Goal: Task Accomplishment & Management: Manage account settings

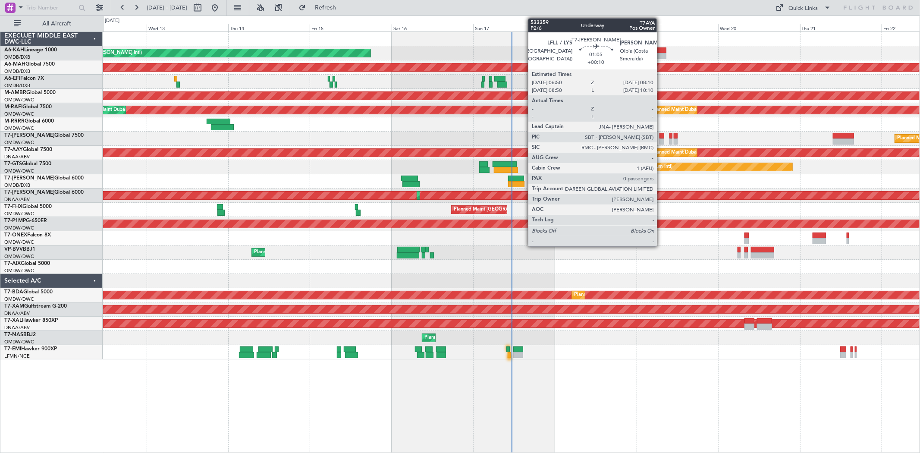
click at [661, 136] on div at bounding box center [661, 136] width 5 height 6
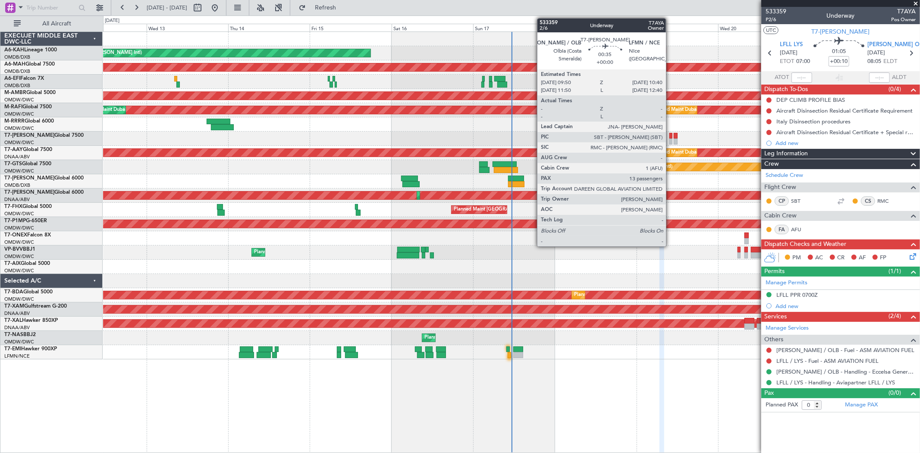
click at [670, 136] on div at bounding box center [670, 136] width 3 height 6
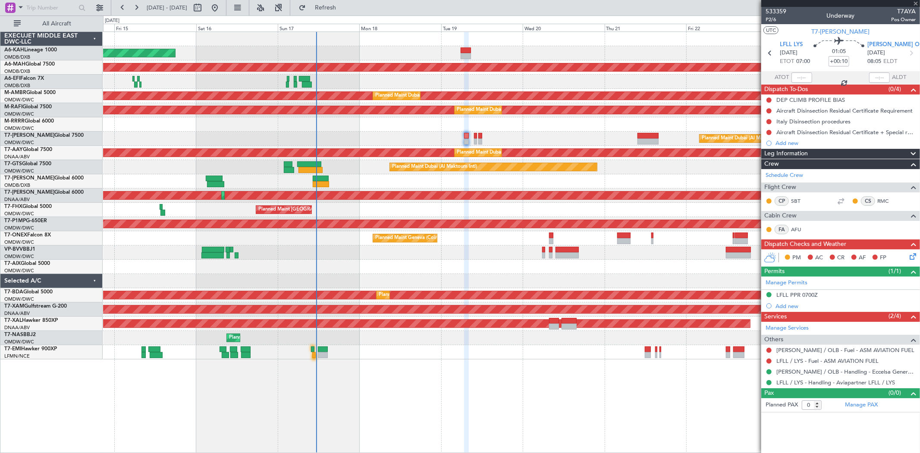
click at [490, 114] on div "Planned Maint Dubai (Al Maktoum Intl) Planned Maint [GEOGRAPHIC_DATA] (Al Makto…" at bounding box center [511, 110] width 816 height 14
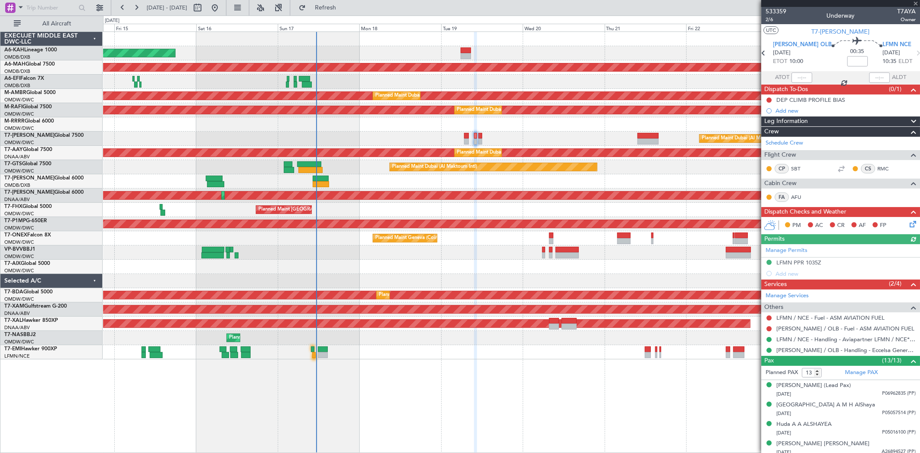
scroll to position [48, 0]
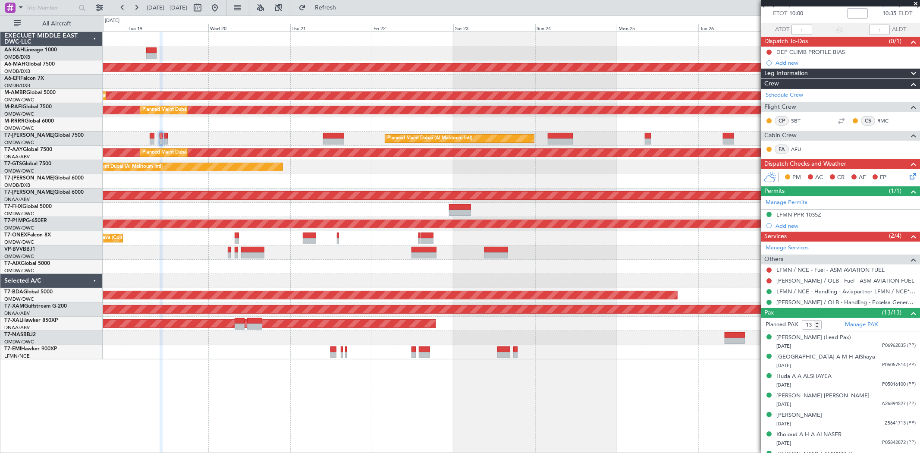
click at [328, 84] on div "Planned Maint [GEOGRAPHIC_DATA] ([GEOGRAPHIC_DATA] Intl) Planned Maint [GEOGRAP…" at bounding box center [511, 195] width 816 height 327
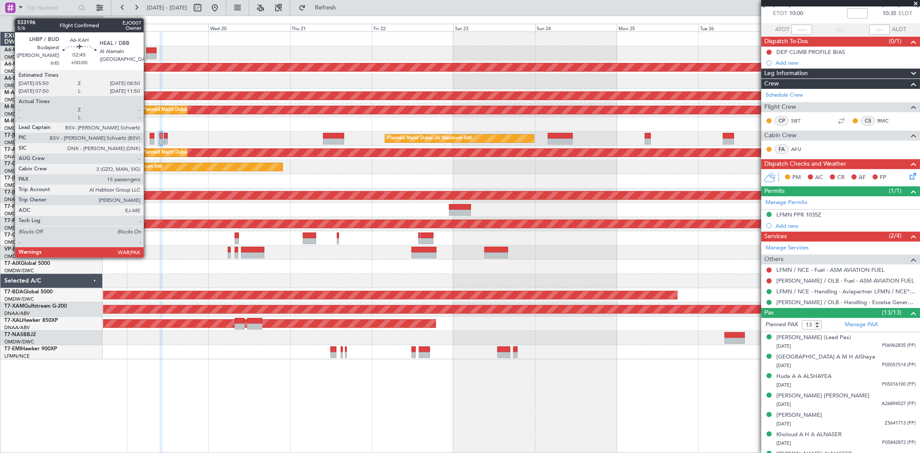
click at [148, 55] on div at bounding box center [151, 56] width 10 height 6
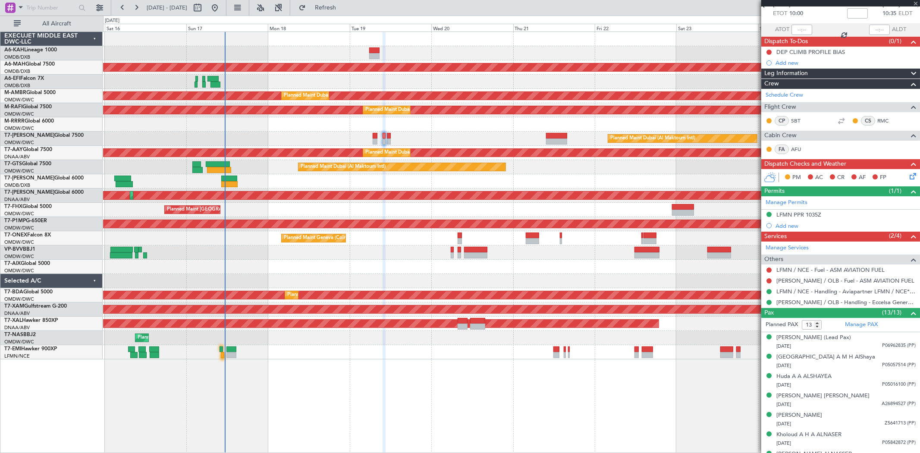
click at [415, 79] on div "Unplanned Maint Budapest ([PERSON_NAME] Intl) Planned Maint [GEOGRAPHIC_DATA] (…" at bounding box center [511, 195] width 816 height 327
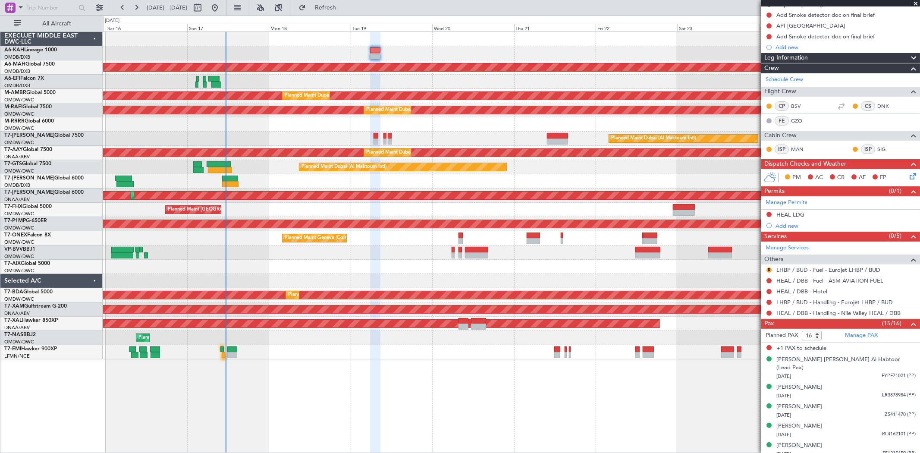
scroll to position [0, 0]
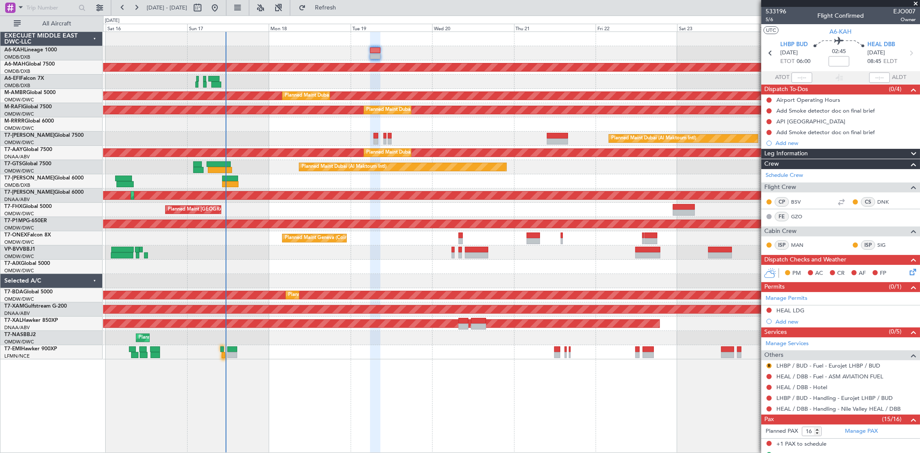
click at [915, 3] on span at bounding box center [915, 4] width 9 height 8
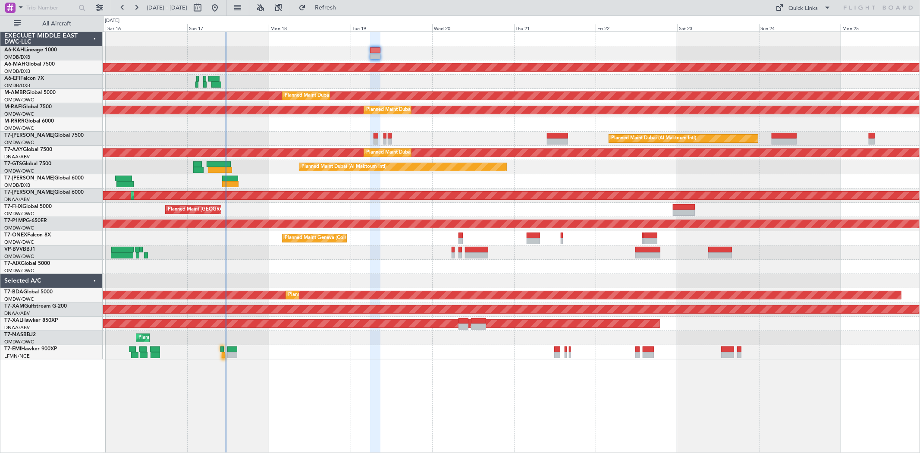
type input "0"
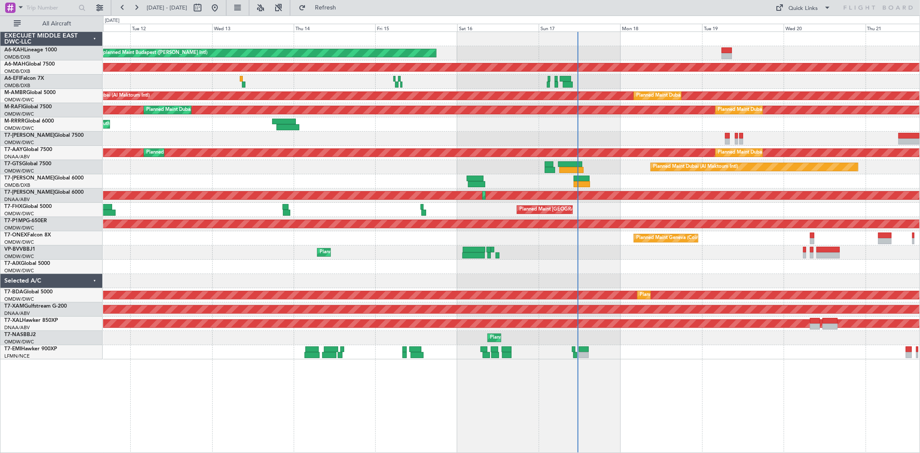
click at [593, 36] on div at bounding box center [511, 39] width 816 height 14
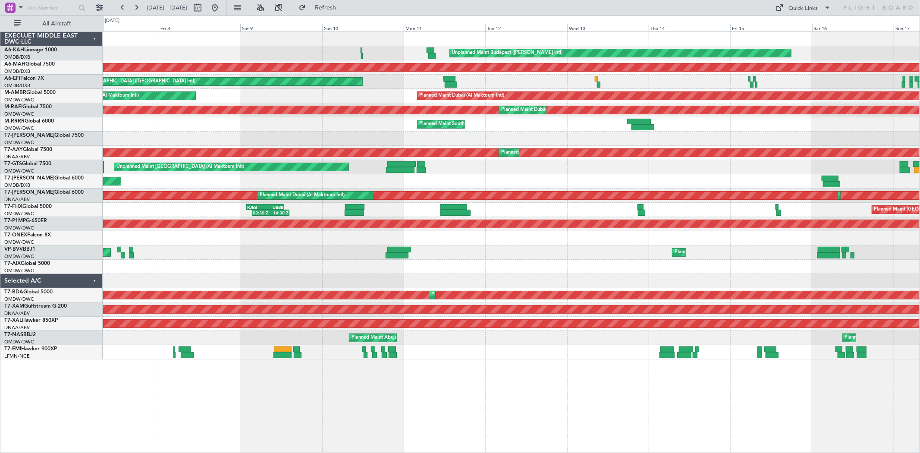
click at [101, 45] on div "Unplanned Maint Budapest ([PERSON_NAME] Intl) Planned Maint [GEOGRAPHIC_DATA] (…" at bounding box center [460, 234] width 920 height 437
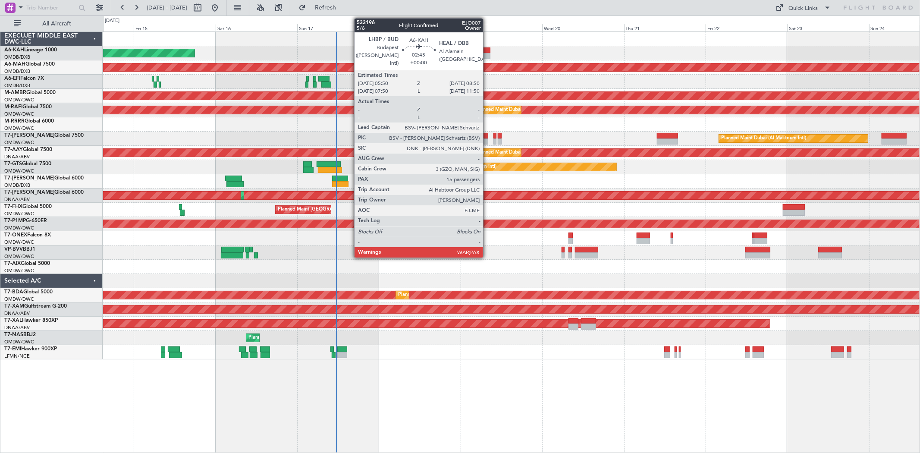
click at [487, 52] on div at bounding box center [485, 50] width 10 height 6
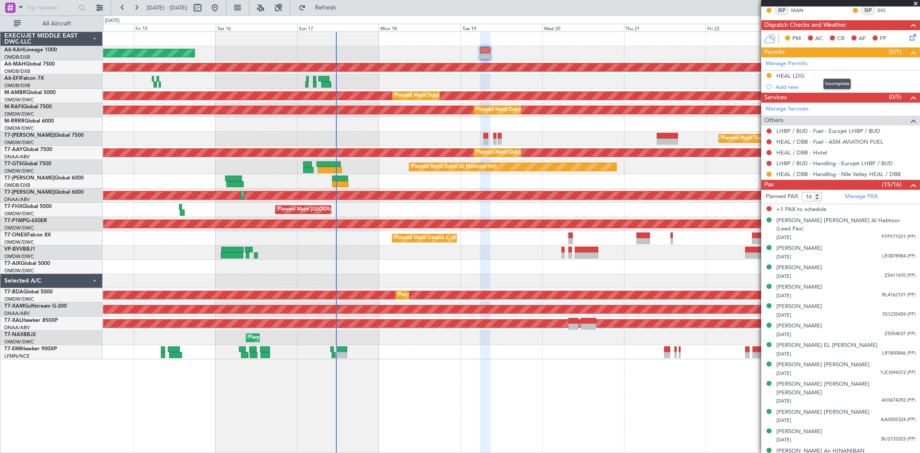
scroll to position [192, 0]
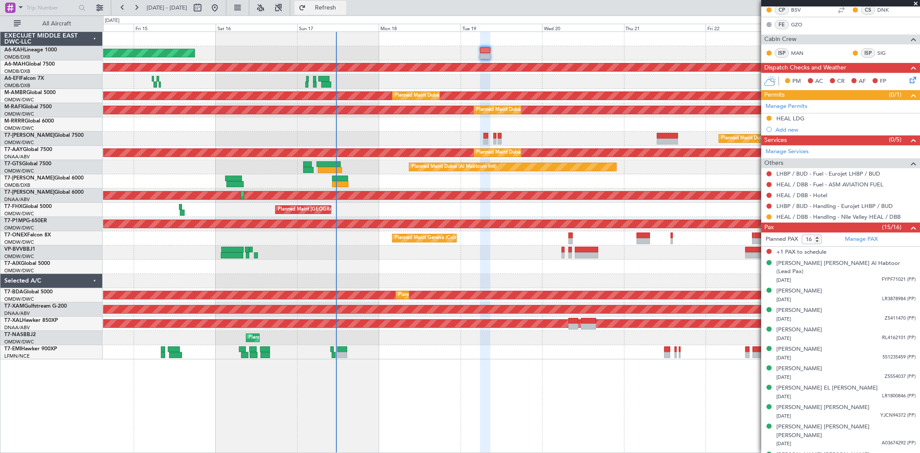
click at [340, 10] on span "Refresh" at bounding box center [325, 8] width 36 height 6
type input "15"
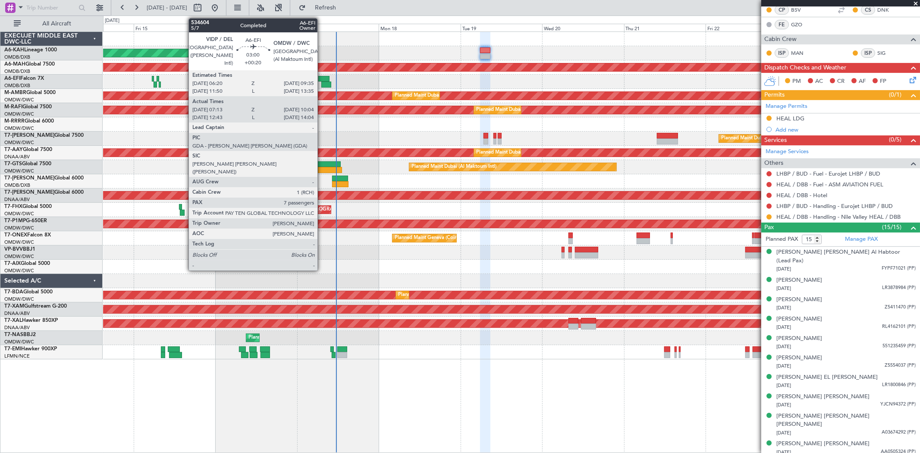
click at [322, 84] on div at bounding box center [326, 84] width 10 height 6
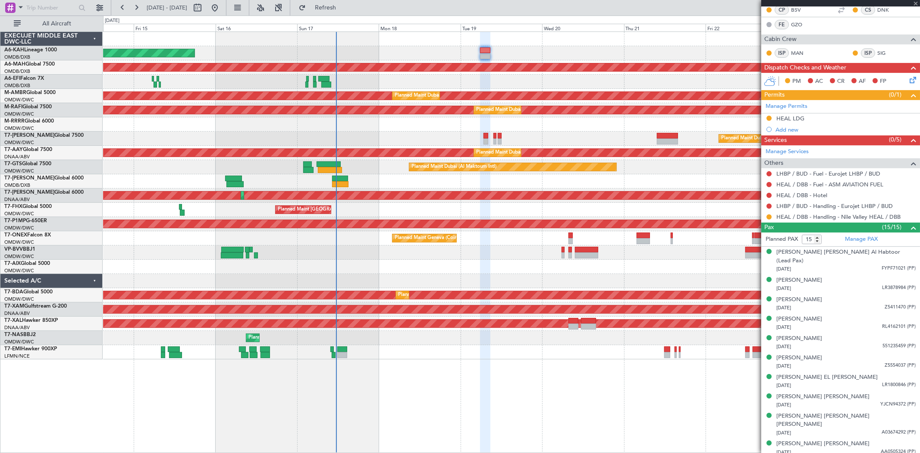
type input "+00:20"
type input "07:23"
type input "09:59"
type input "7"
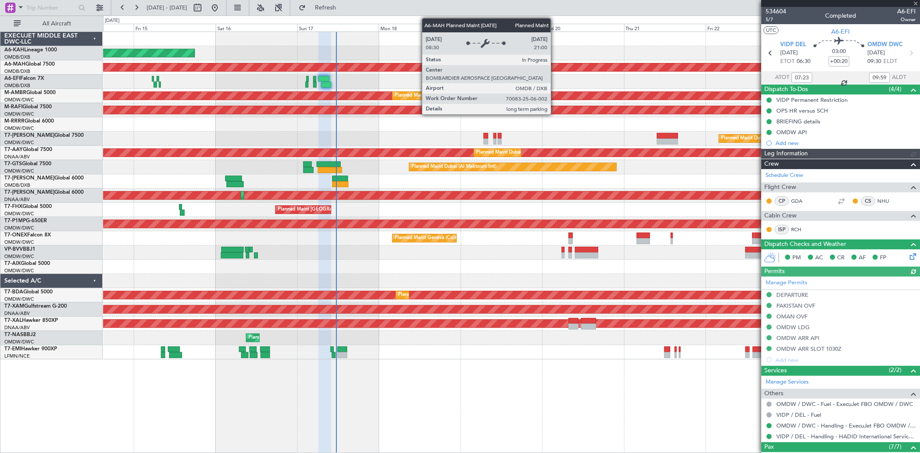
type input "[PERSON_NAME] ([PERSON_NAME])"
type input "7030"
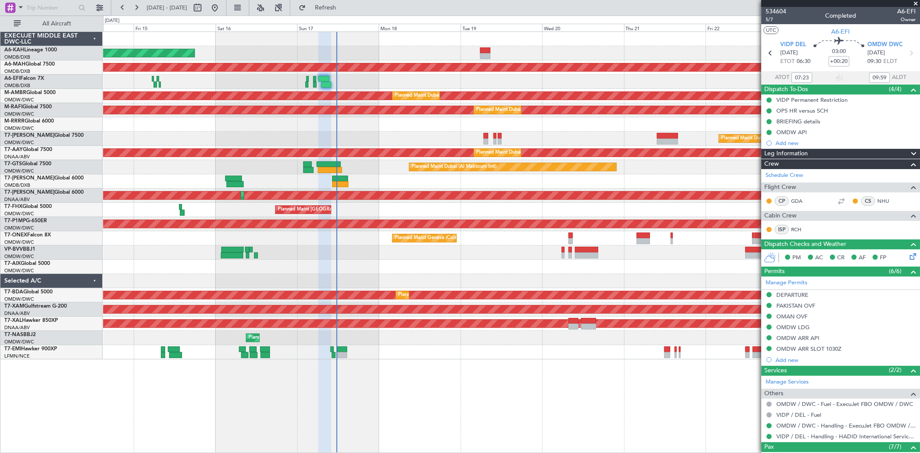
click at [915, 2] on span at bounding box center [915, 4] width 9 height 8
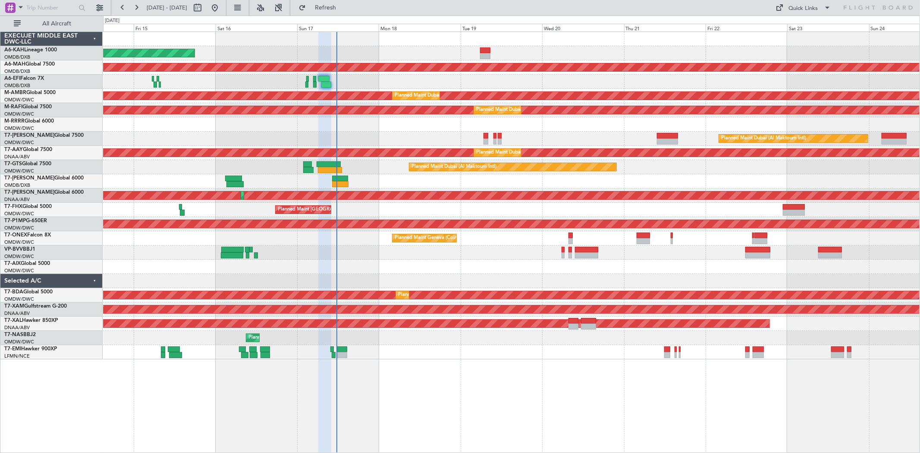
type input "0"
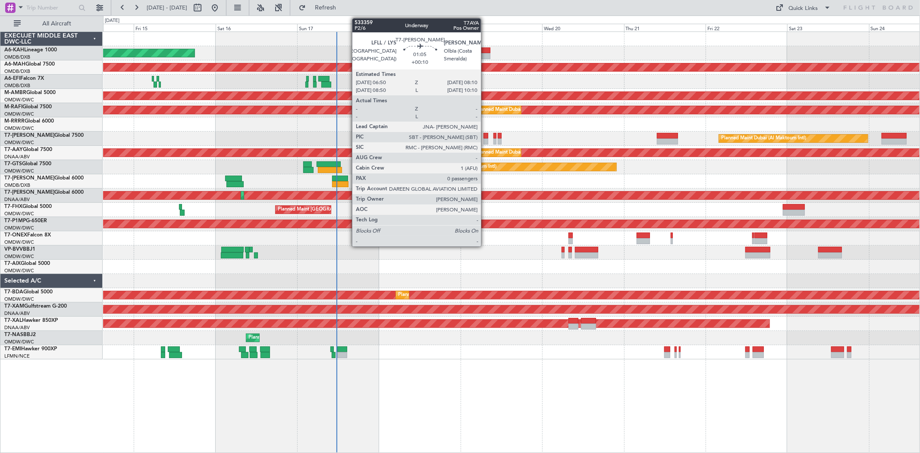
click at [485, 139] on div at bounding box center [485, 141] width 5 height 6
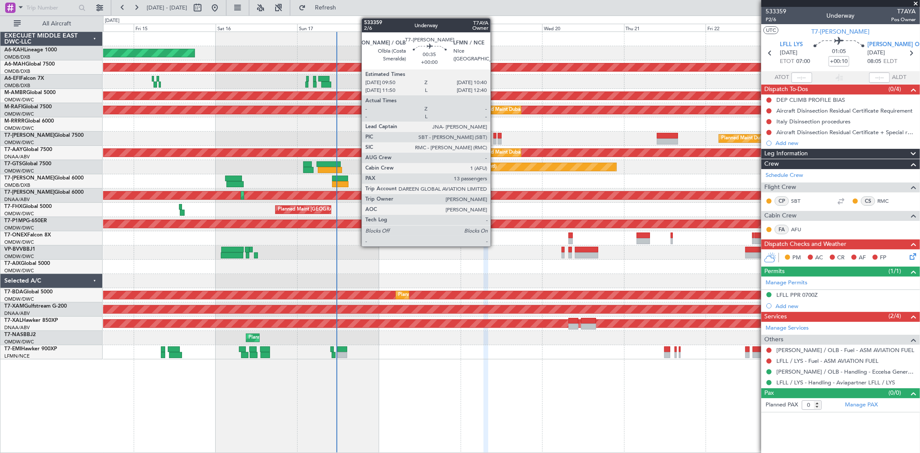
click at [495, 141] on div at bounding box center [494, 141] width 3 height 6
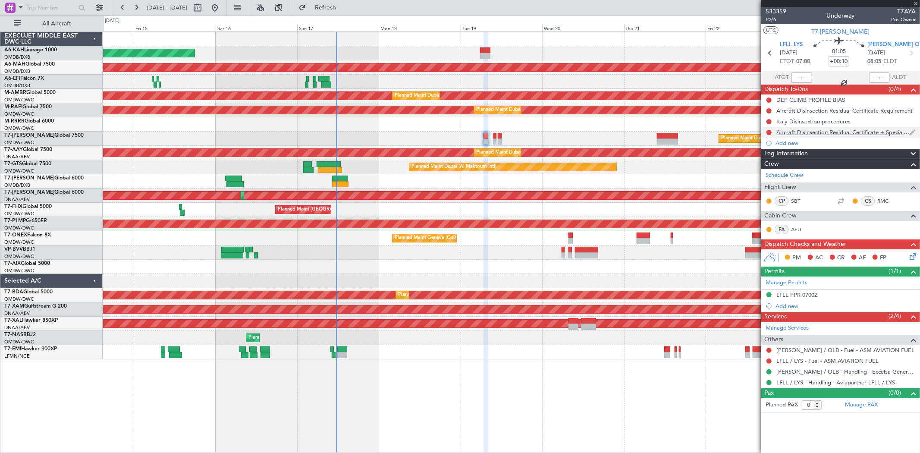
type input "13"
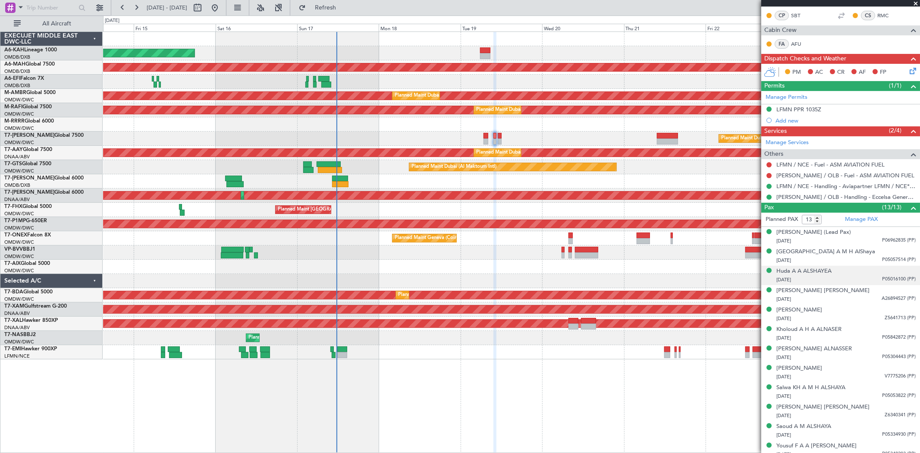
scroll to position [179, 0]
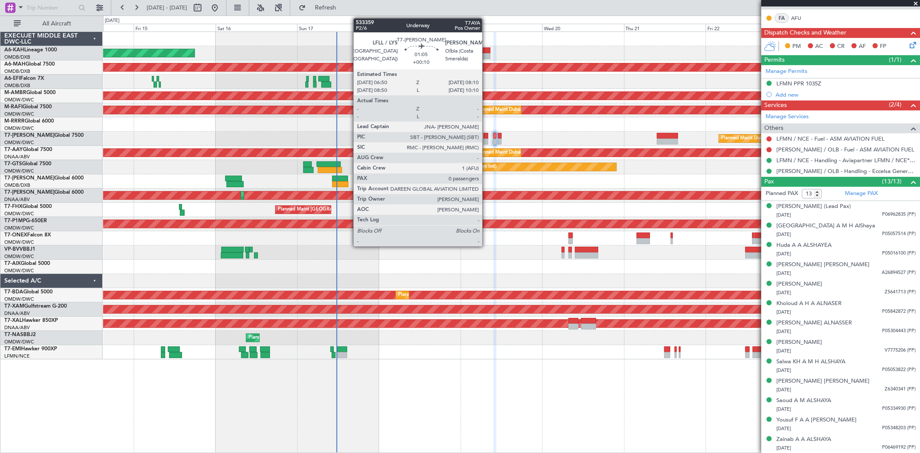
click at [486, 139] on div at bounding box center [485, 141] width 5 height 6
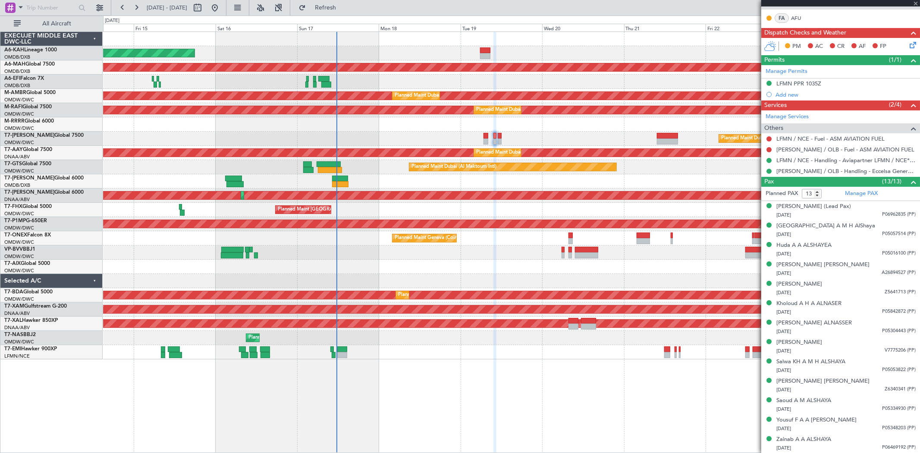
type input "+00:10"
type input "0"
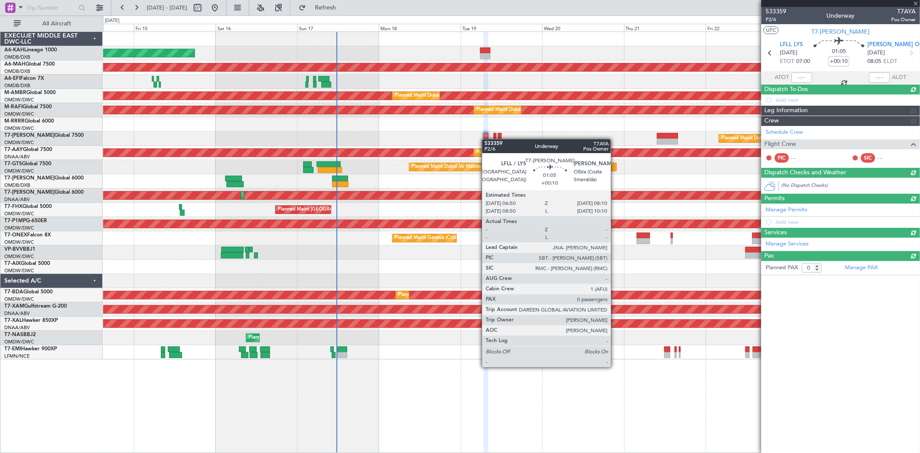
scroll to position [0, 0]
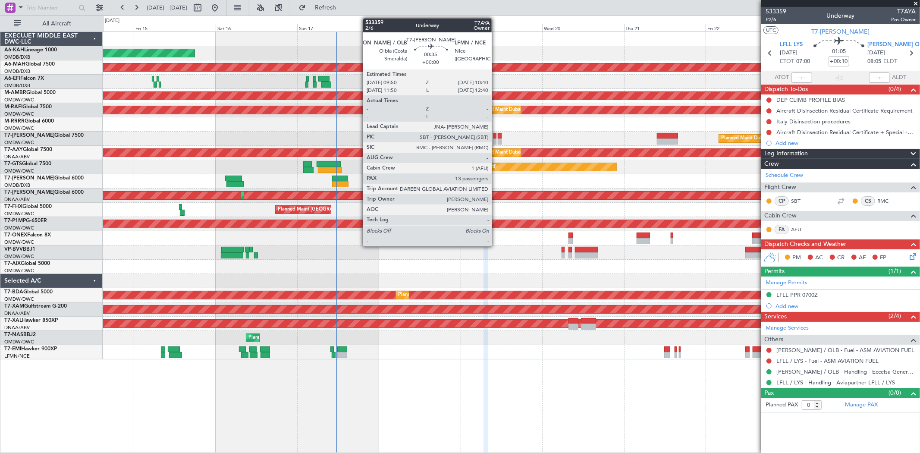
click at [496, 140] on div at bounding box center [494, 141] width 3 height 6
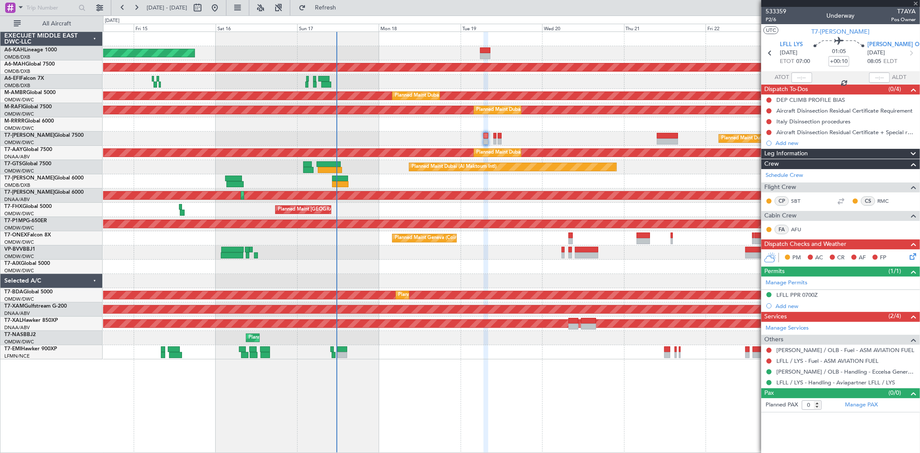
type input "13"
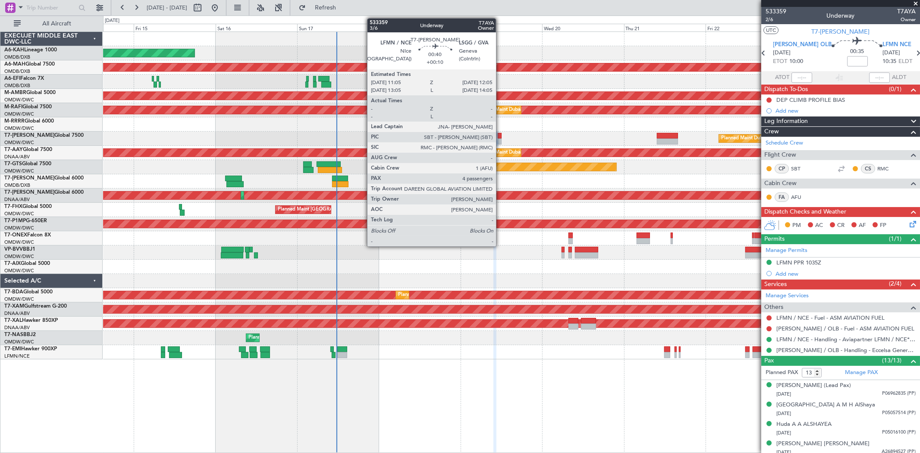
click at [500, 136] on div at bounding box center [499, 136] width 3 height 6
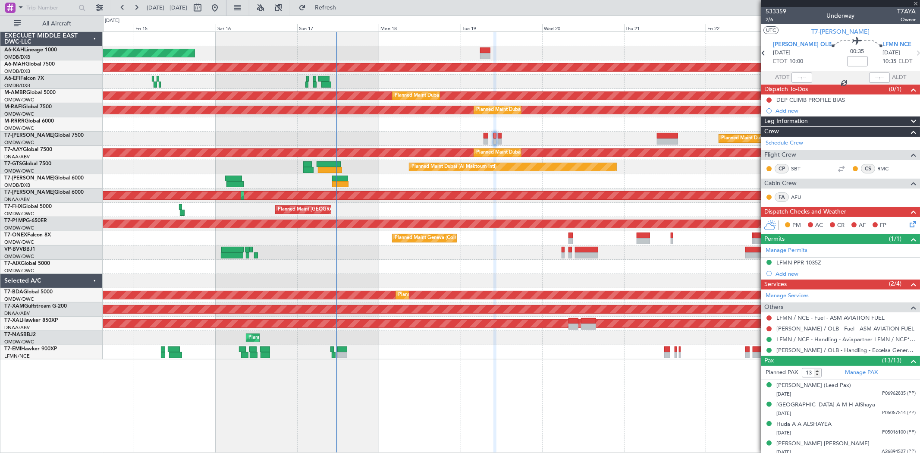
type input "+00:10"
type input "4"
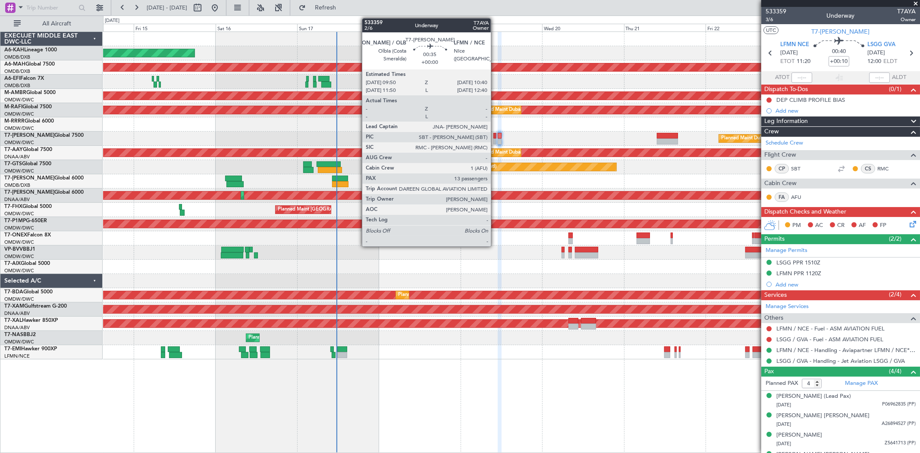
click at [495, 138] on div at bounding box center [494, 141] width 3 height 6
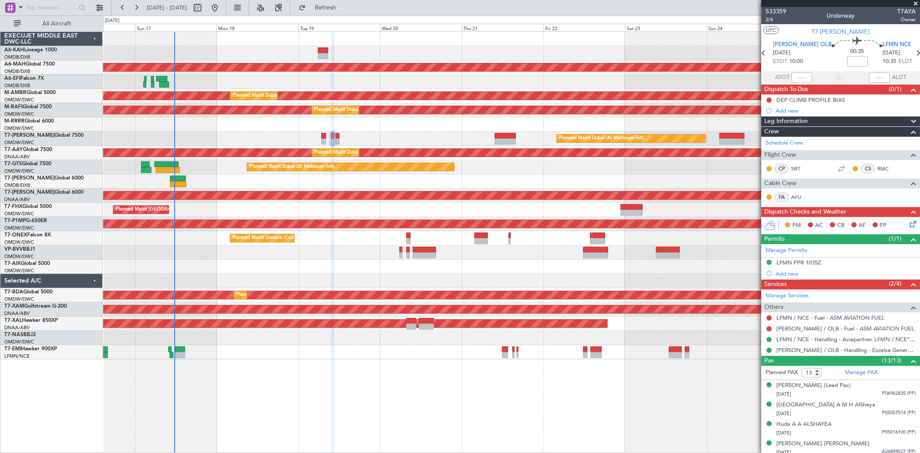
click at [354, 187] on div at bounding box center [511, 181] width 816 height 14
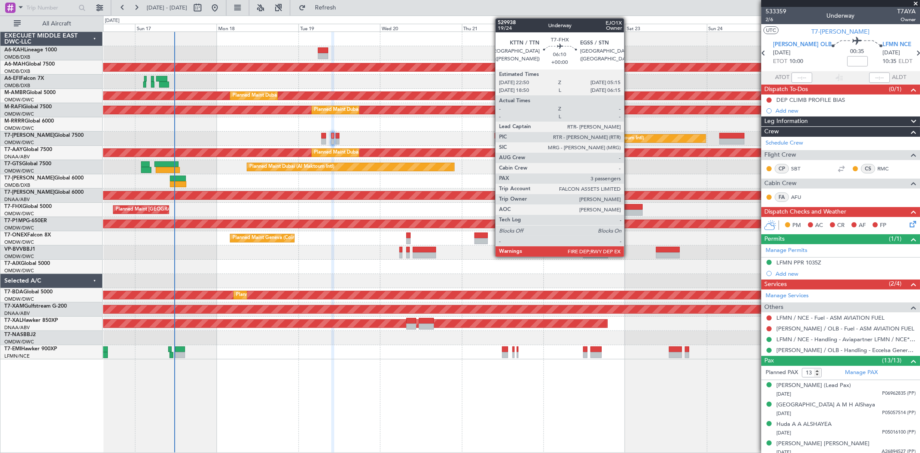
click at [628, 208] on div at bounding box center [632, 207] width 22 height 6
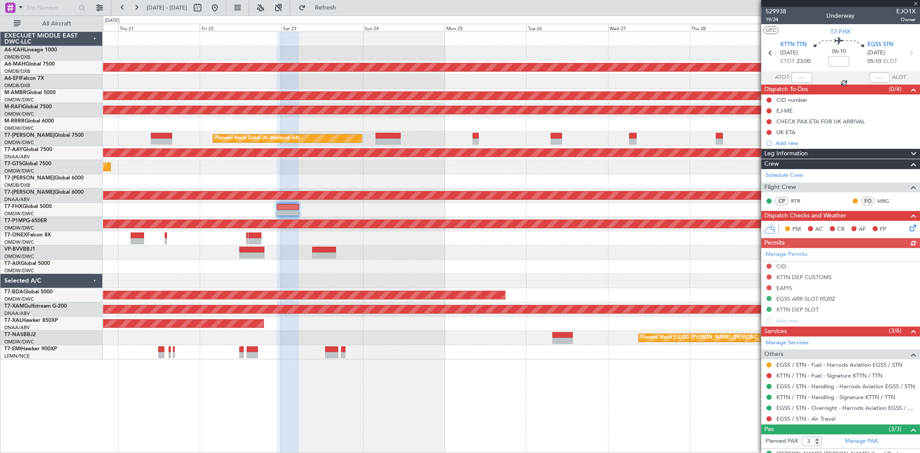
click at [330, 178] on div "Planned Maint [GEOGRAPHIC_DATA] ([GEOGRAPHIC_DATA] Intl) Planned Maint [GEOGRAP…" at bounding box center [511, 195] width 816 height 327
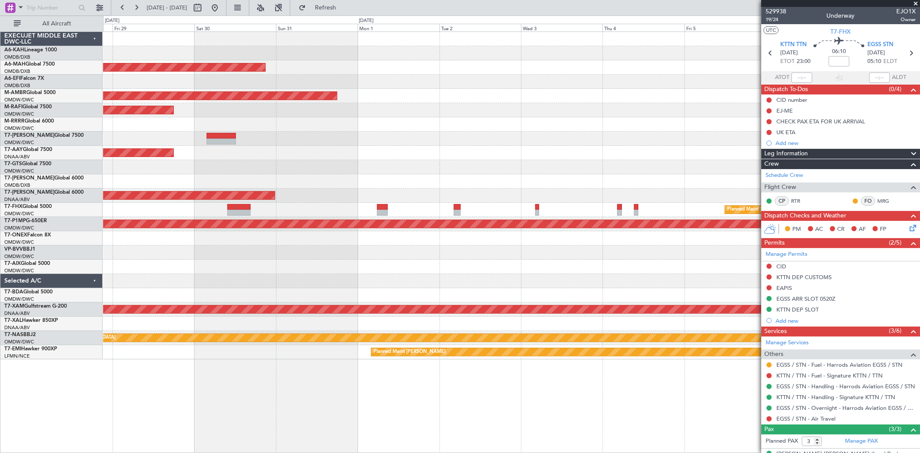
click at [768, 158] on fb-app "[DATE] - [DATE] Refresh Quick Links All Aircraft Planned Maint [GEOGRAPHIC_DATA…" at bounding box center [460, 229] width 920 height 446
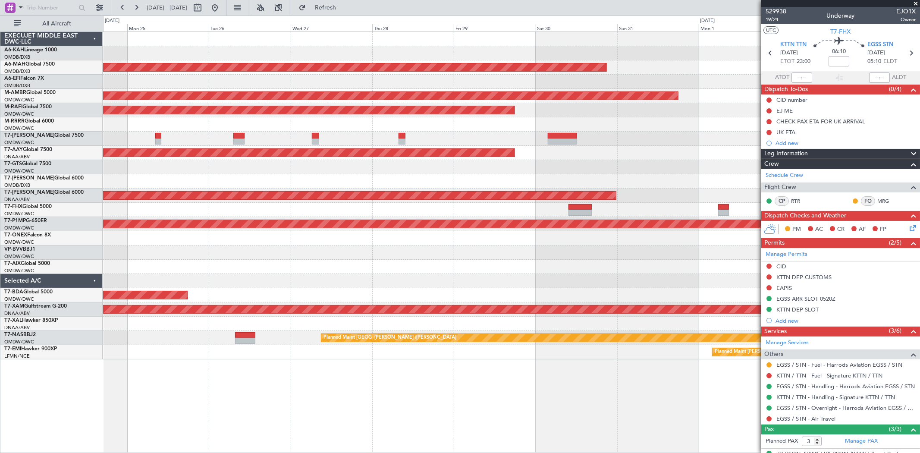
click at [695, 165] on div "Planned Maint [GEOGRAPHIC_DATA] ([GEOGRAPHIC_DATA] Intl) Planned Maint [GEOGRAP…" at bounding box center [511, 195] width 816 height 327
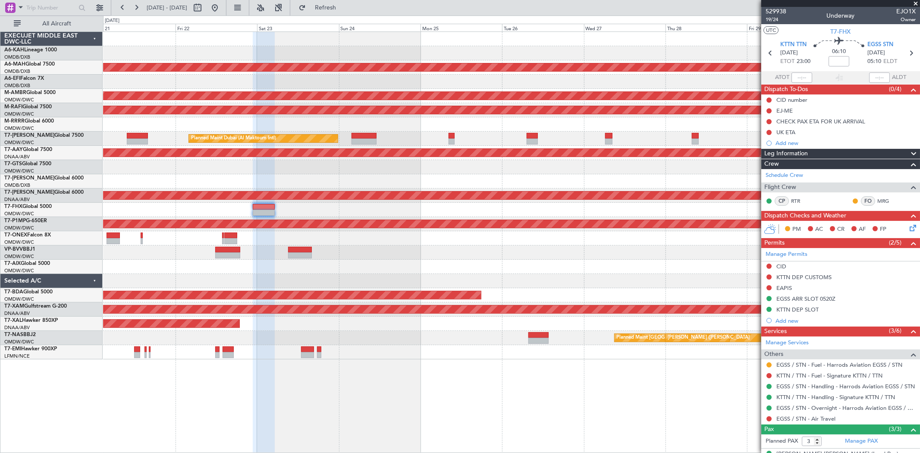
click at [324, 166] on div "Planned Maint Dubai (Al Maktoum Intl)" at bounding box center [511, 167] width 816 height 14
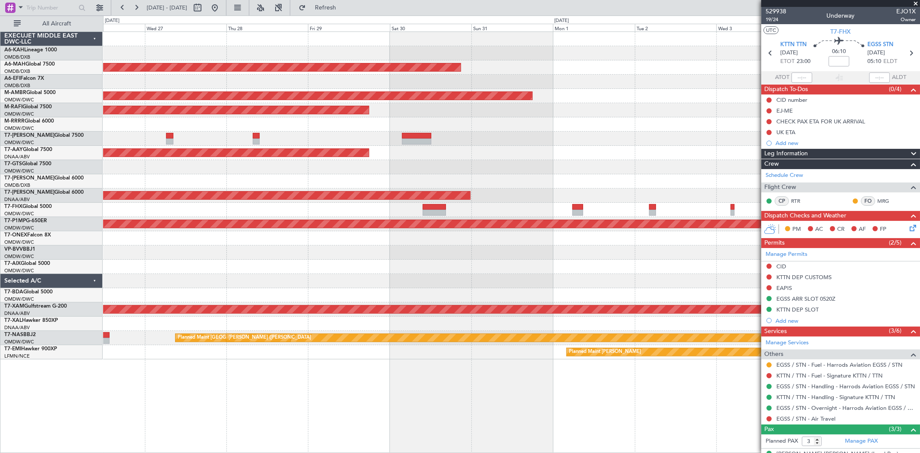
click at [266, 162] on div at bounding box center [511, 167] width 816 height 14
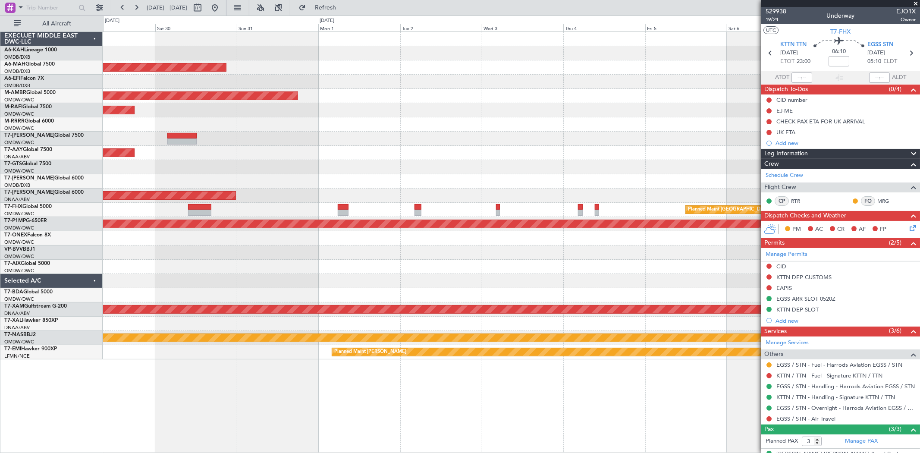
click at [414, 182] on div at bounding box center [511, 181] width 816 height 14
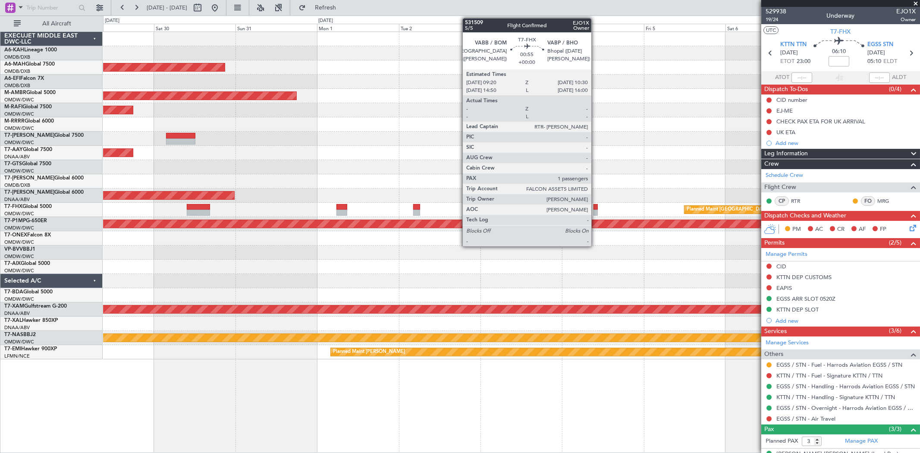
click at [596, 212] on div at bounding box center [595, 213] width 4 height 6
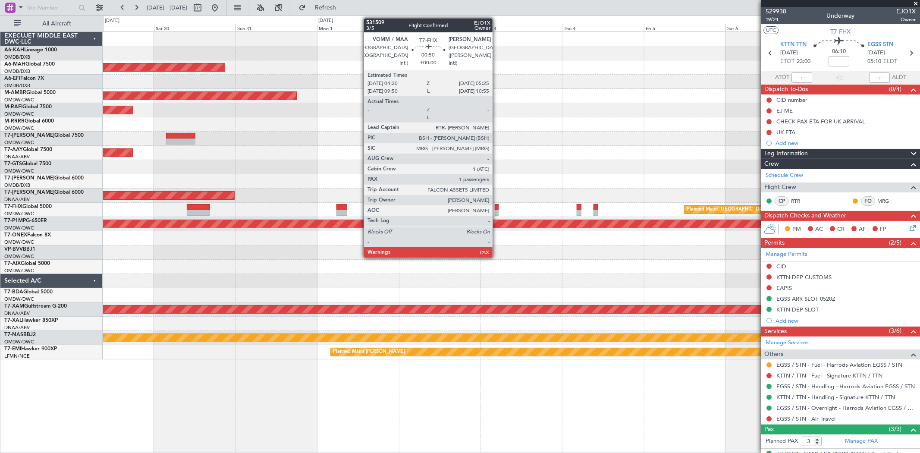
click at [497, 207] on div at bounding box center [497, 207] width 4 height 6
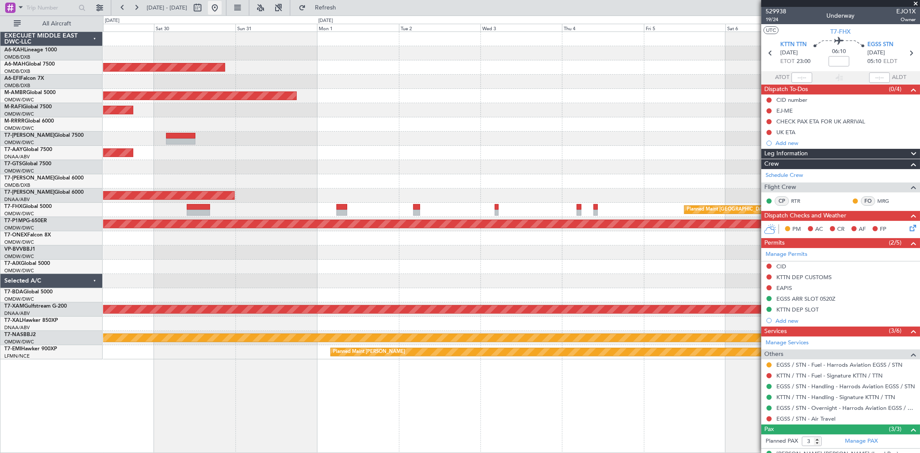
click at [222, 5] on button at bounding box center [215, 8] width 14 height 14
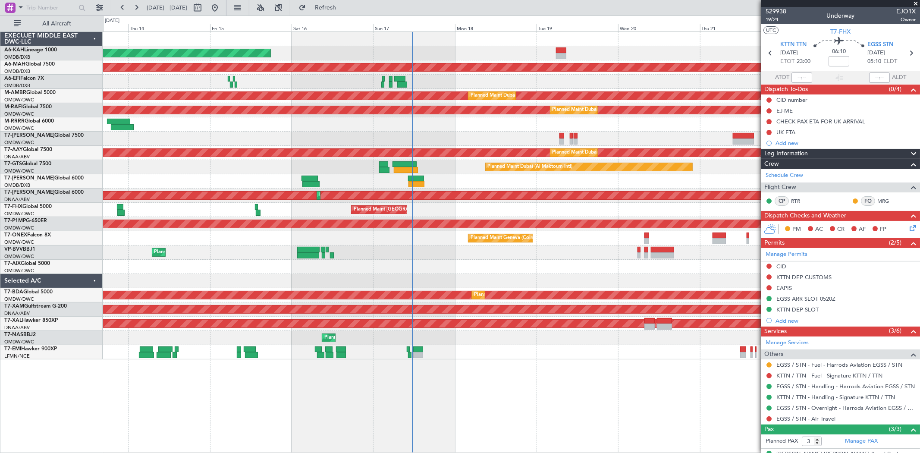
click at [283, 173] on div "Unplanned Maint Budapest ([PERSON_NAME] Intl) Planned Maint [GEOGRAPHIC_DATA] (…" at bounding box center [511, 195] width 816 height 327
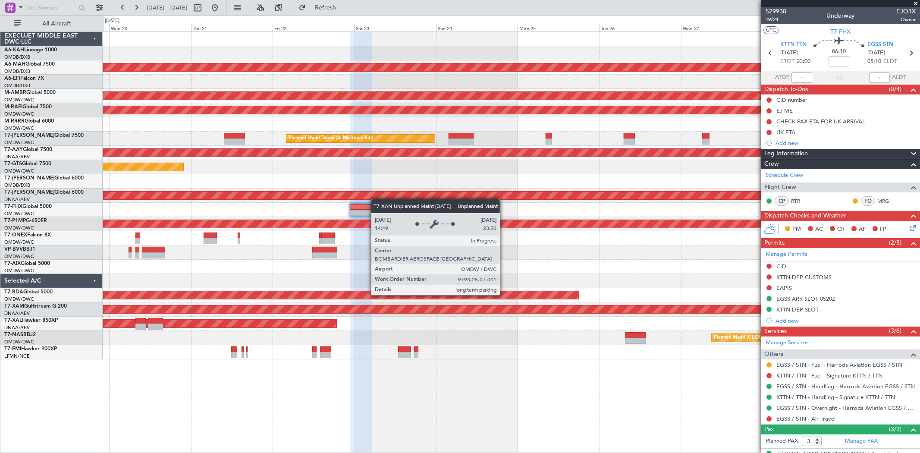
click at [158, 192] on div "Planned Maint [GEOGRAPHIC_DATA] ([GEOGRAPHIC_DATA] Intl) Planned Maint [GEOGRAP…" at bounding box center [511, 195] width 816 height 327
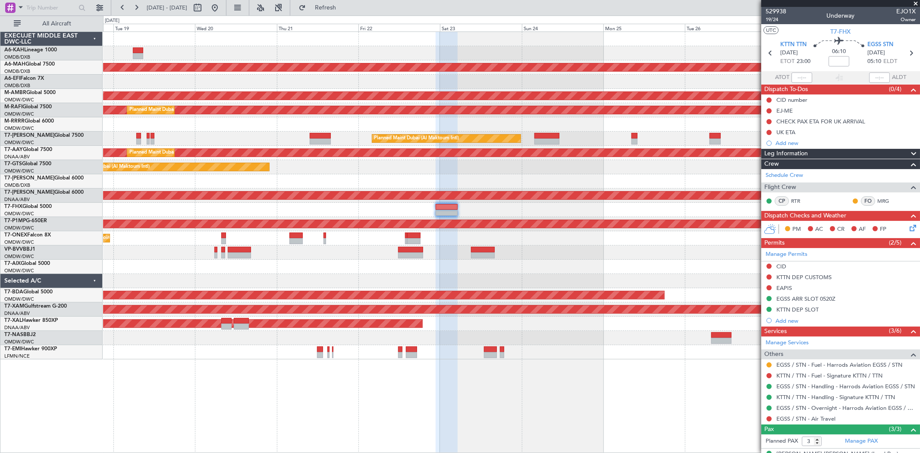
click at [523, 215] on div "Planned Maint [GEOGRAPHIC_DATA] ([GEOGRAPHIC_DATA][PERSON_NAME])" at bounding box center [511, 210] width 816 height 14
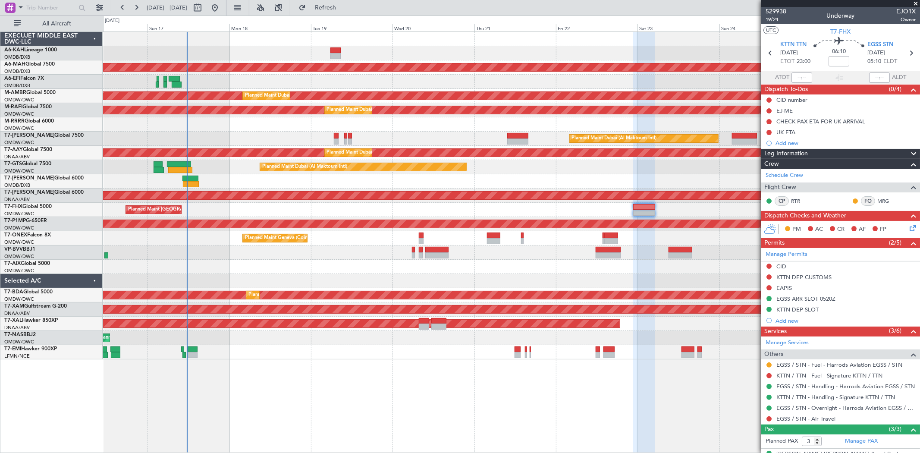
click at [386, 246] on div "Unplanned Maint Budapest ([PERSON_NAME] Intl) Planned Maint [GEOGRAPHIC_DATA] (…" at bounding box center [511, 195] width 816 height 327
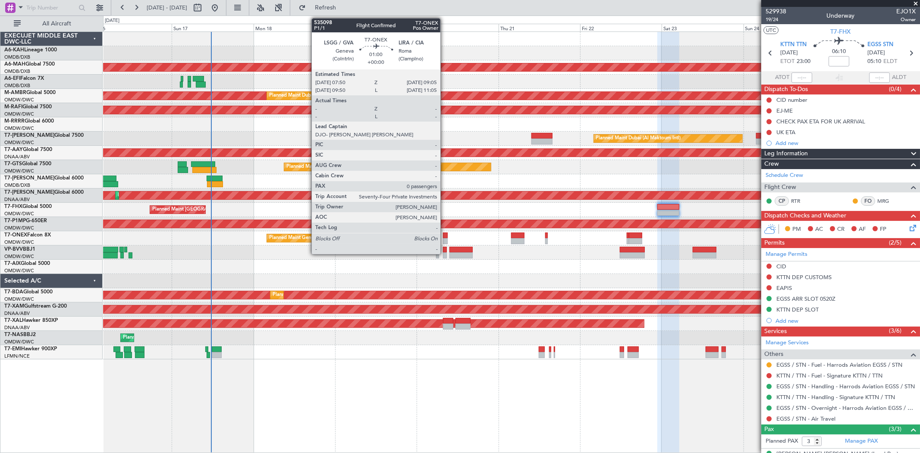
click at [445, 238] on div at bounding box center [445, 241] width 4 height 6
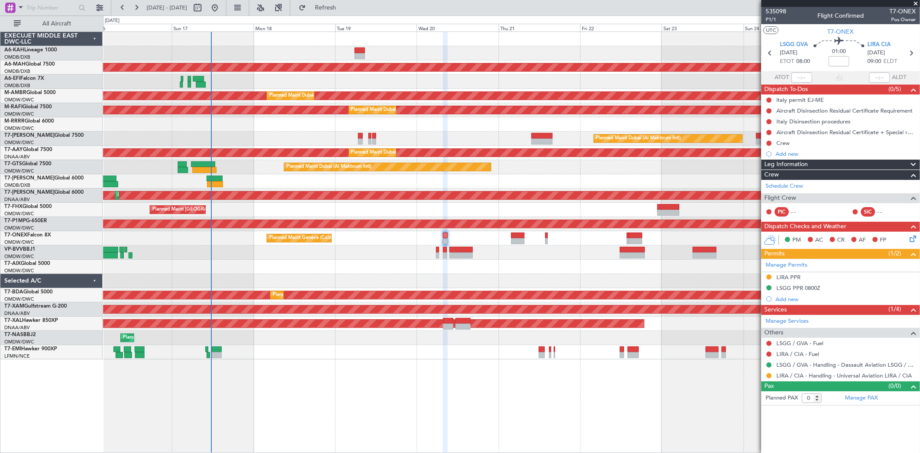
click at [311, 274] on div at bounding box center [511, 281] width 816 height 14
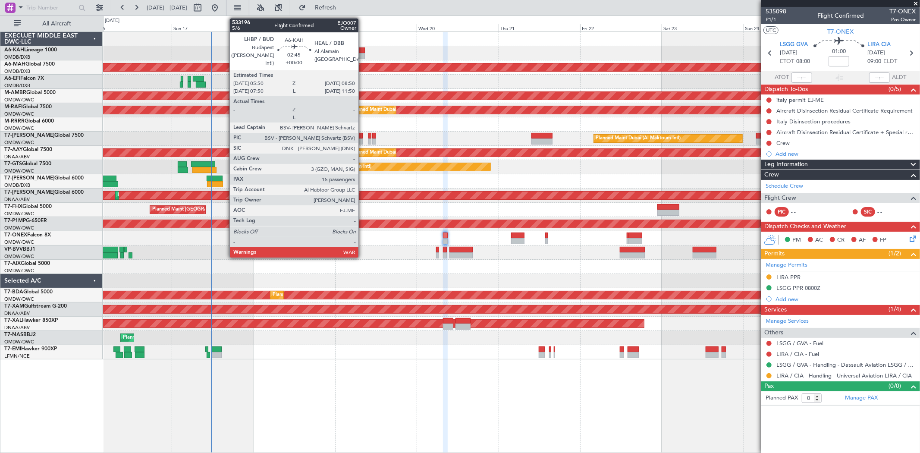
click at [360, 54] on div at bounding box center [359, 56] width 10 height 6
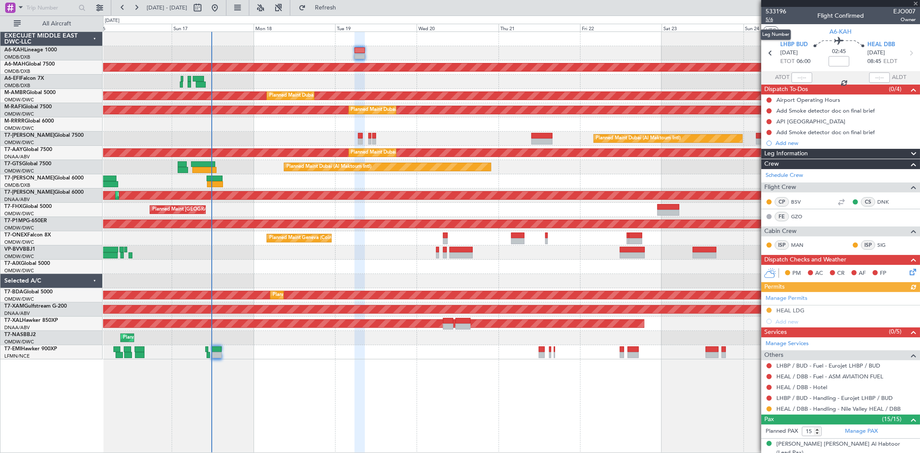
click at [772, 20] on span "5/6" at bounding box center [775, 19] width 21 height 7
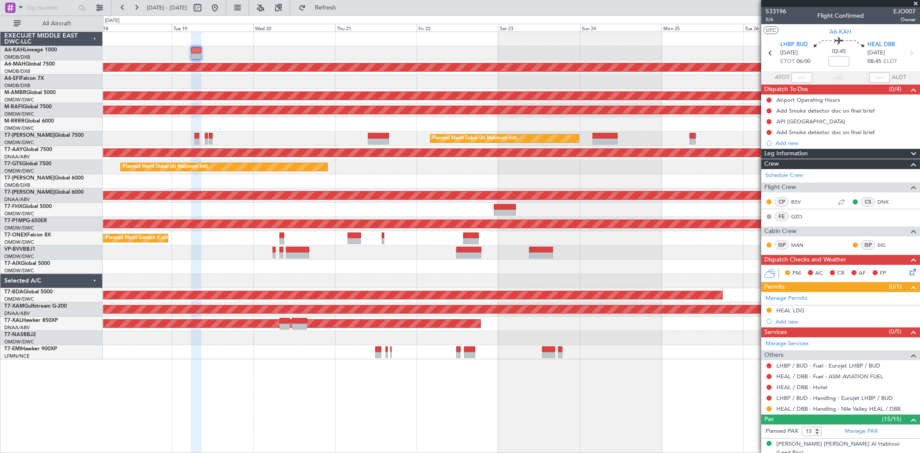
click at [369, 181] on div "Unplanned Maint Budapest ([PERSON_NAME] Intl) Planned Maint [GEOGRAPHIC_DATA] (…" at bounding box center [511, 195] width 816 height 327
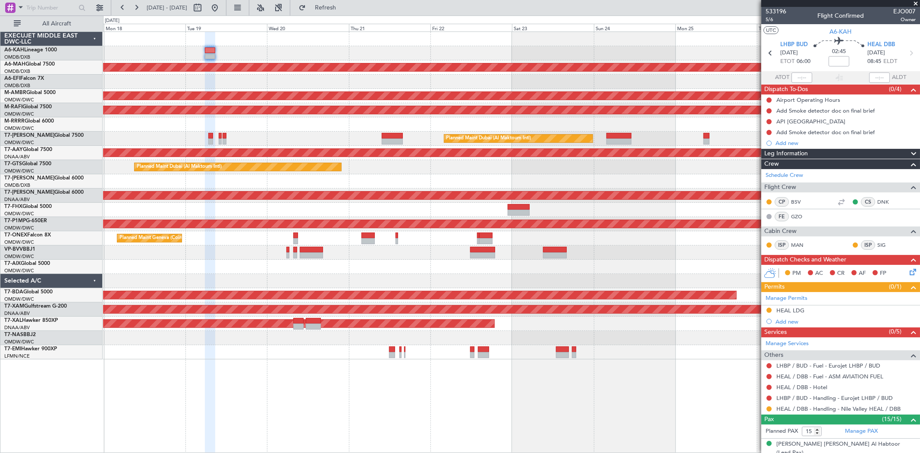
click at [361, 179] on div at bounding box center [511, 181] width 816 height 14
drag, startPoint x: 915, startPoint y: 2, endPoint x: 912, endPoint y: 6, distance: 4.6
click at [915, 3] on span at bounding box center [915, 4] width 9 height 8
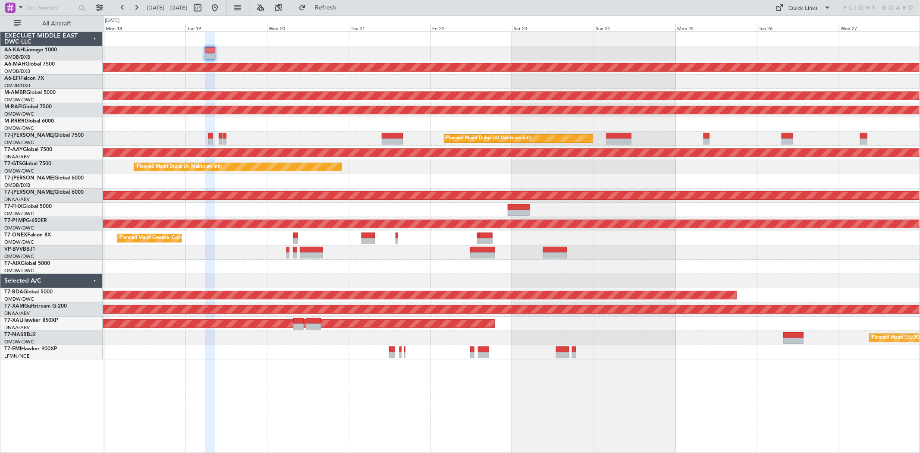
type input "0"
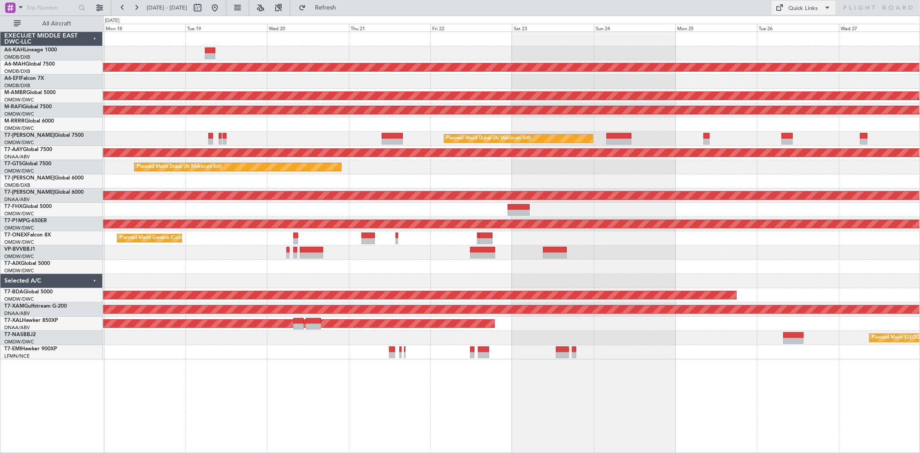
click at [815, 6] on div "Quick Links" at bounding box center [803, 8] width 29 height 9
click at [807, 27] on button "Trip Builder" at bounding box center [804, 28] width 65 height 21
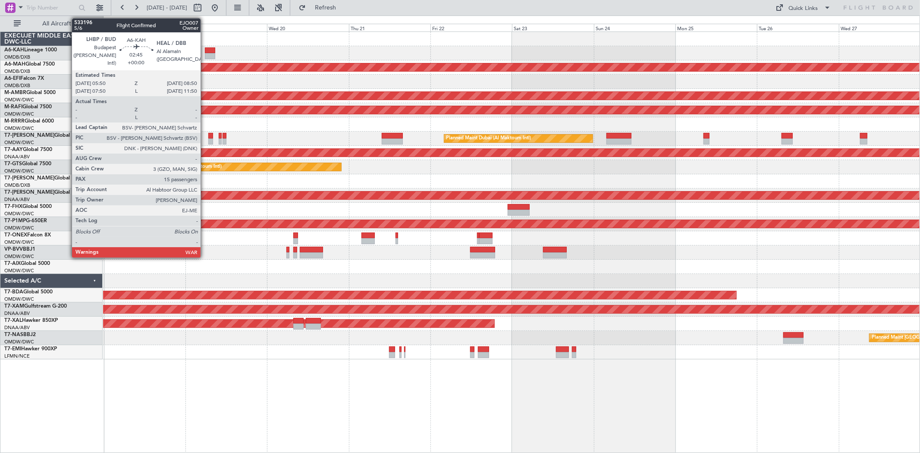
click at [205, 54] on div at bounding box center [210, 56] width 10 height 6
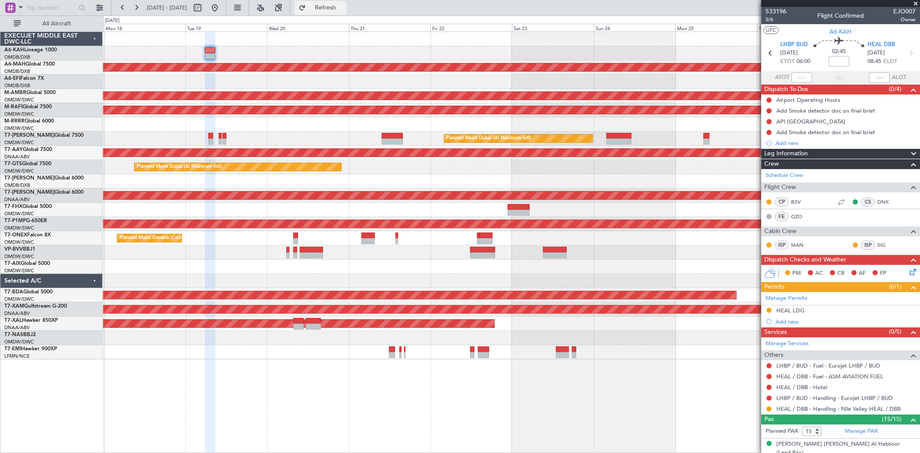
click at [342, 9] on span "Refresh" at bounding box center [325, 8] width 36 height 6
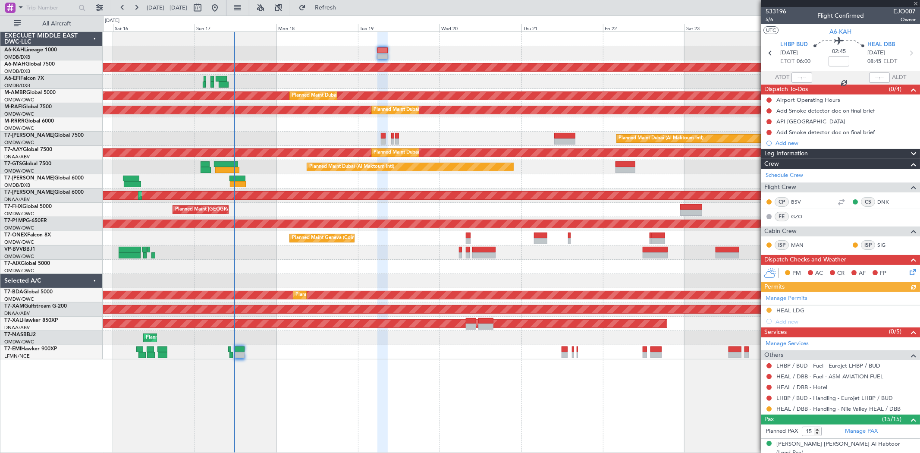
click at [553, 181] on div at bounding box center [511, 181] width 816 height 14
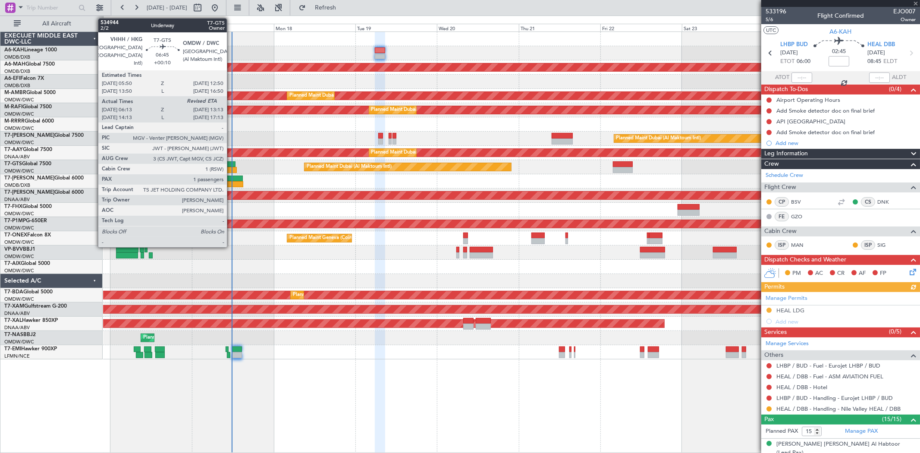
click at [231, 164] on div at bounding box center [223, 164] width 24 height 6
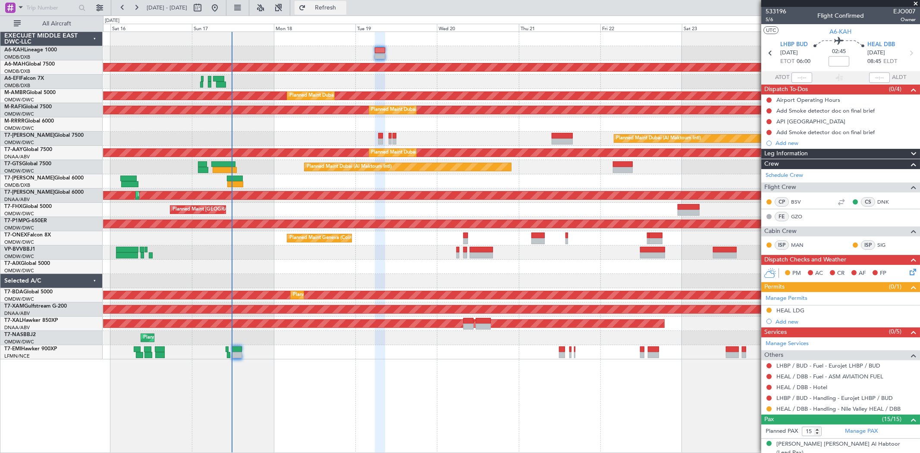
click at [339, 11] on button "Refresh" at bounding box center [321, 8] width 52 height 14
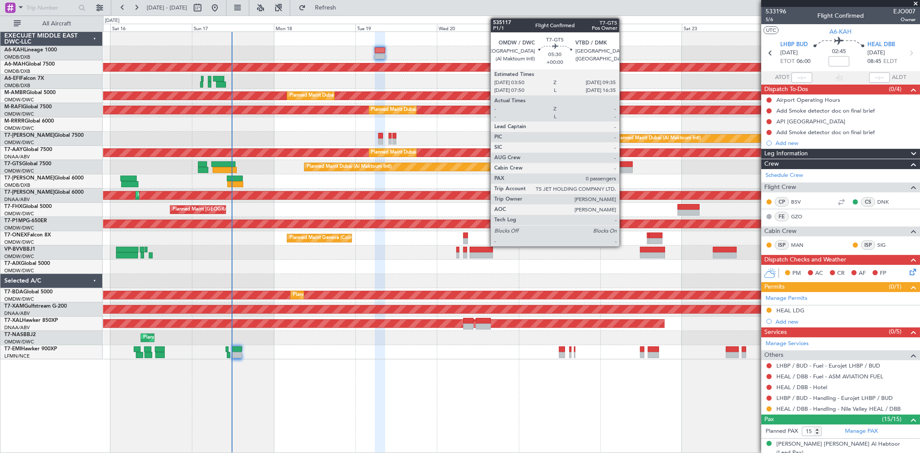
click at [623, 165] on div at bounding box center [623, 164] width 20 height 6
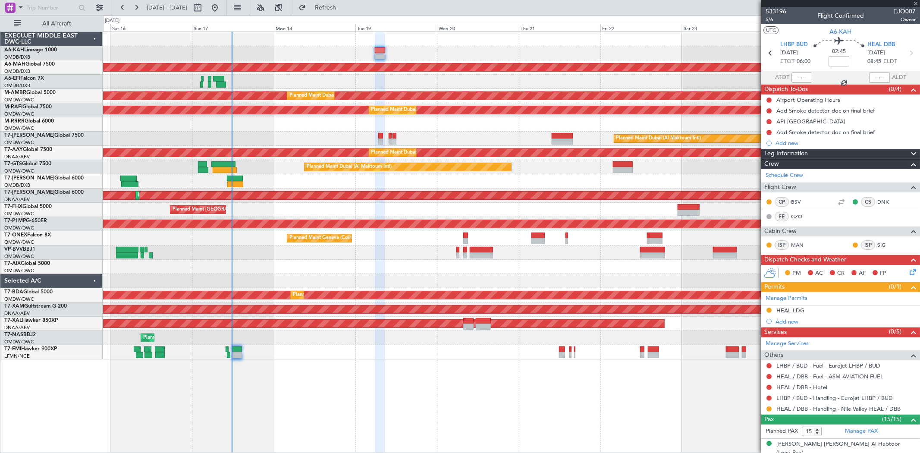
type input "0"
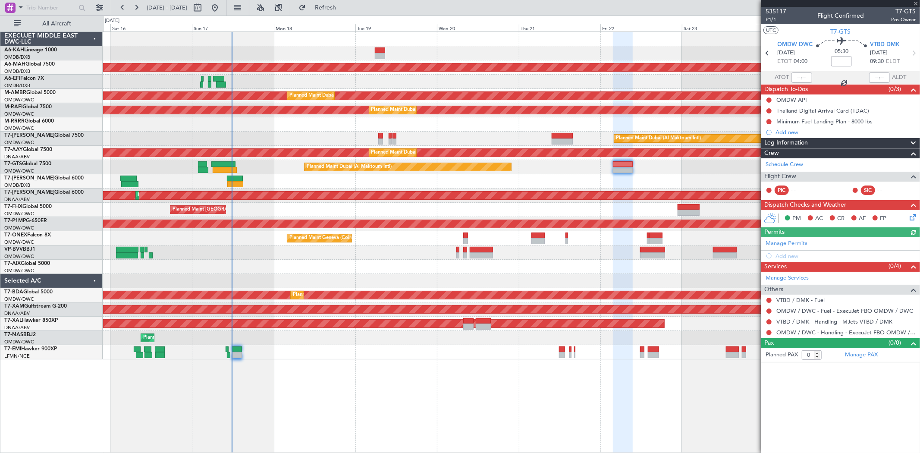
click at [790, 240] on div "Manage Permits Add new" at bounding box center [840, 249] width 159 height 24
click at [787, 245] on link "Manage Permits" at bounding box center [786, 243] width 42 height 9
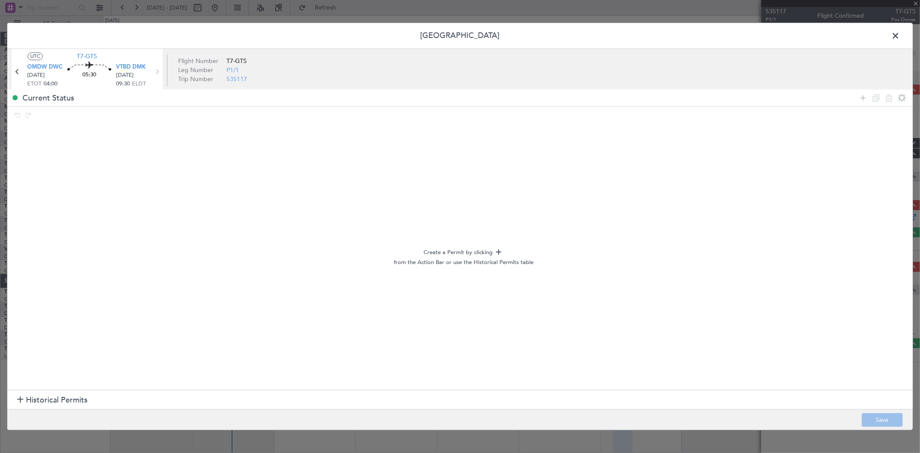
click at [41, 407] on section "Historical Permits" at bounding box center [459, 399] width 905 height 21
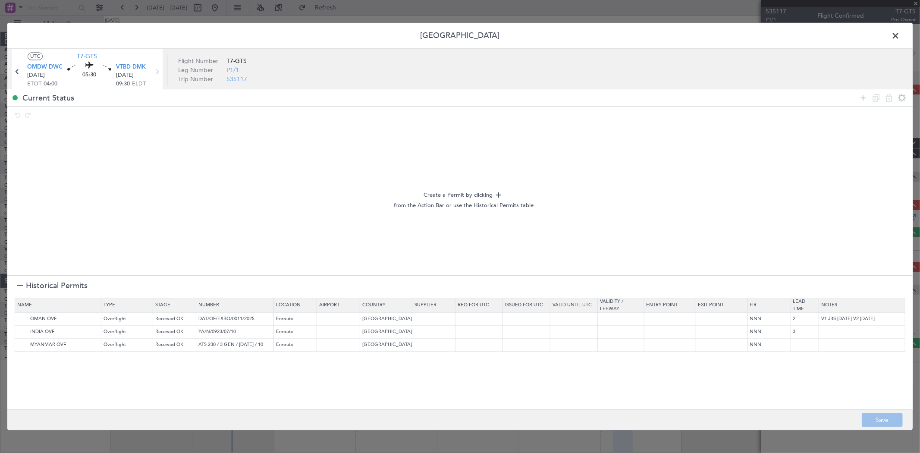
drag, startPoint x: 890, startPoint y: 38, endPoint x: 883, endPoint y: 43, distance: 9.0
click at [887, 41] on div "Permit Center UTC T7-GTS OMDW DWC [DATE] ETOT 04:00 05:30 VTBD DMK [DATE] 09:30…" at bounding box center [460, 226] width 906 height 407
click at [900, 36] on span at bounding box center [900, 38] width 0 height 17
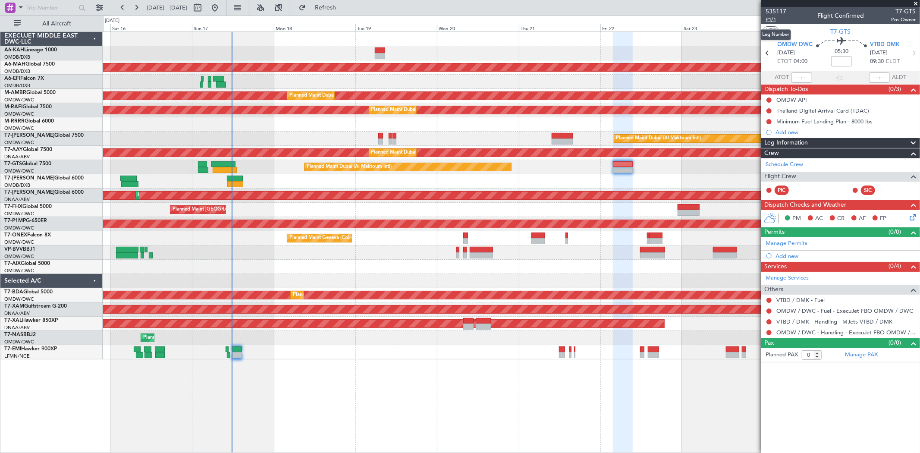
click at [773, 20] on span "P1/1" at bounding box center [775, 19] width 21 height 7
click at [798, 241] on link "Manage Permits" at bounding box center [786, 243] width 42 height 9
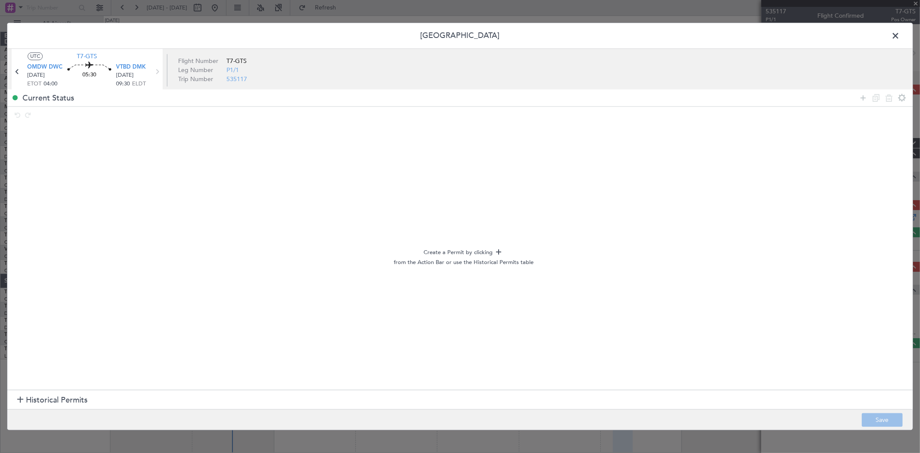
click at [64, 396] on span "Historical Permits" at bounding box center [57, 400] width 62 height 12
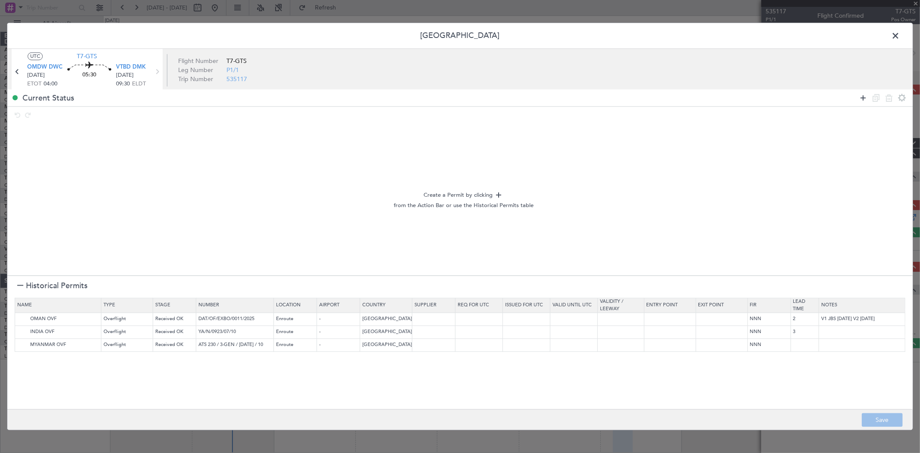
click at [862, 97] on icon at bounding box center [863, 98] width 10 height 10
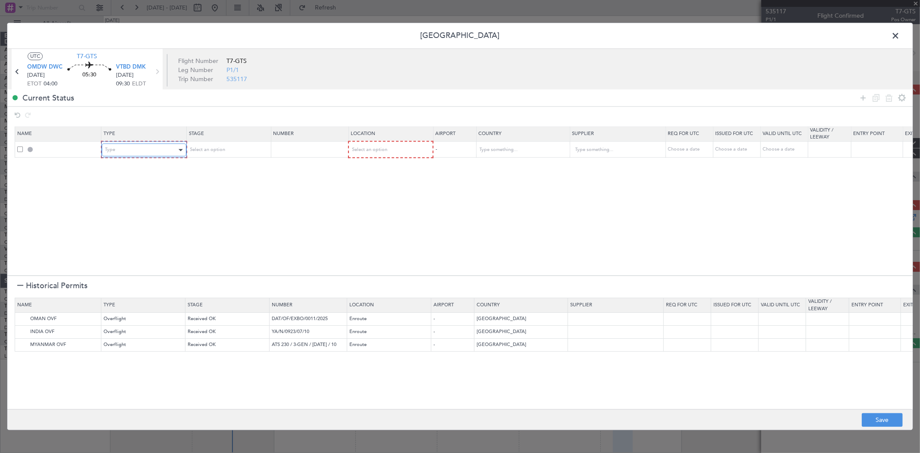
click at [150, 152] on div "Type" at bounding box center [141, 150] width 72 height 13
drag, startPoint x: 139, startPoint y: 195, endPoint x: 209, endPoint y: 166, distance: 75.5
click at [139, 196] on span "API" at bounding box center [143, 194] width 77 height 13
click at [225, 147] on div "Select an option" at bounding box center [225, 150] width 72 height 13
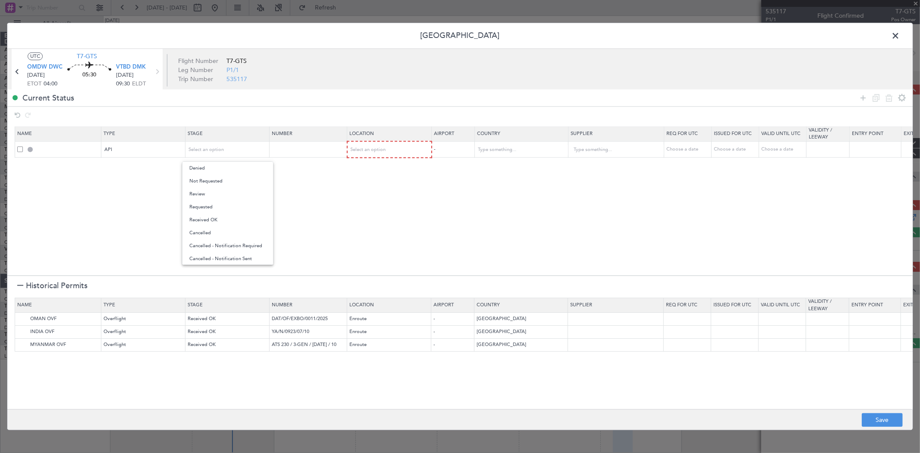
drag, startPoint x: 215, startPoint y: 183, endPoint x: 347, endPoint y: 157, distance: 134.8
click at [215, 183] on span "Not Requested" at bounding box center [227, 181] width 77 height 13
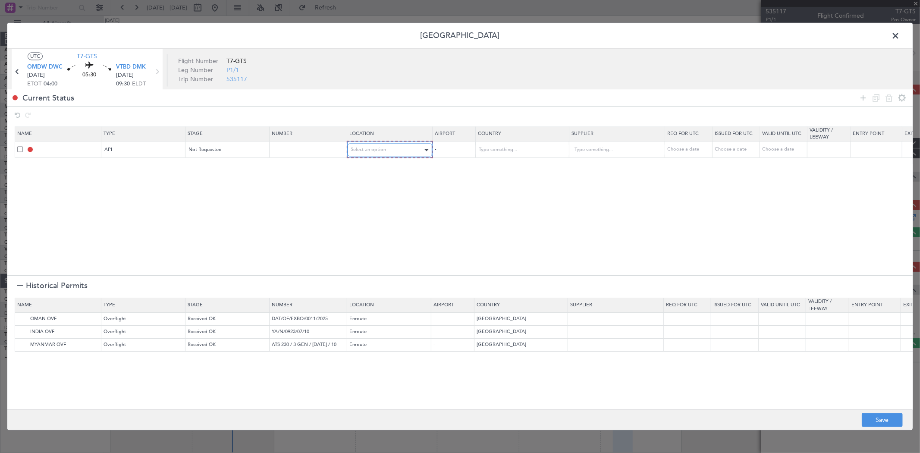
click at [363, 148] on span "Select an option" at bounding box center [368, 150] width 35 height 6
click at [361, 169] on span "Departure" at bounding box center [389, 168] width 77 height 13
click at [860, 97] on icon at bounding box center [863, 98] width 10 height 10
click at [119, 162] on div "Type" at bounding box center [141, 166] width 72 height 13
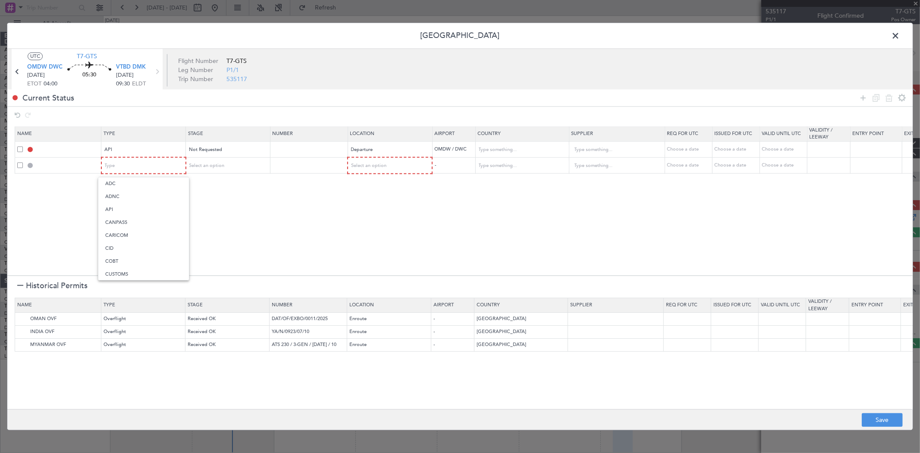
click at [239, 186] on div at bounding box center [460, 226] width 920 height 453
click at [207, 164] on span "Select an option" at bounding box center [207, 166] width 35 height 6
click at [211, 193] on span "Not Requested" at bounding box center [227, 196] width 77 height 13
click at [140, 169] on div "Type" at bounding box center [141, 166] width 72 height 13
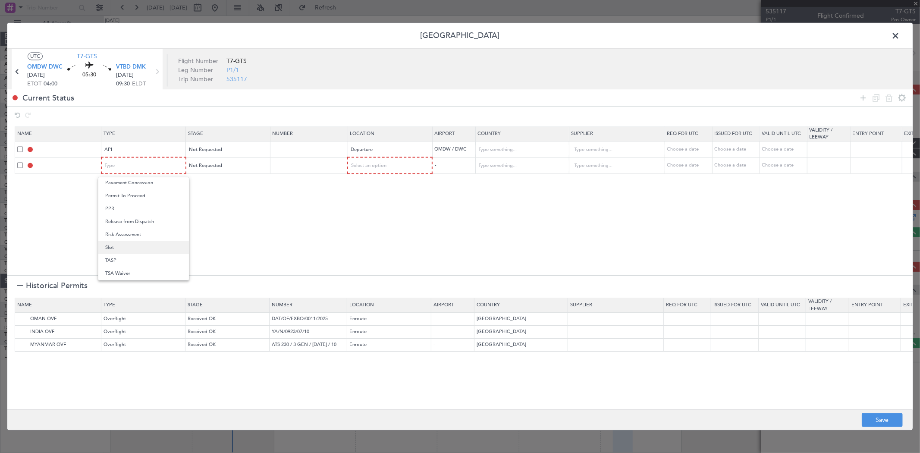
click at [139, 248] on span "Slot" at bounding box center [143, 247] width 77 height 13
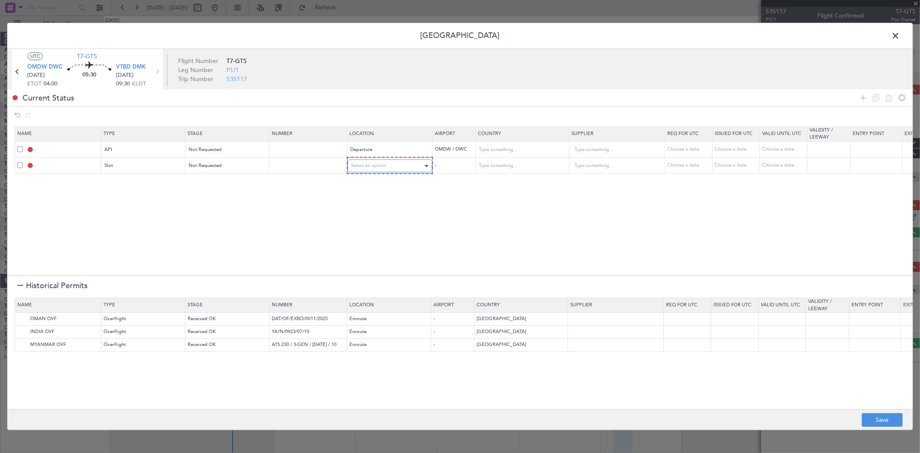
click at [388, 165] on div "Select an option" at bounding box center [387, 166] width 72 height 13
click at [373, 182] on span "Departure" at bounding box center [389, 183] width 77 height 13
click at [19, 320] on img at bounding box center [22, 319] width 10 height 10
click at [22, 332] on img at bounding box center [22, 332] width 10 height 10
click at [20, 342] on img at bounding box center [22, 345] width 10 height 10
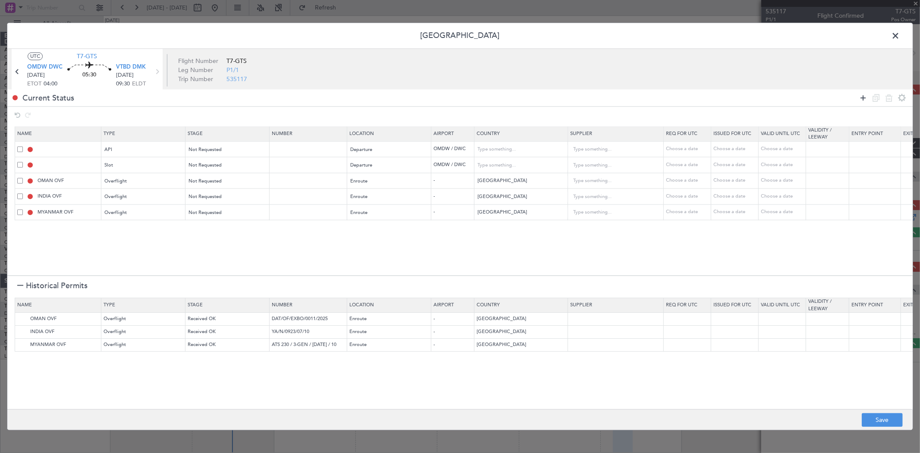
click at [865, 101] on icon at bounding box center [863, 98] width 10 height 10
click at [154, 226] on div "Type" at bounding box center [141, 229] width 72 height 13
click at [372, 226] on span "Select an option" at bounding box center [368, 229] width 35 height 6
drag, startPoint x: 373, startPoint y: 272, endPoint x: 349, endPoint y: 223, distance: 54.6
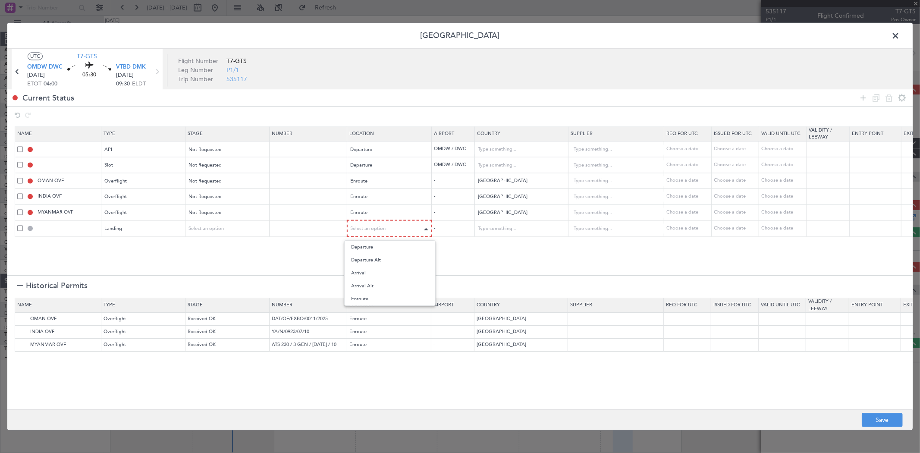
click at [373, 273] on span "Arrival" at bounding box center [389, 272] width 77 height 13
click at [861, 100] on icon at bounding box center [863, 98] width 10 height 10
click at [132, 249] on div "Type" at bounding box center [141, 244] width 72 height 13
click at [138, 328] on span "Slot" at bounding box center [143, 326] width 77 height 13
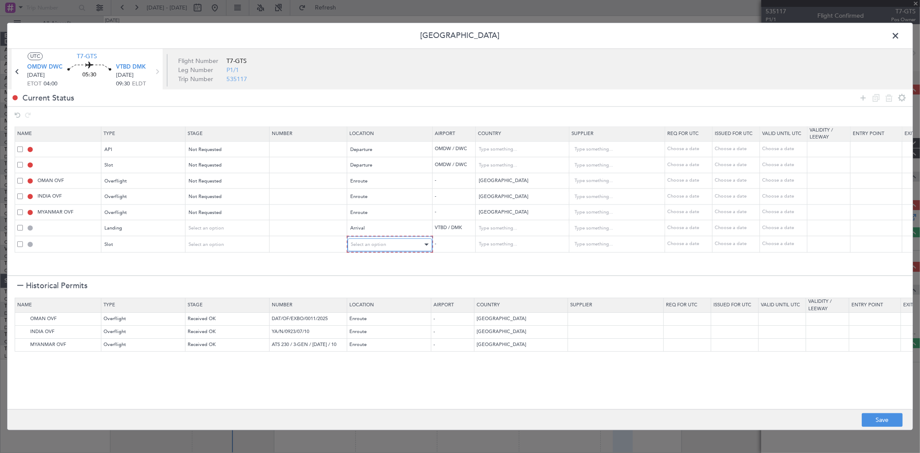
click at [385, 244] on span "Select an option" at bounding box center [368, 244] width 35 height 6
click at [376, 293] on span "Arrival" at bounding box center [389, 288] width 77 height 13
click at [873, 413] on button "Save" at bounding box center [882, 420] width 41 height 14
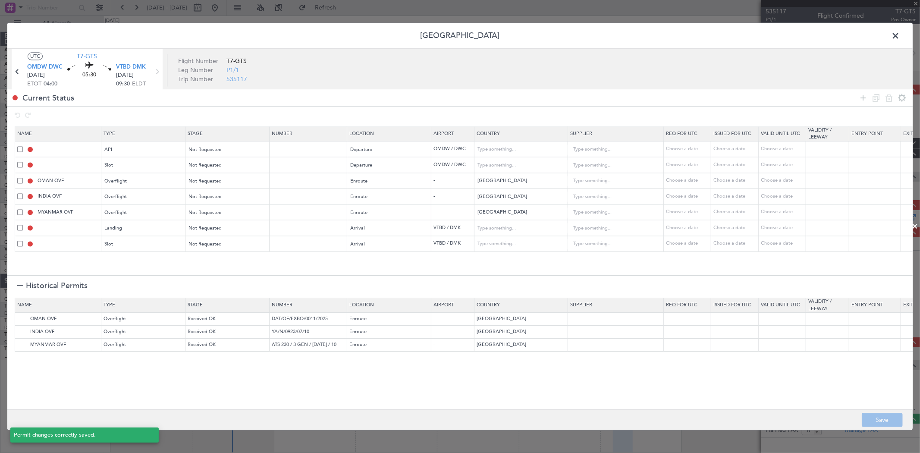
type input "OMDW DEP API"
type input "[GEOGRAPHIC_DATA]"
type input "NNN"
type input "1"
type input "OMDW DEP SLOT"
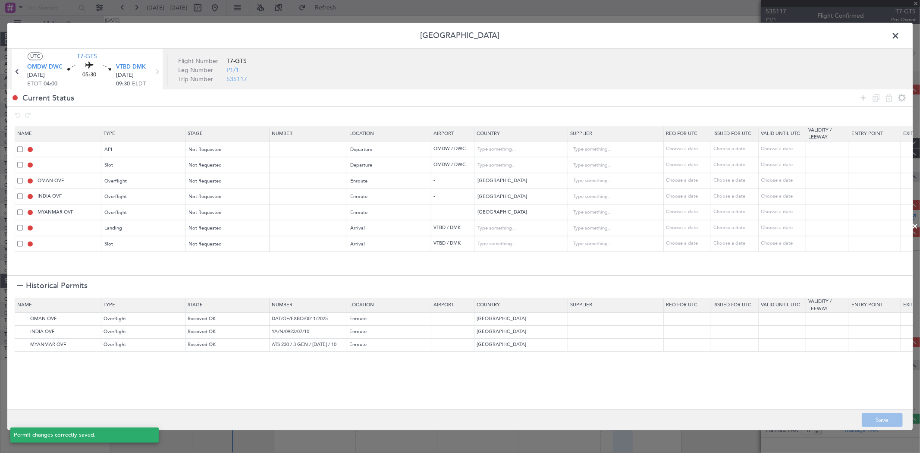
type input "[GEOGRAPHIC_DATA]"
type input "NNN"
type input "1"
type input "NNN"
type input "2"
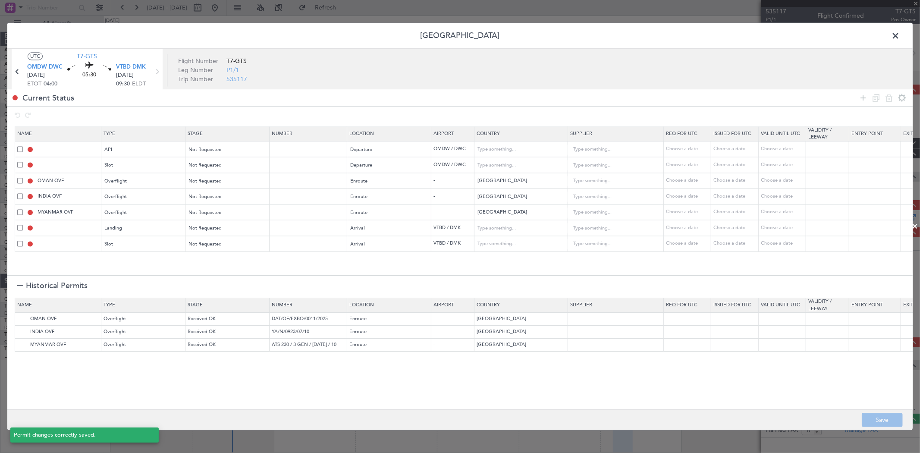
type input "NNN"
type input "3"
type input "NNN"
type input "VTBD LDG"
type input "[GEOGRAPHIC_DATA]"
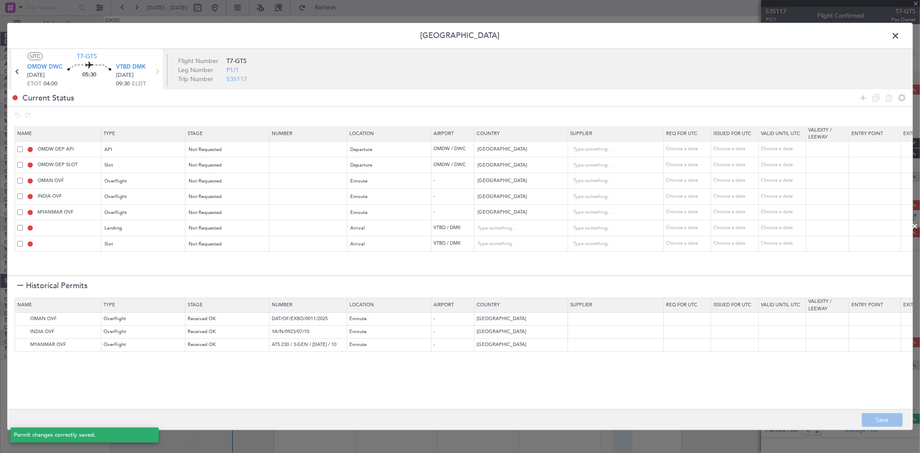
type input "NNN"
type input "VTBD ARR SLOT"
type input "[GEOGRAPHIC_DATA]"
type input "NNN"
drag, startPoint x: 893, startPoint y: 37, endPoint x: 875, endPoint y: 42, distance: 18.8
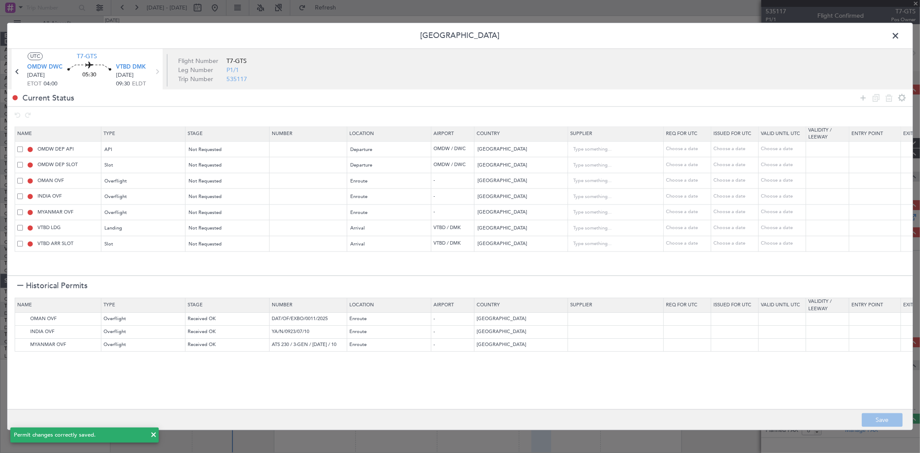
click at [900, 38] on span at bounding box center [900, 38] width 0 height 17
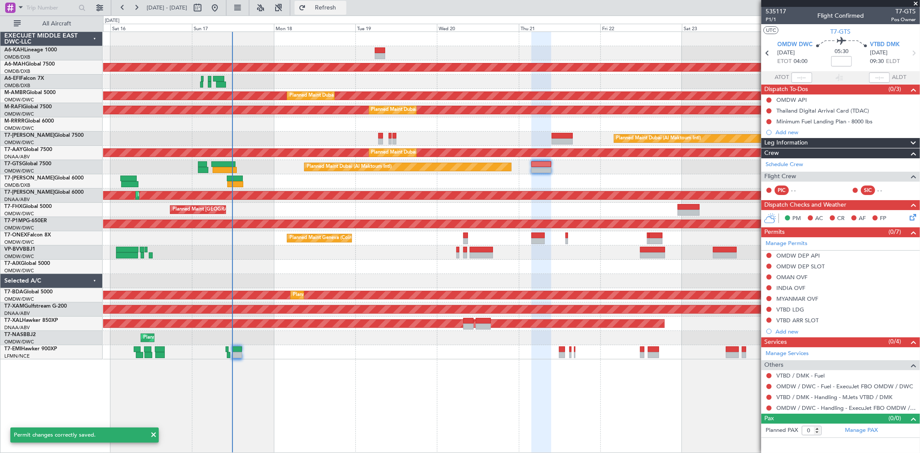
click at [344, 5] on span "Refresh" at bounding box center [325, 8] width 36 height 6
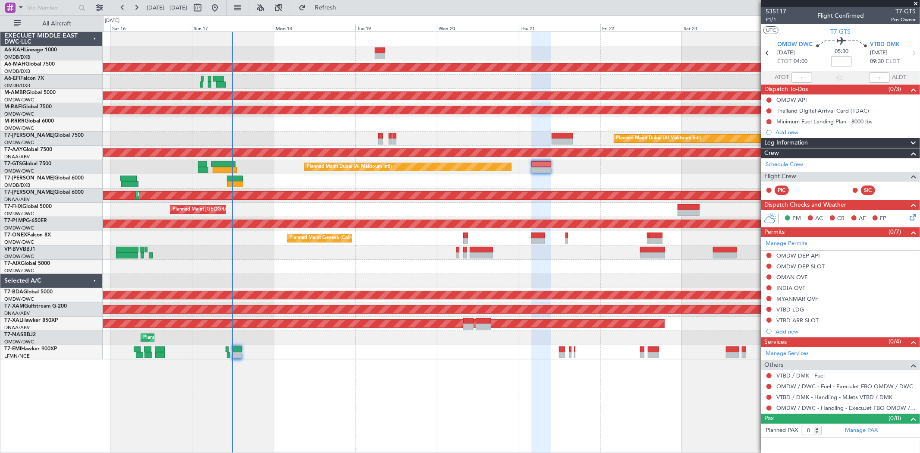
click at [842, 60] on mat-tooltip-component "Flight Time" at bounding box center [841, 67] width 40 height 23
click at [841, 61] on input at bounding box center [841, 61] width 21 height 10
type input "+00:30"
click at [769, 19] on span "P1/1" at bounding box center [775, 19] width 21 height 7
click at [341, 9] on span "Refresh" at bounding box center [325, 8] width 36 height 6
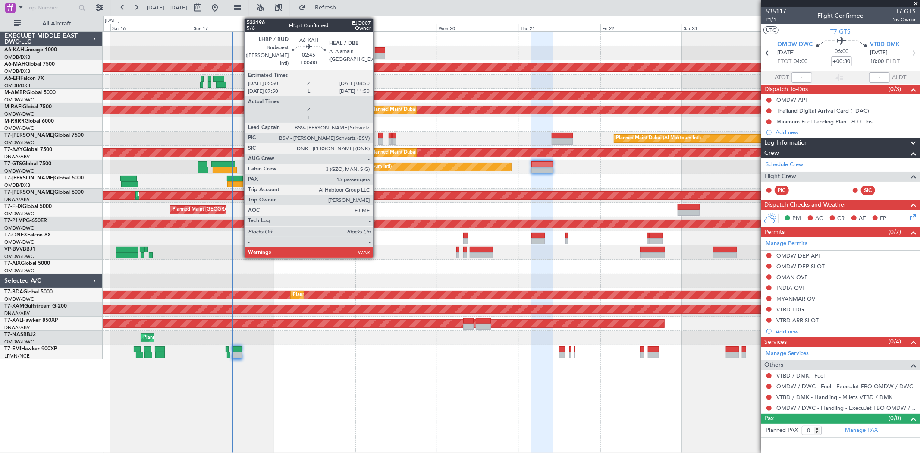
click at [377, 58] on div at bounding box center [380, 56] width 10 height 6
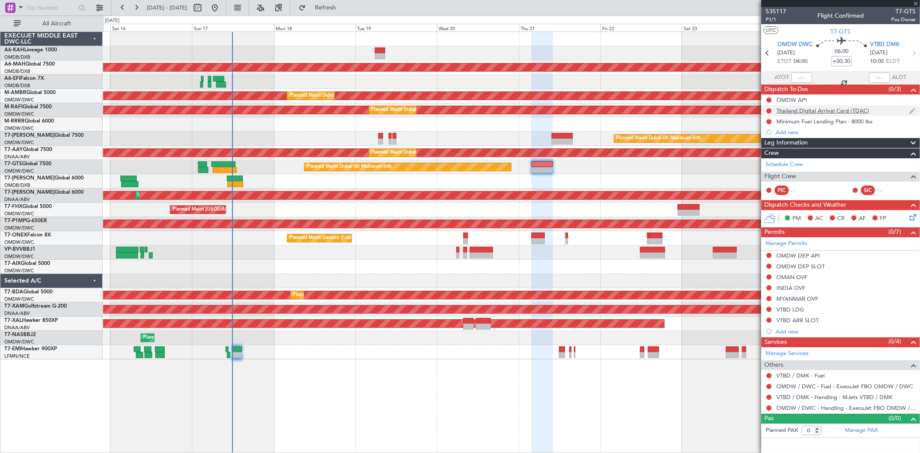
type input "15"
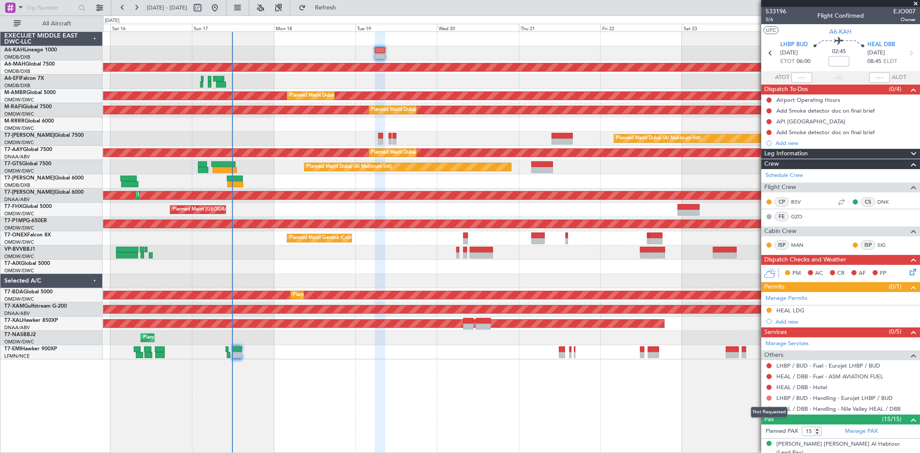
click at [769, 397] on button at bounding box center [768, 397] width 5 height 5
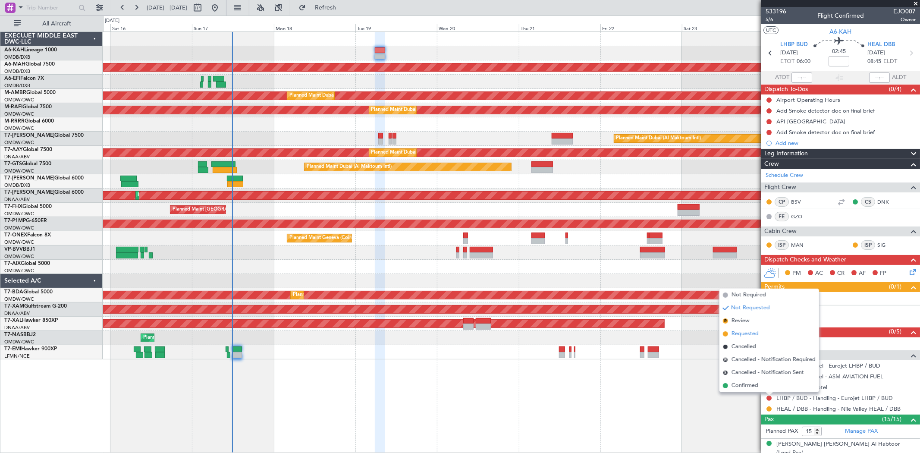
click at [751, 332] on span "Requested" at bounding box center [744, 333] width 27 height 9
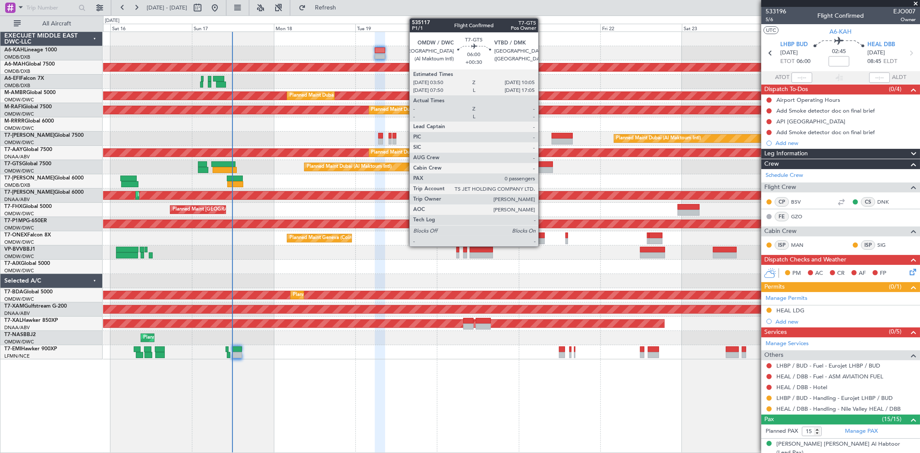
click at [542, 166] on div at bounding box center [542, 164] width 22 height 6
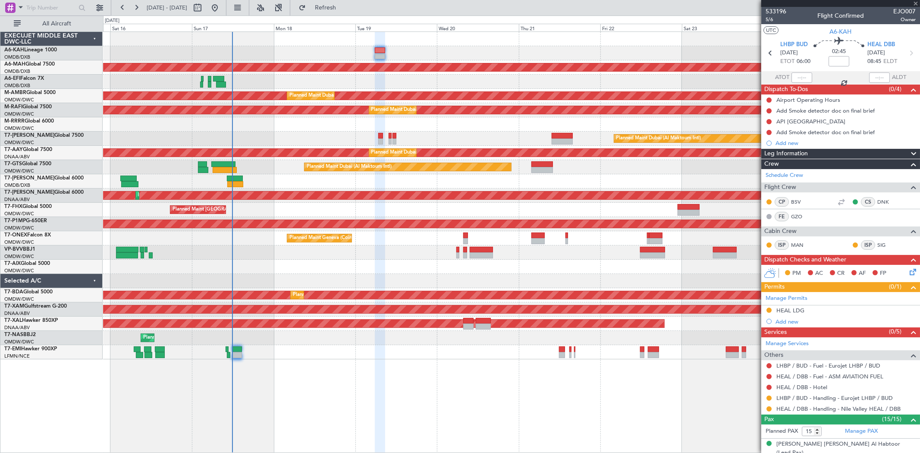
type input "+00:30"
type input "0"
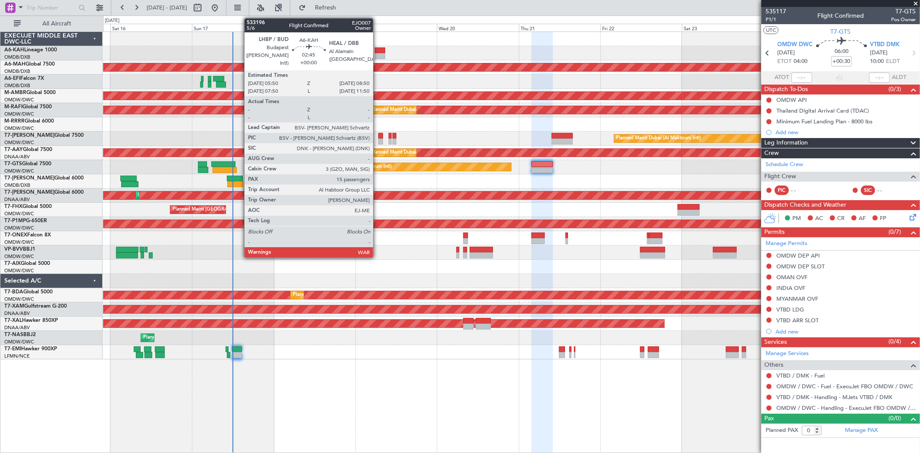
click at [377, 57] on div at bounding box center [380, 56] width 10 height 6
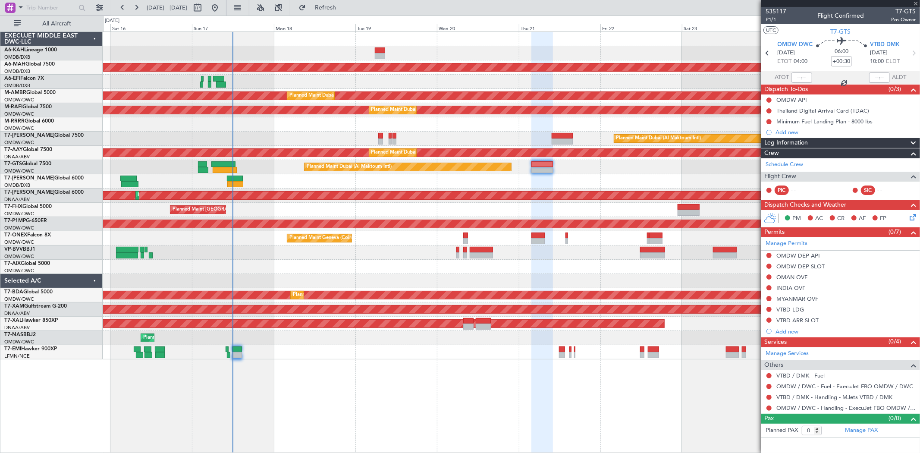
type input "15"
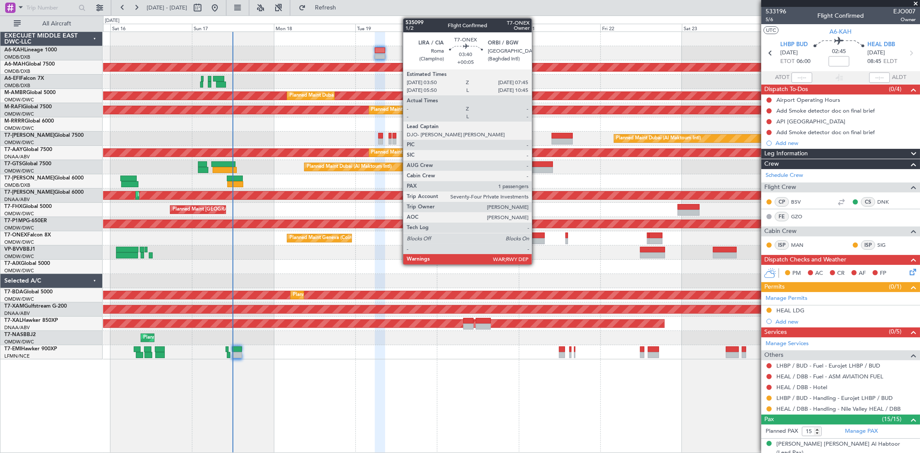
click at [536, 240] on div at bounding box center [537, 241] width 13 height 6
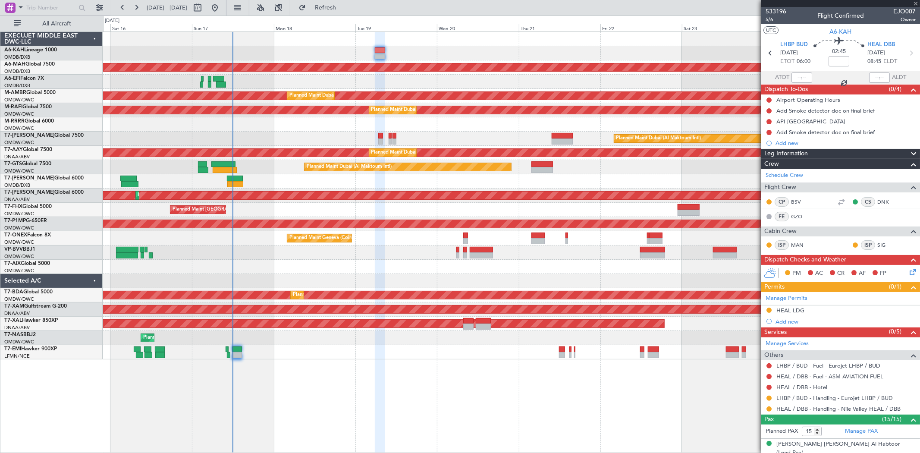
type input "+00:05"
type input "1"
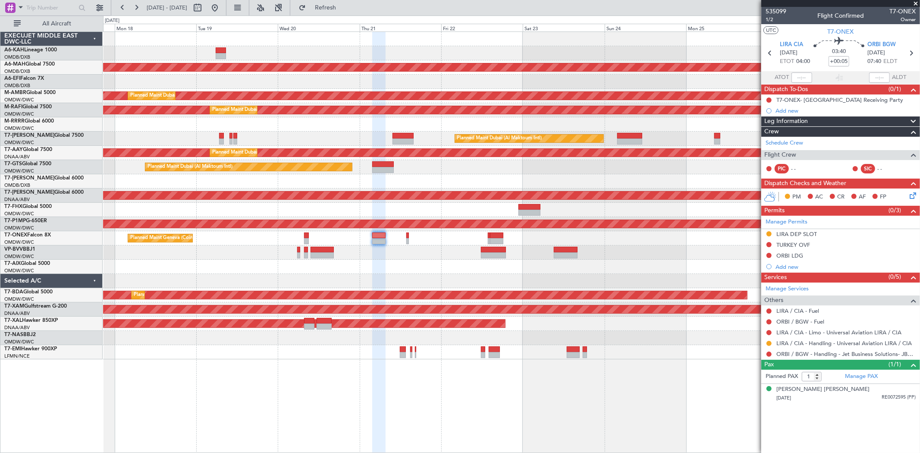
click at [453, 249] on div "Unplanned Maint Budapest ([PERSON_NAME] Intl) Planned Maint [GEOGRAPHIC_DATA] (…" at bounding box center [511, 195] width 816 height 327
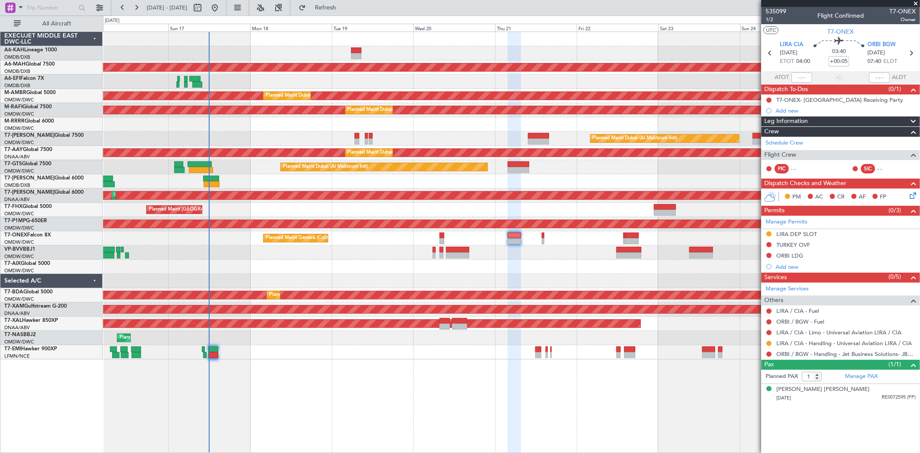
click at [412, 181] on div at bounding box center [511, 181] width 816 height 14
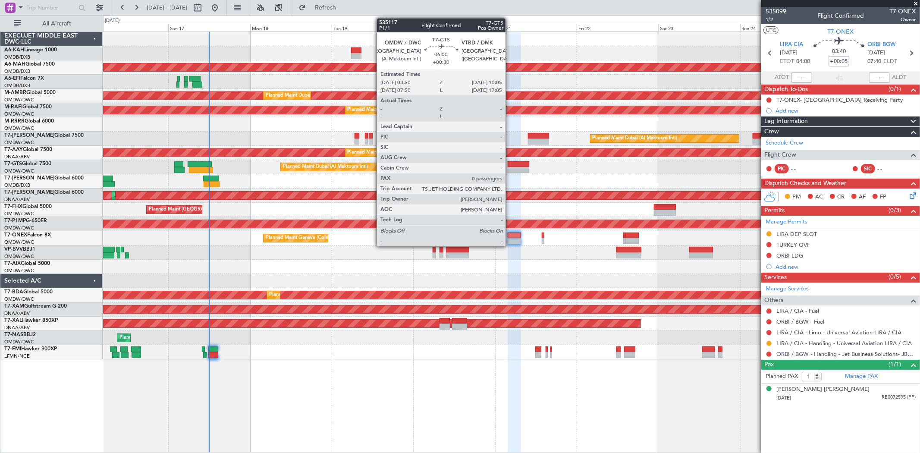
click at [510, 168] on div at bounding box center [519, 170] width 22 height 6
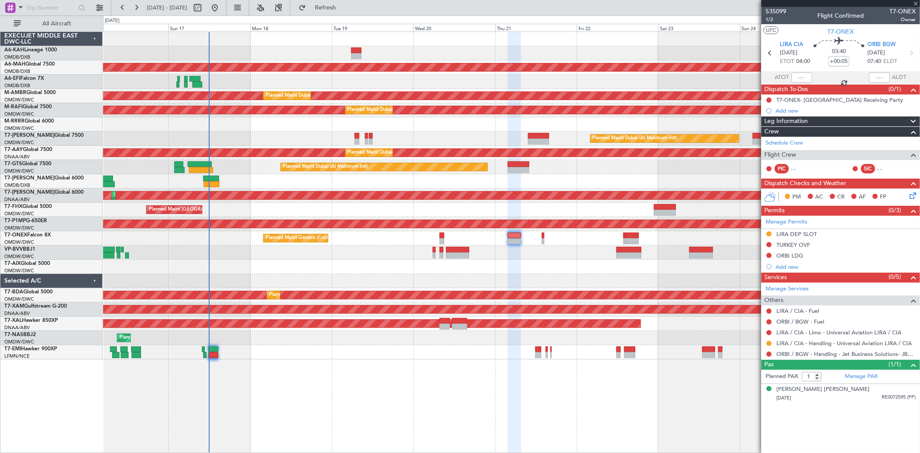
type input "+00:30"
type input "0"
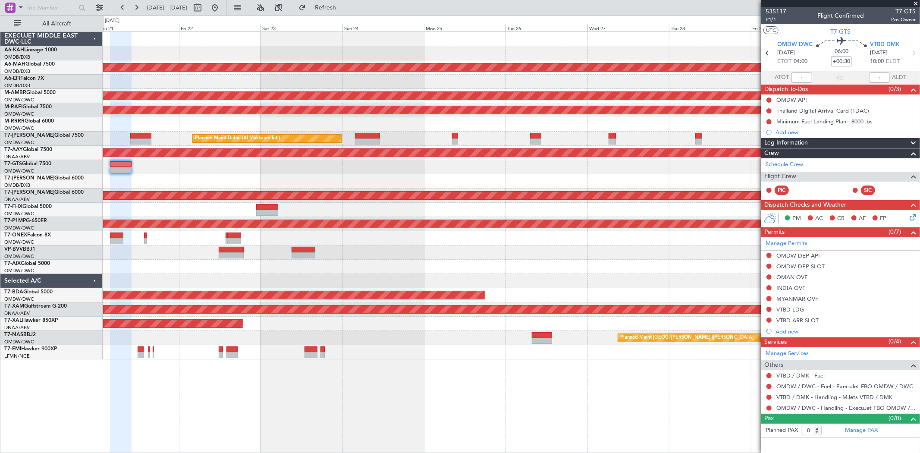
click at [121, 165] on div "Planned Maint [GEOGRAPHIC_DATA] ([GEOGRAPHIC_DATA] Intl) Planned Maint [GEOGRAP…" at bounding box center [511, 195] width 816 height 327
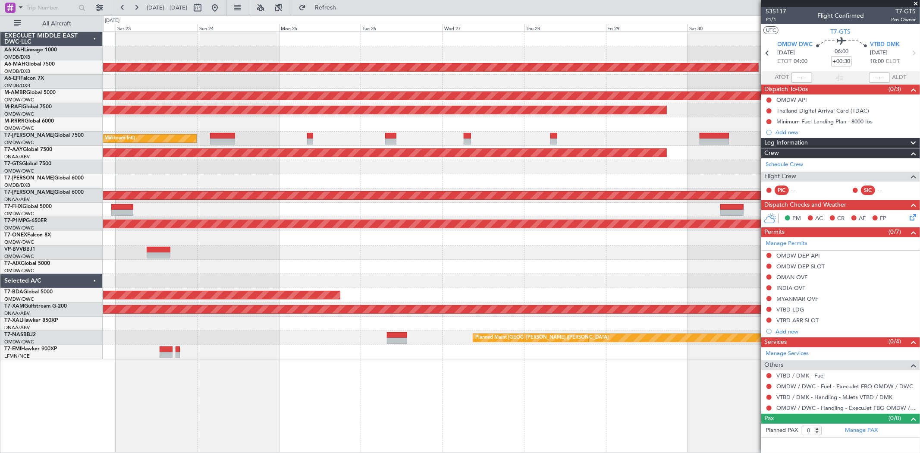
click at [132, 169] on div "Planned Maint [GEOGRAPHIC_DATA] ([GEOGRAPHIC_DATA] Intl) Planned Maint [GEOGRAP…" at bounding box center [511, 195] width 816 height 327
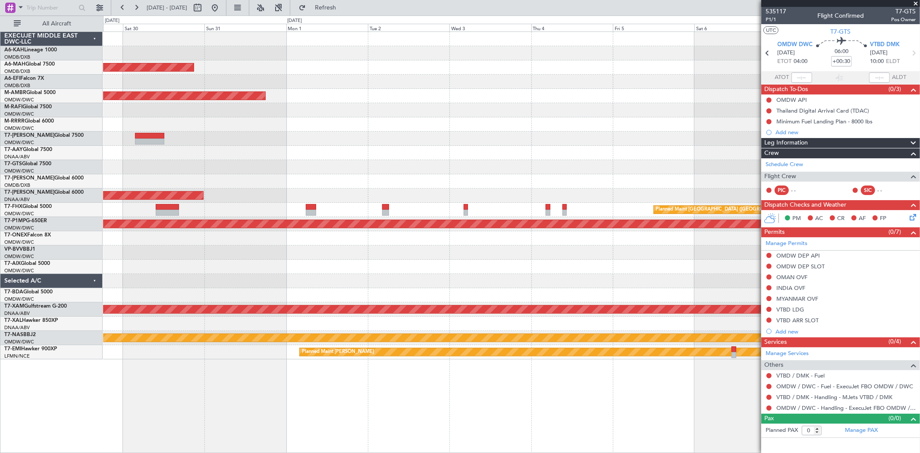
click at [100, 164] on div "Planned Maint [GEOGRAPHIC_DATA] ([GEOGRAPHIC_DATA] Intl) Planned Maint [GEOGRAP…" at bounding box center [460, 234] width 920 height 437
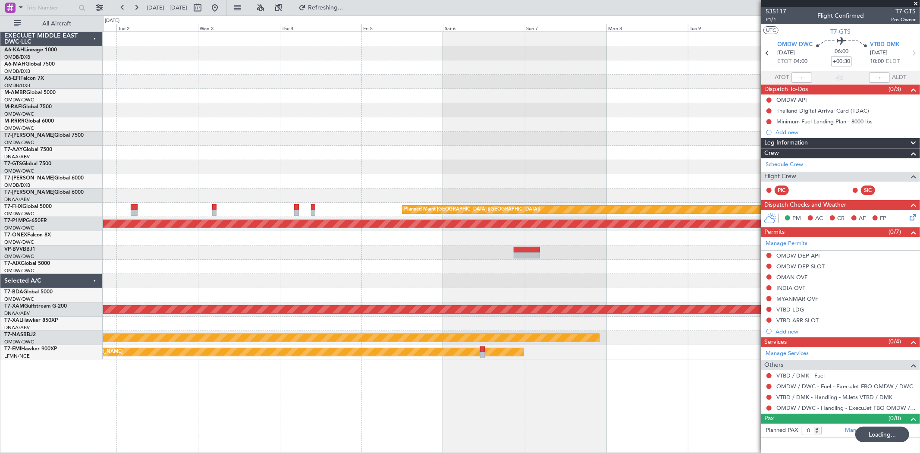
click at [474, 199] on div "Unplanned Maint [GEOGRAPHIC_DATA] (Al Maktoum Intl)" at bounding box center [511, 195] width 816 height 14
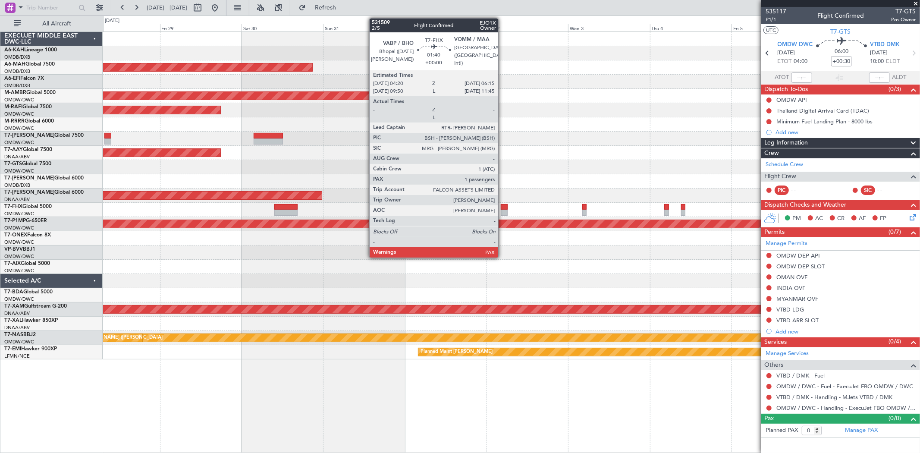
click at [502, 210] on div at bounding box center [504, 213] width 7 height 6
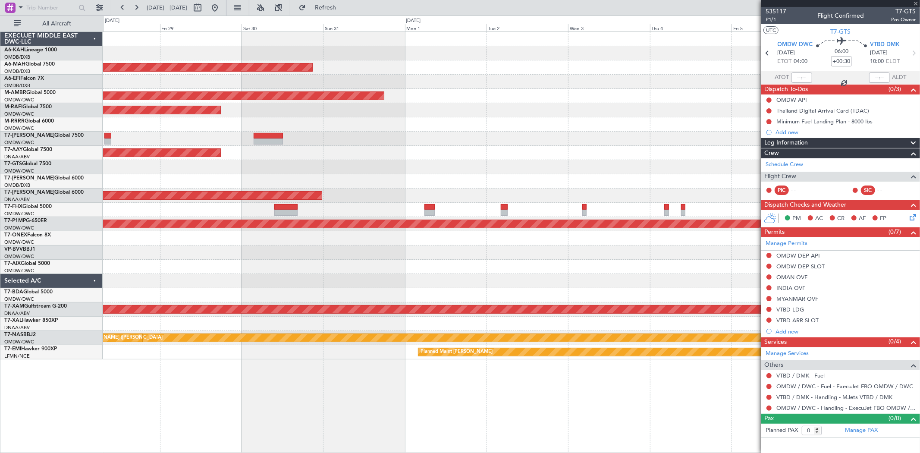
type input "1"
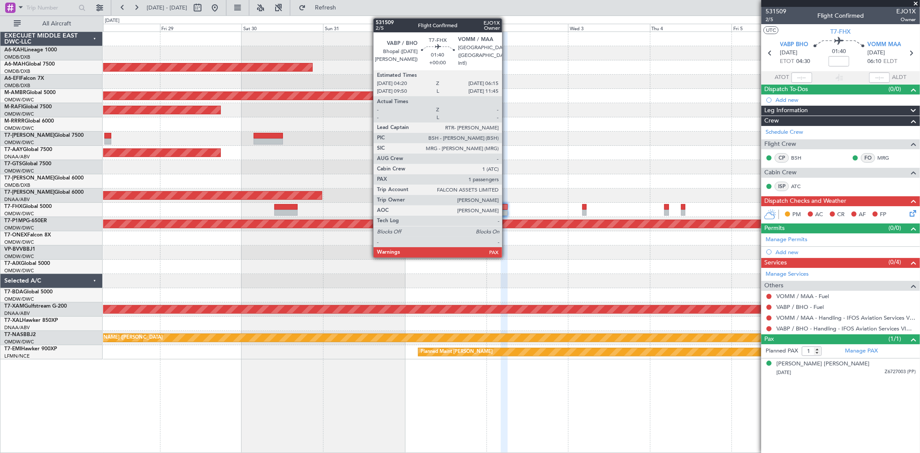
click at [506, 208] on div at bounding box center [504, 207] width 7 height 6
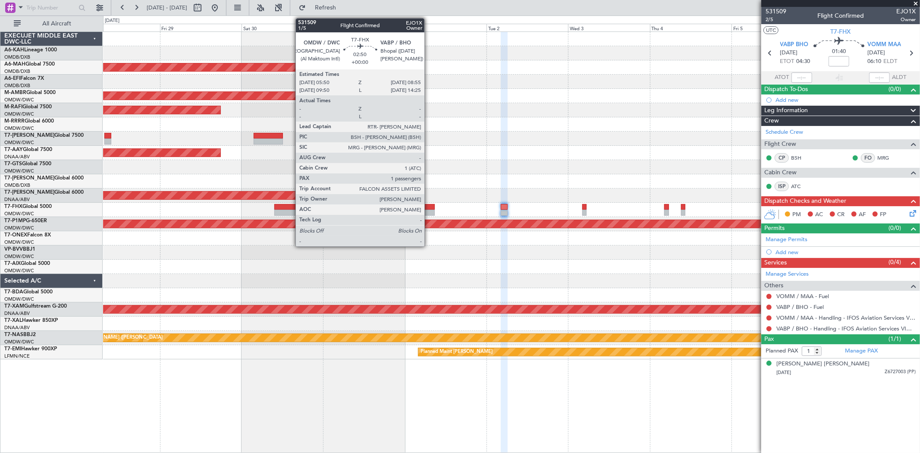
click at [429, 209] on div at bounding box center [429, 207] width 11 height 6
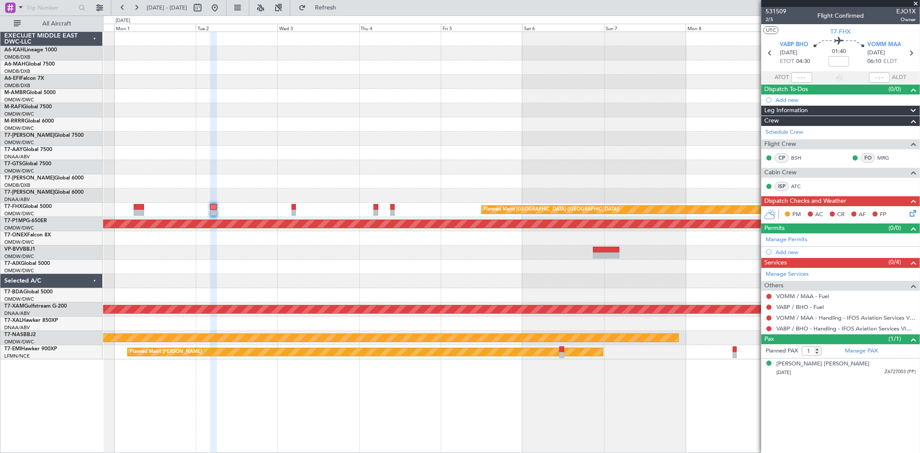
click at [281, 172] on div "Planned Maint [GEOGRAPHIC_DATA] ([GEOGRAPHIC_DATA] Intl) Planned Maint [GEOGRAP…" at bounding box center [511, 195] width 816 height 327
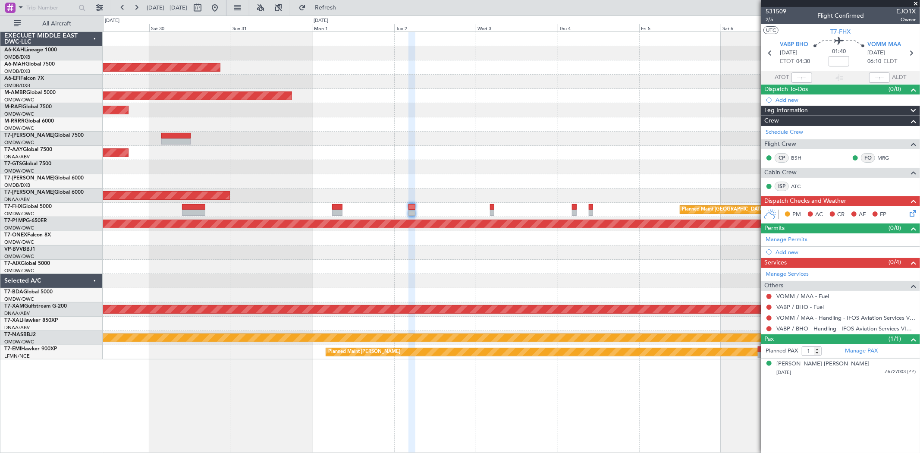
click at [456, 164] on div "Planned Maint [GEOGRAPHIC_DATA] ([GEOGRAPHIC_DATA] Intl) Planned Maint [GEOGRAP…" at bounding box center [511, 195] width 816 height 327
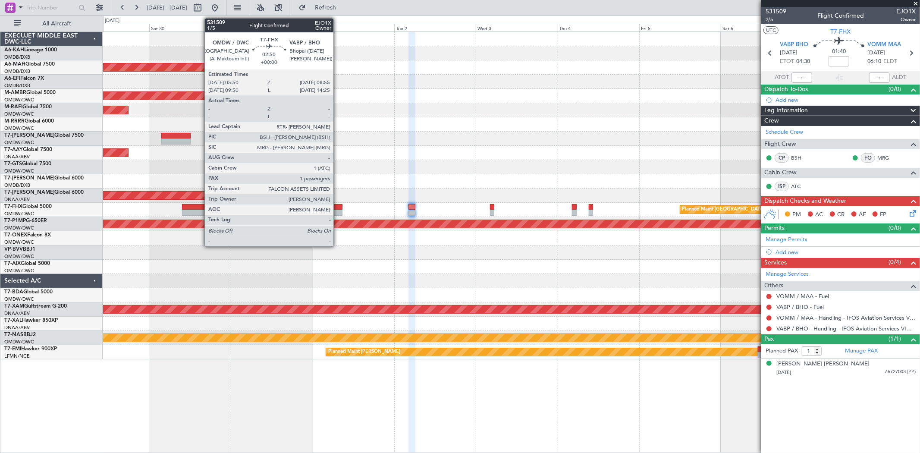
click at [337, 205] on div at bounding box center [337, 207] width 11 height 6
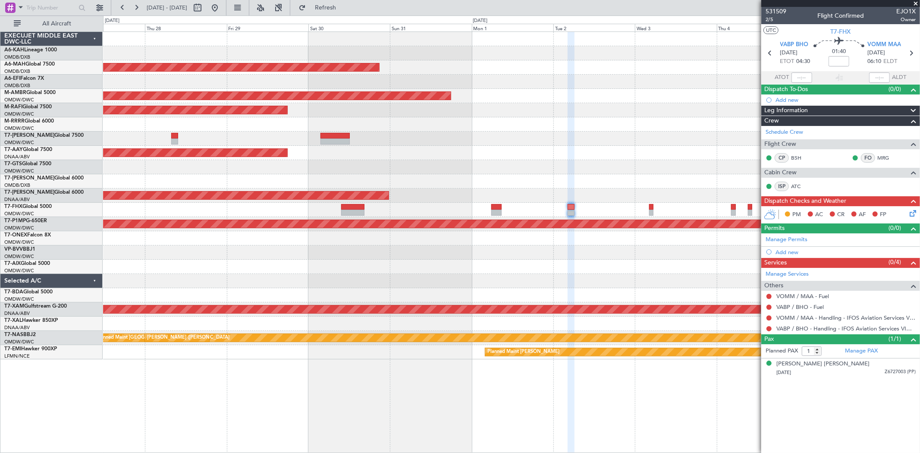
click at [454, 144] on div at bounding box center [511, 139] width 816 height 14
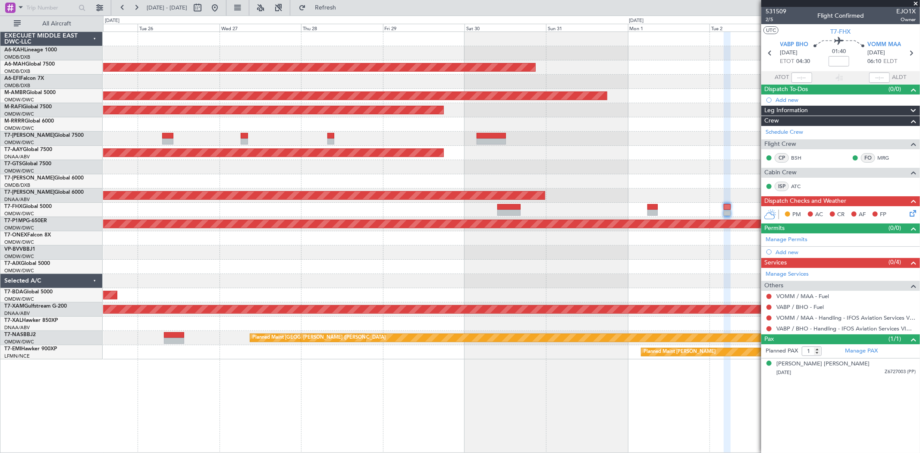
click at [445, 207] on div "Planned Maint [GEOGRAPHIC_DATA] ([GEOGRAPHIC_DATA])" at bounding box center [511, 210] width 816 height 14
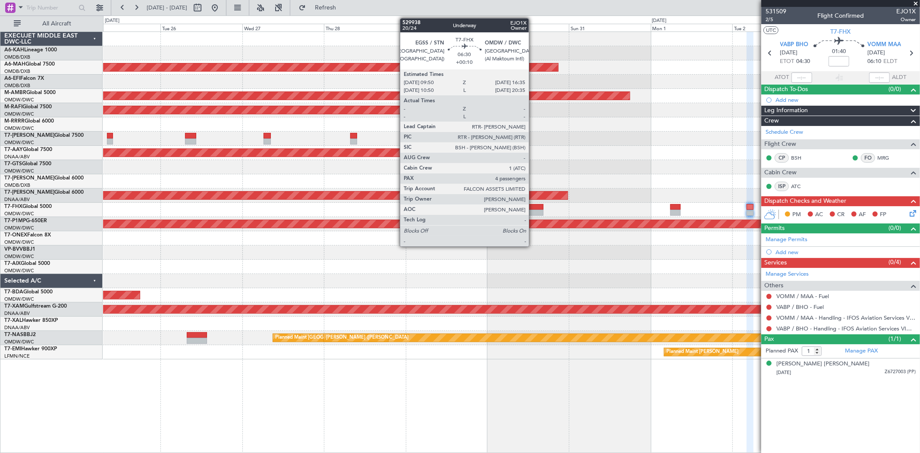
click at [533, 208] on div at bounding box center [531, 207] width 23 height 6
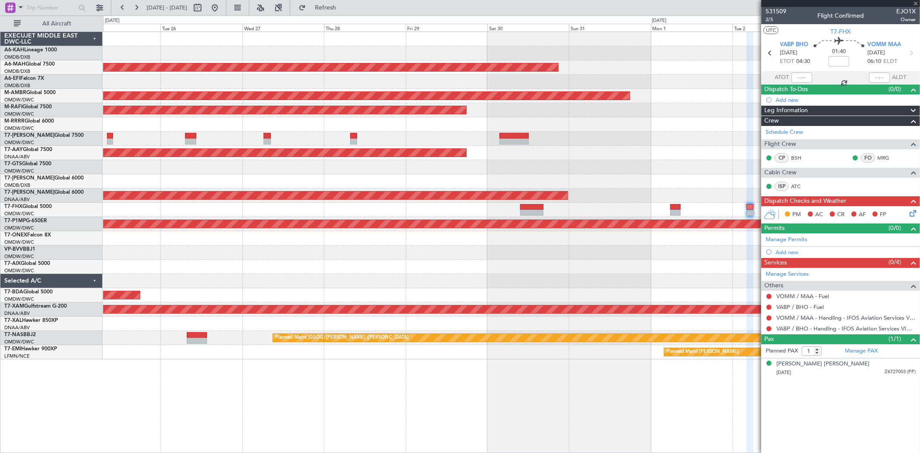
type input "+00:10"
type input "4"
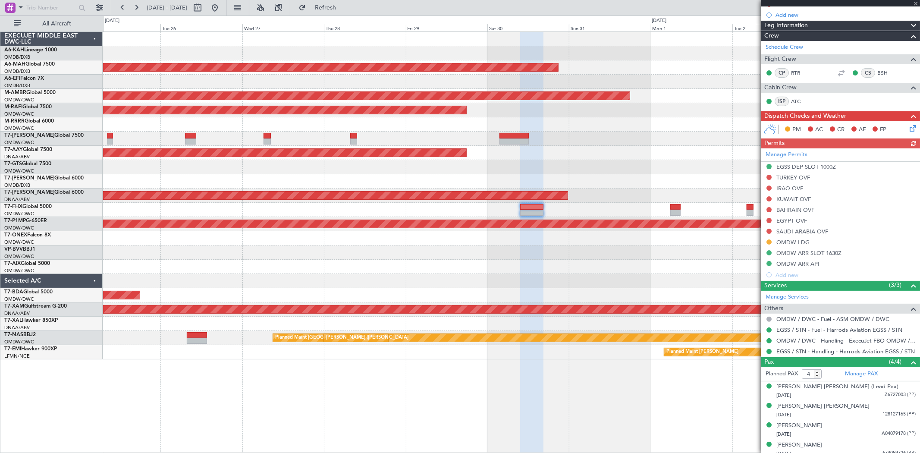
scroll to position [102, 0]
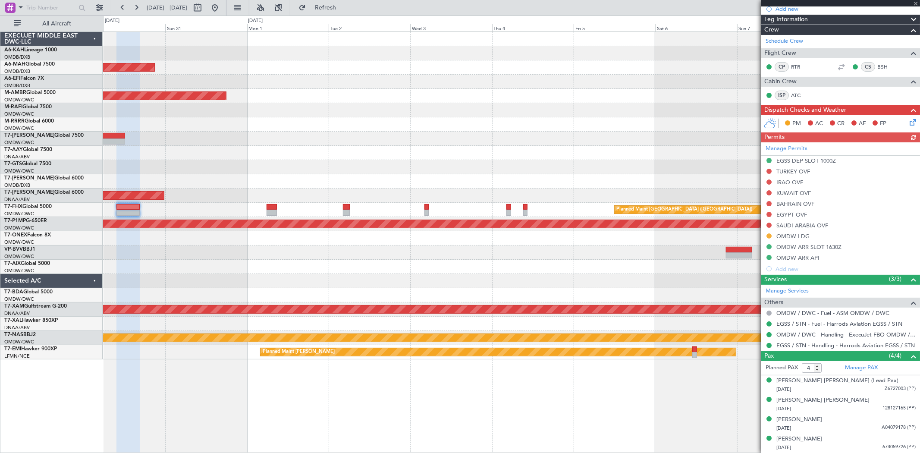
click at [233, 164] on div "Planned Maint [GEOGRAPHIC_DATA] ([GEOGRAPHIC_DATA] Intl) Planned Maint [GEOGRAP…" at bounding box center [511, 195] width 816 height 327
click at [222, 6] on button at bounding box center [215, 8] width 14 height 14
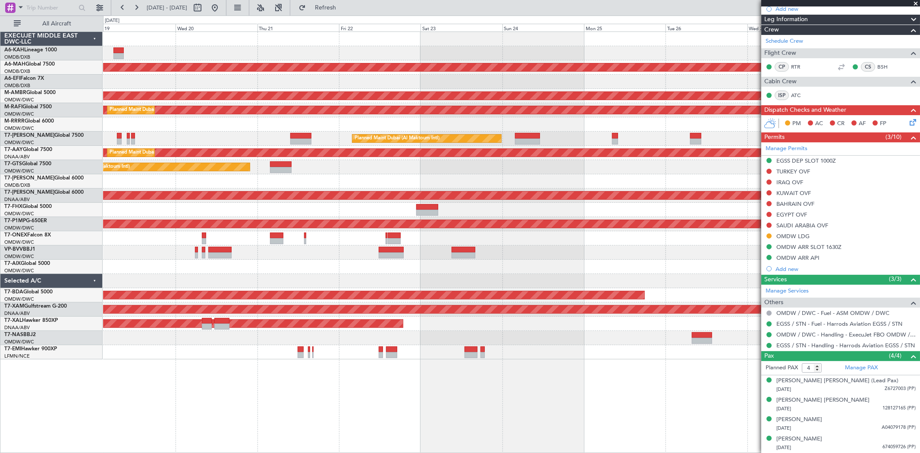
click at [84, 132] on div "Planned Maint [GEOGRAPHIC_DATA] ([GEOGRAPHIC_DATA] Intl) Planned Maint [GEOGRAP…" at bounding box center [460, 234] width 920 height 437
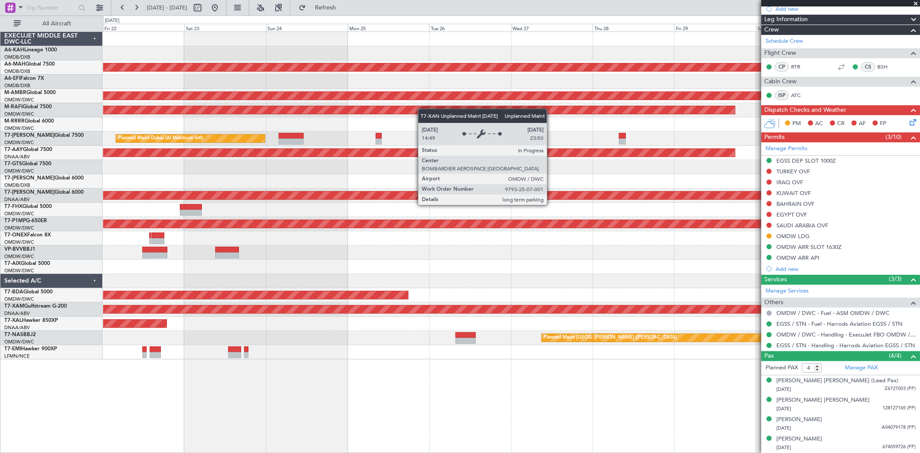
click at [0, 202] on div "Planned Maint [GEOGRAPHIC_DATA] ([GEOGRAPHIC_DATA] Intl) Planned Maint [GEOGRAP…" at bounding box center [460, 234] width 920 height 437
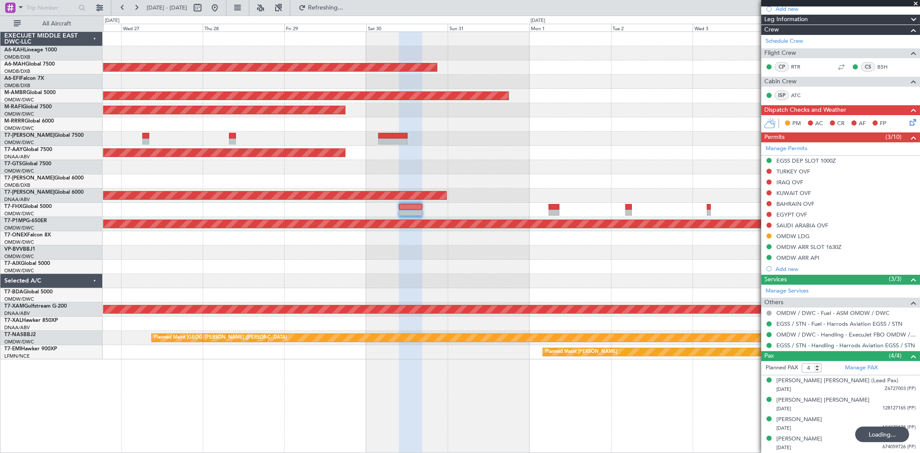
click at [191, 199] on div "Unplanned Maint [GEOGRAPHIC_DATA] (Al Maktoum Intl)" at bounding box center [511, 195] width 816 height 14
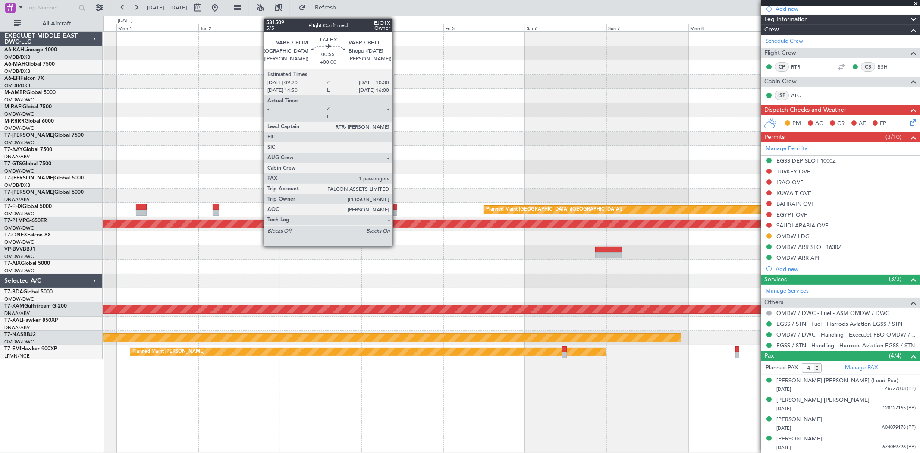
click at [397, 212] on div at bounding box center [395, 213] width 4 height 6
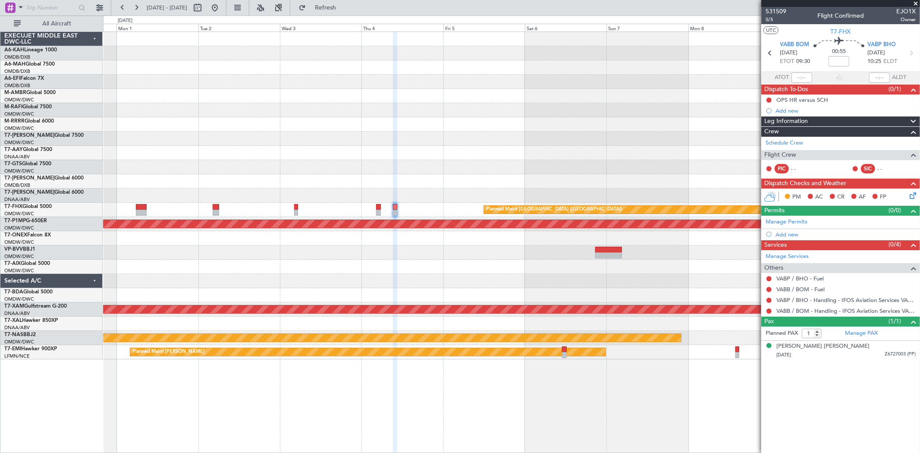
scroll to position [0, 0]
click at [766, 20] on span "5/5" at bounding box center [775, 19] width 21 height 7
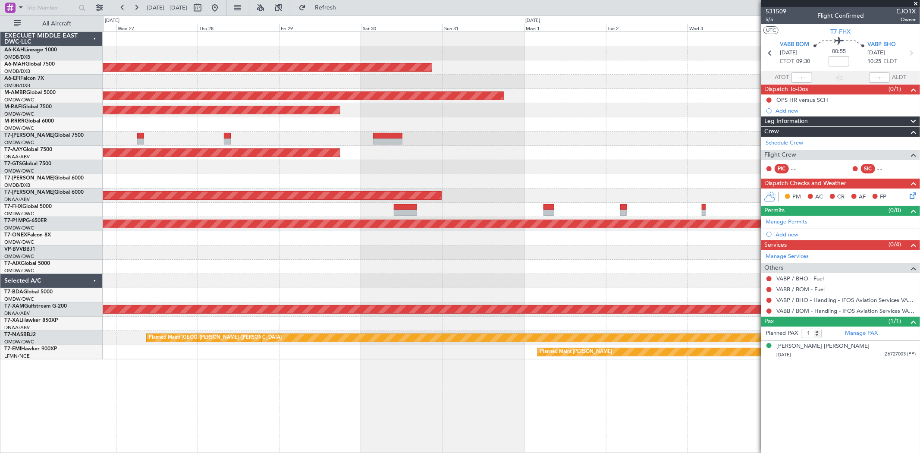
click at [695, 121] on div at bounding box center [511, 124] width 816 height 14
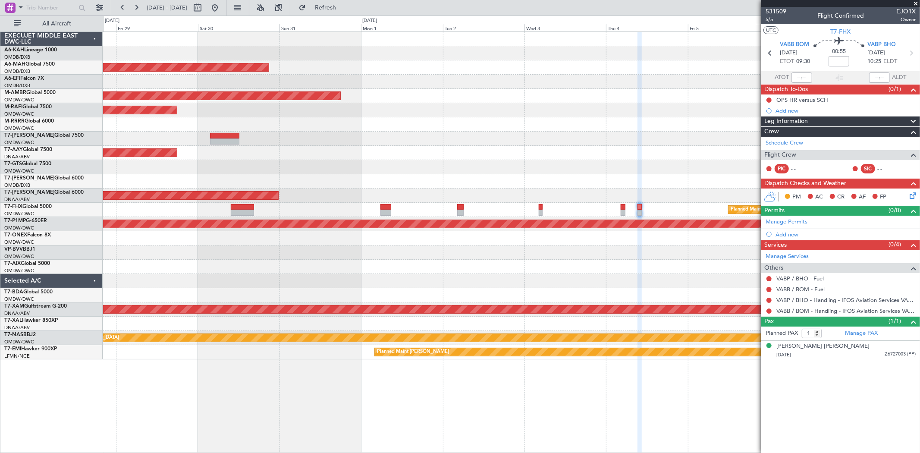
click at [398, 166] on div "Planned Maint [GEOGRAPHIC_DATA] ([GEOGRAPHIC_DATA] Intl) Planned Maint [GEOGRAP…" at bounding box center [511, 195] width 816 height 327
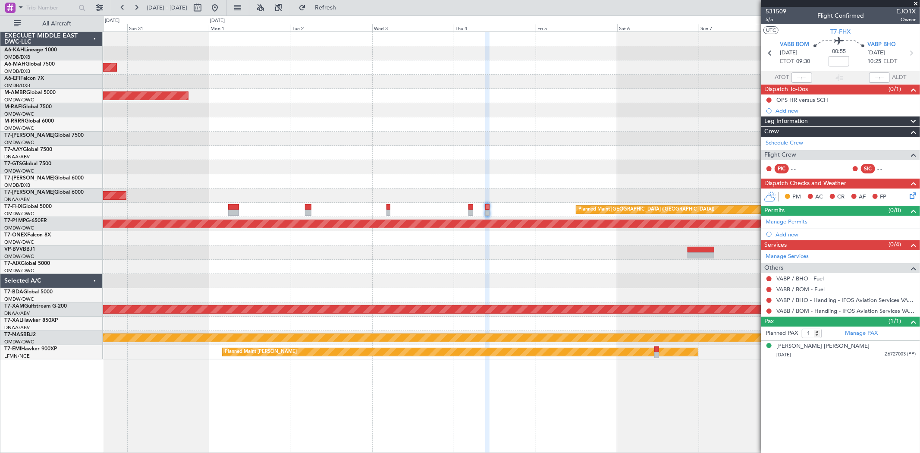
click at [335, 148] on div "Unplanned Maint [GEOGRAPHIC_DATA] (Al Maktoum Intl)" at bounding box center [511, 153] width 816 height 14
click at [344, 9] on span "Refresh" at bounding box center [325, 8] width 36 height 6
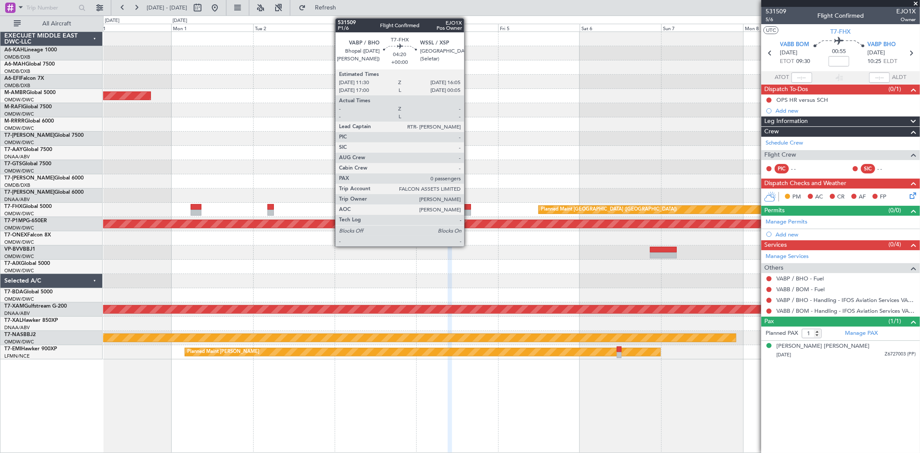
click at [468, 214] on div at bounding box center [463, 213] width 16 height 6
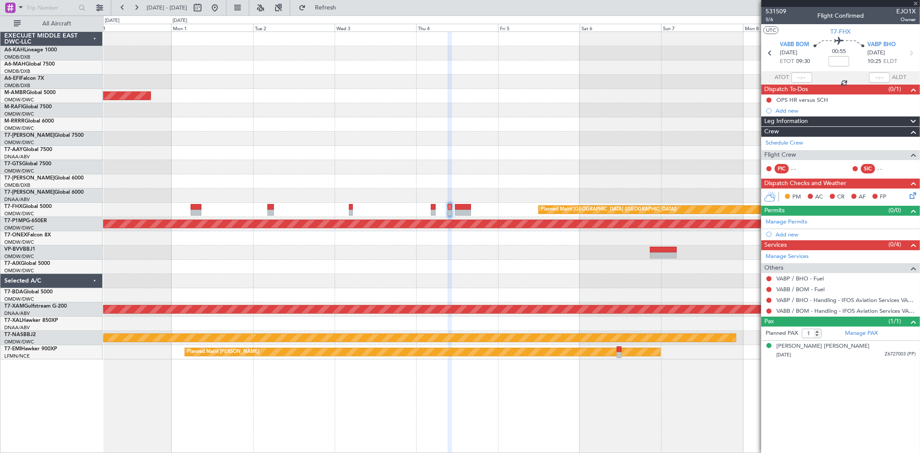
type input "0"
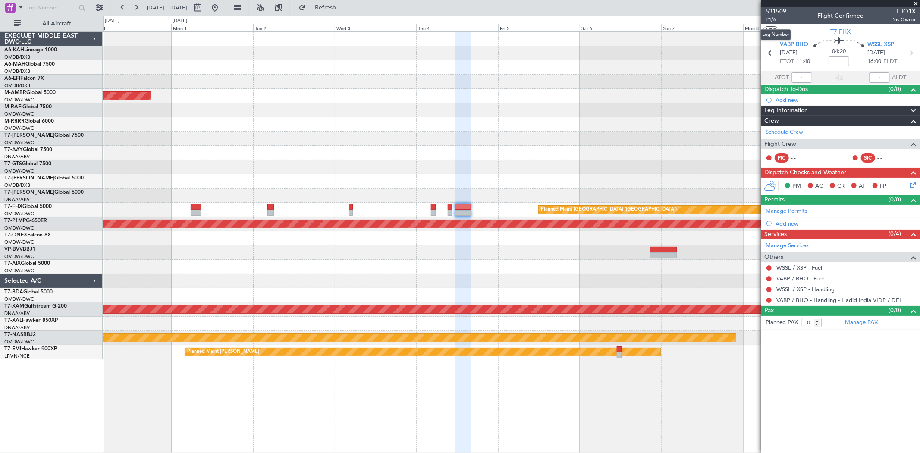
click at [775, 20] on span "P1/6" at bounding box center [775, 19] width 21 height 7
click at [336, 8] on span "Refresh" at bounding box center [325, 8] width 36 height 6
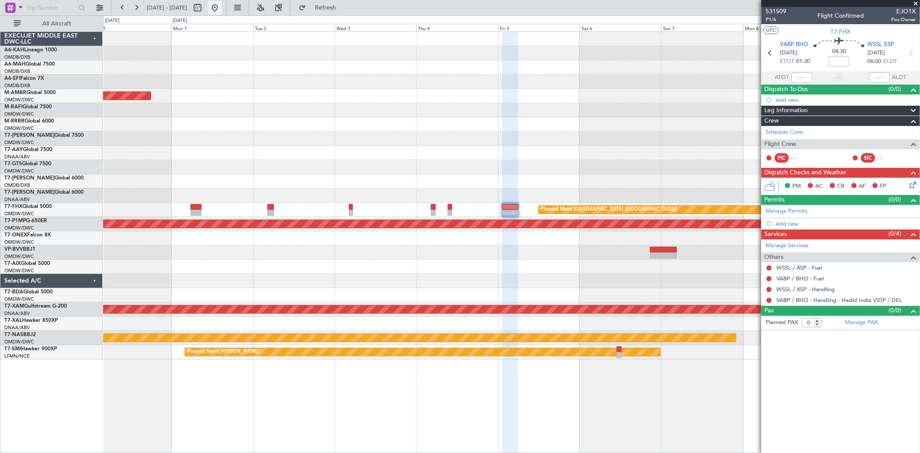
click at [222, 14] on button at bounding box center [215, 8] width 14 height 14
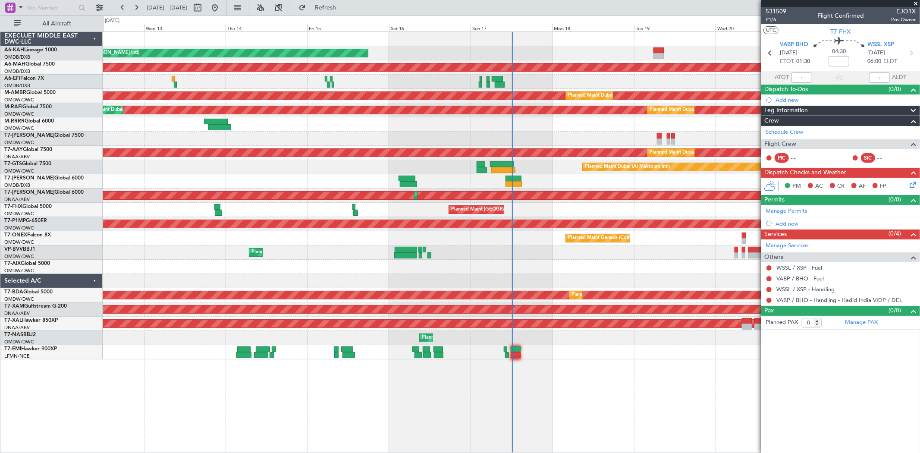
click at [282, 78] on div "Unplanned Maint [GEOGRAPHIC_DATA] ([GEOGRAPHIC_DATA] Intl)" at bounding box center [511, 82] width 816 height 14
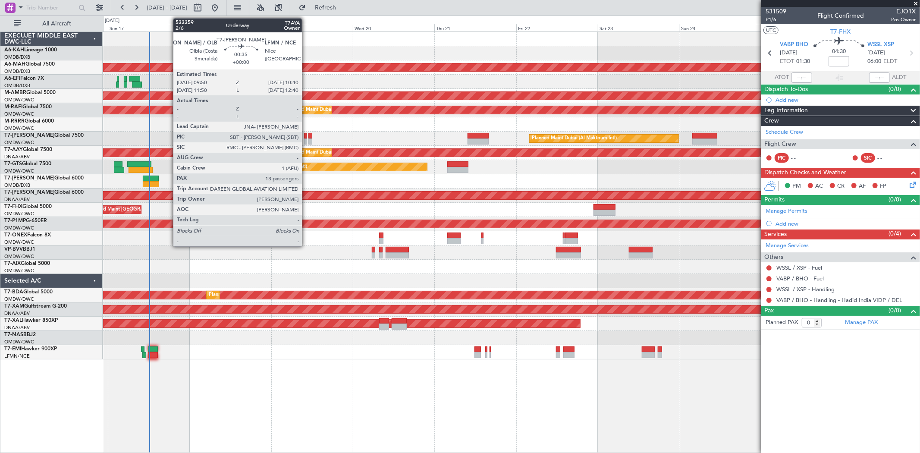
click at [306, 140] on div at bounding box center [305, 141] width 3 height 6
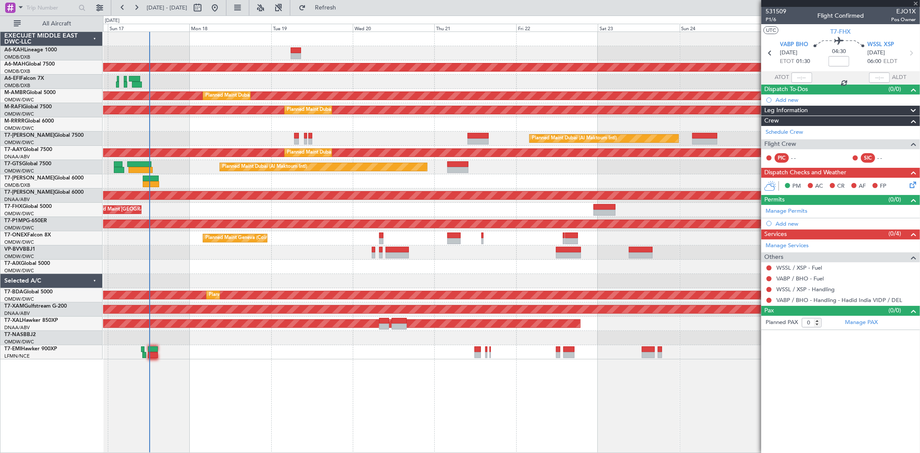
type input "13"
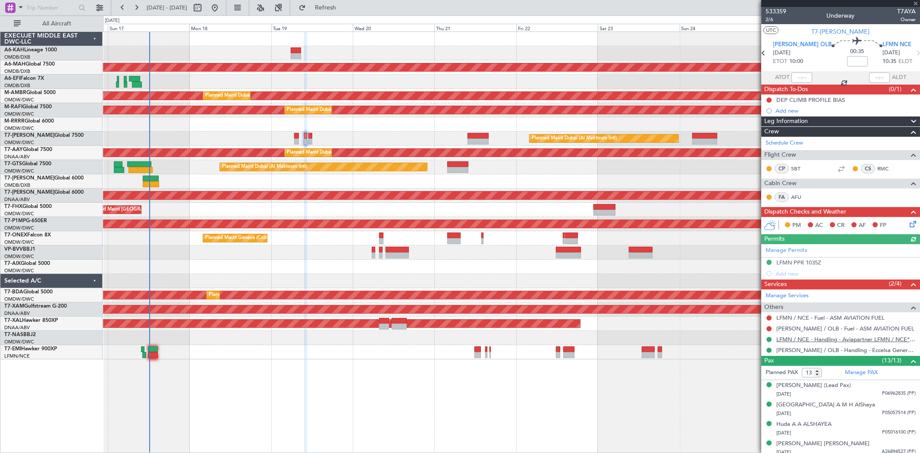
click at [831, 338] on link "LFMN / NCE - Handling - Aviapartner LFMN / NCE*****MY HANDLING****" at bounding box center [845, 338] width 139 height 7
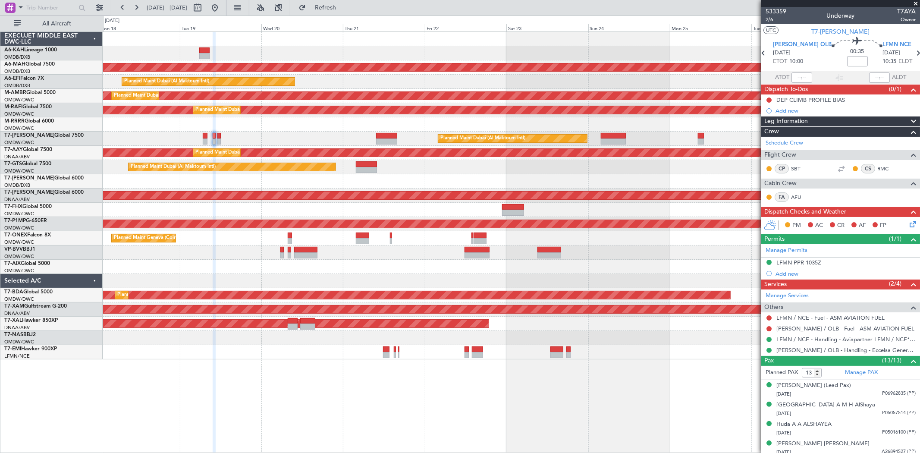
click at [474, 166] on div "Planned Maint Dubai (Al Maktoum Intl)" at bounding box center [511, 167] width 816 height 14
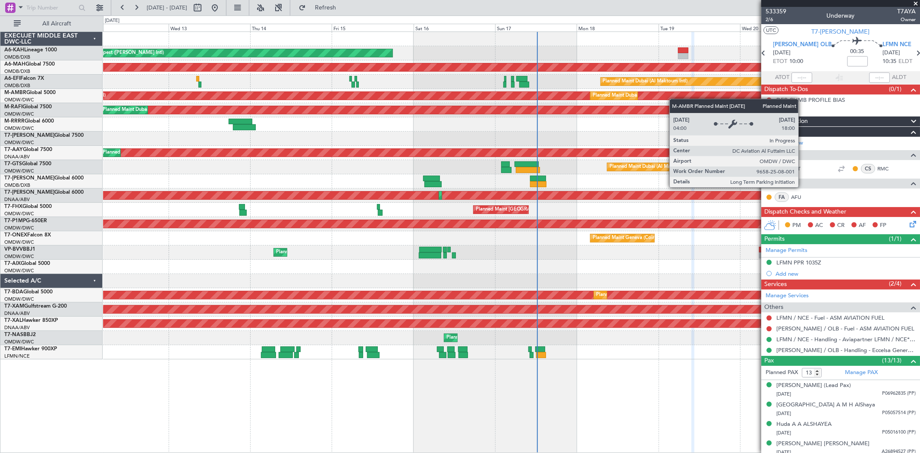
click at [719, 97] on div "Unplanned Maint Budapest (Ferenc Liszt Intl) Planned Maint Dubai (Dubai Intl) P…" at bounding box center [511, 195] width 816 height 327
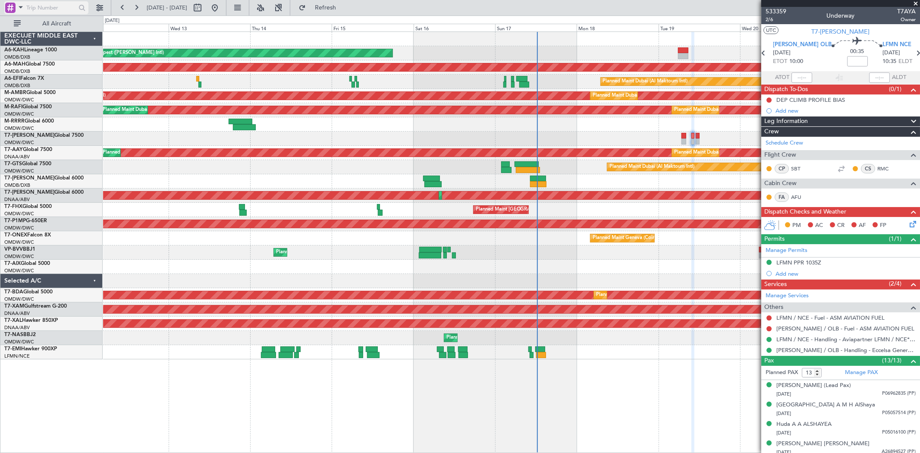
click at [59, 10] on input "text" at bounding box center [51, 7] width 50 height 13
click at [21, 9] on span at bounding box center [21, 7] width 10 height 11
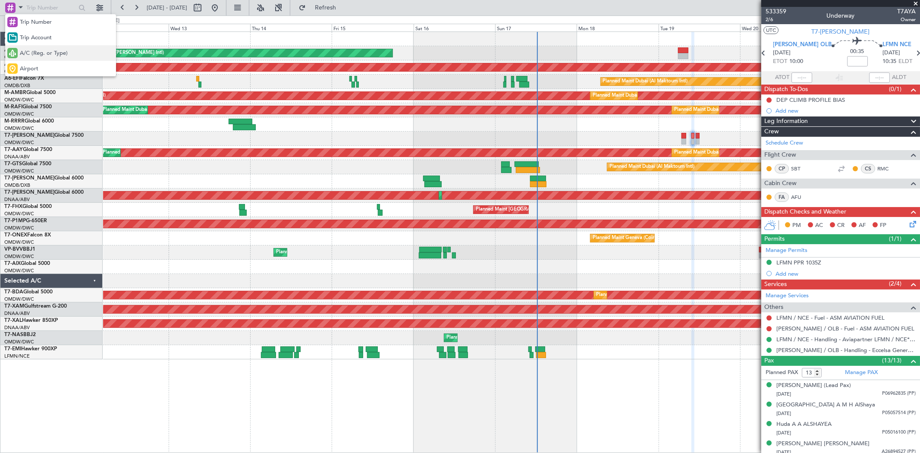
click at [40, 54] on span "A/C (Reg. or Type)" at bounding box center [44, 53] width 48 height 9
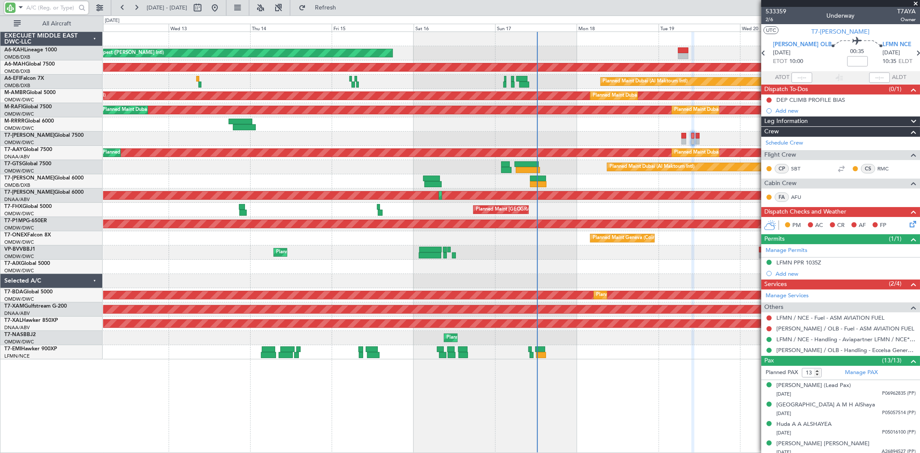
click at [51, 5] on input "text" at bounding box center [51, 7] width 50 height 13
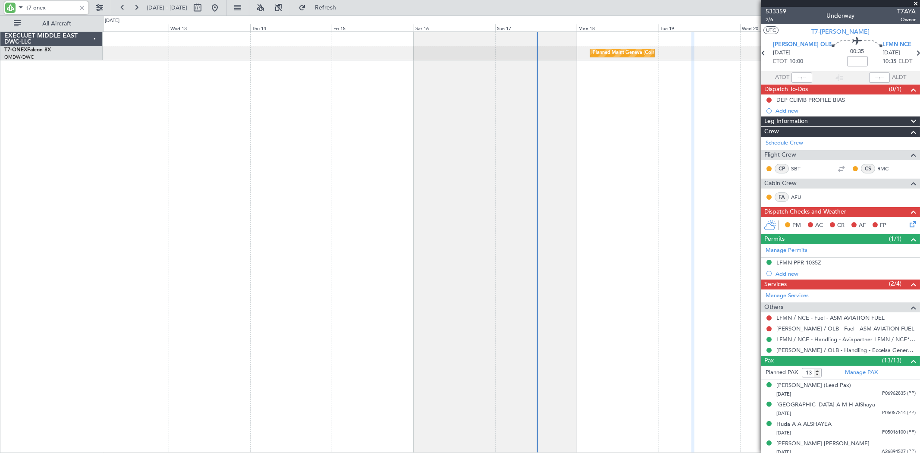
click at [620, 124] on div "Planned Maint Geneva (Cointrin)" at bounding box center [511, 241] width 817 height 421
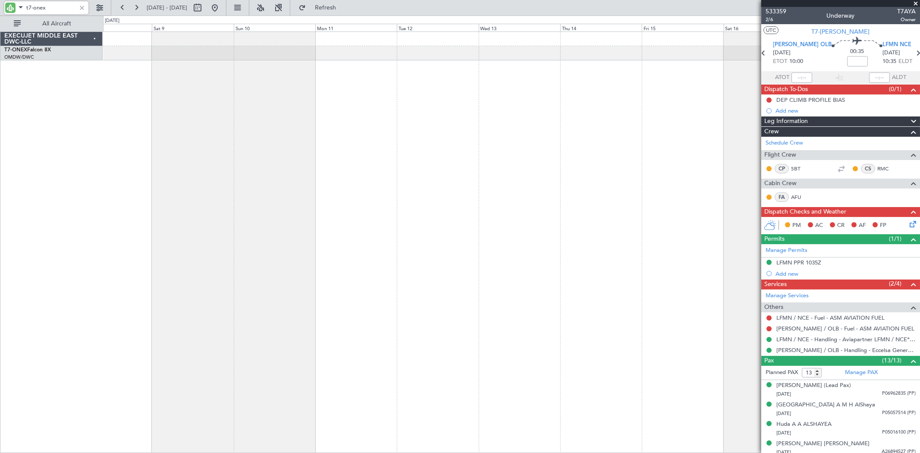
click at [595, 140] on div "Planned Maint Geneva (Cointrin)" at bounding box center [511, 241] width 817 height 421
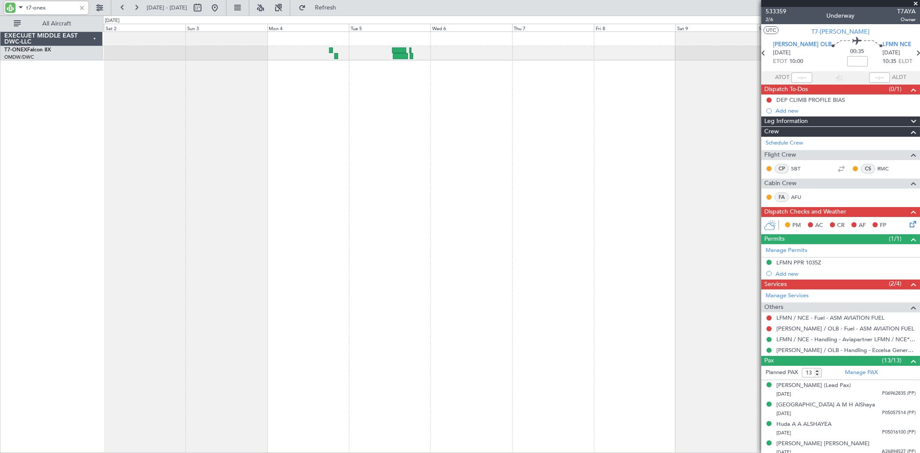
click at [451, 161] on div "Planned Maint Geneva (Cointrin)" at bounding box center [511, 241] width 817 height 421
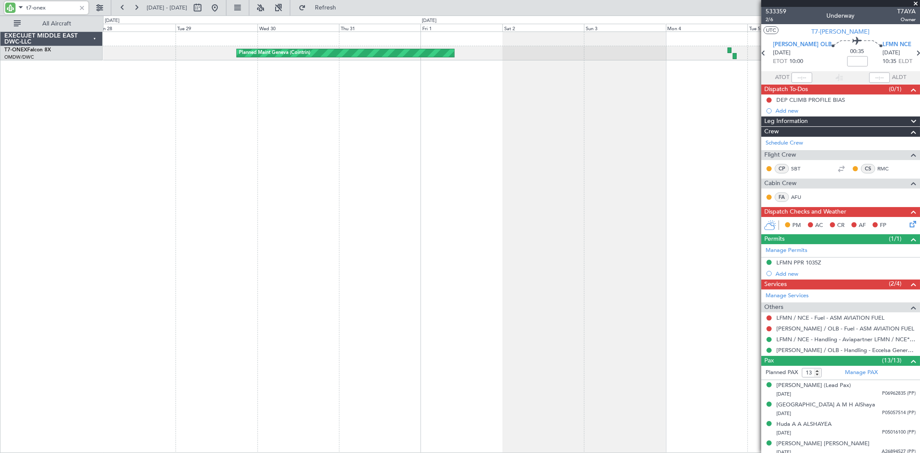
click at [683, 83] on div "Planned Maint Geneva (Cointrin)" at bounding box center [511, 241] width 817 height 421
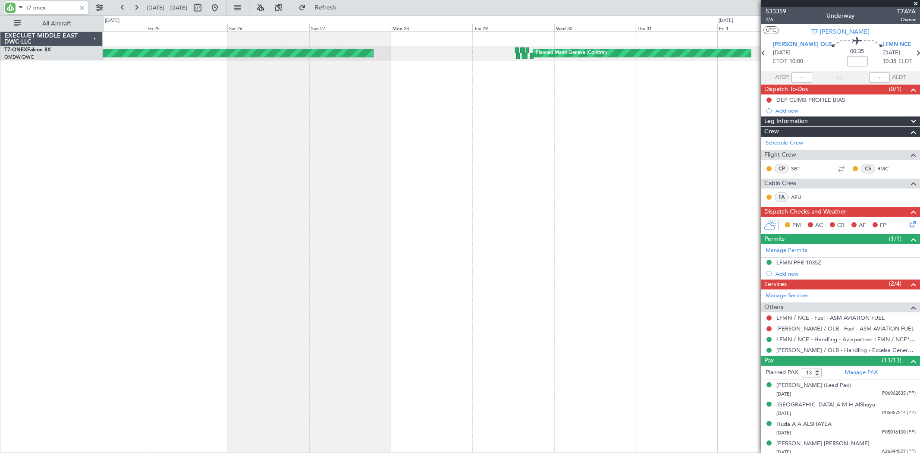
click at [479, 107] on div "Planned Maint Geneva (Cointrin) Planned Maint London (Farnborough)" at bounding box center [511, 241] width 817 height 421
type input "t7-onex"
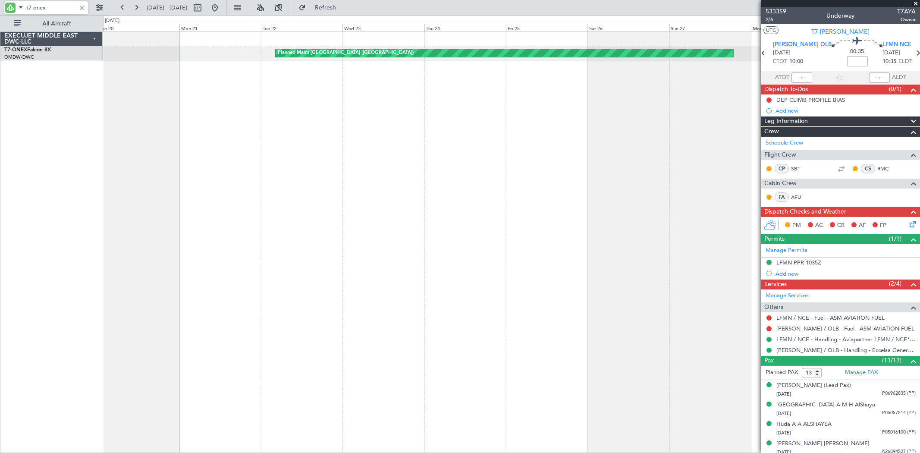
click at [765, 74] on fb-app "t7-onex 24 Jul 2025 - 03 Aug 2025 Refresh Quick Links All Aircraft Planned Main…" at bounding box center [460, 229] width 920 height 446
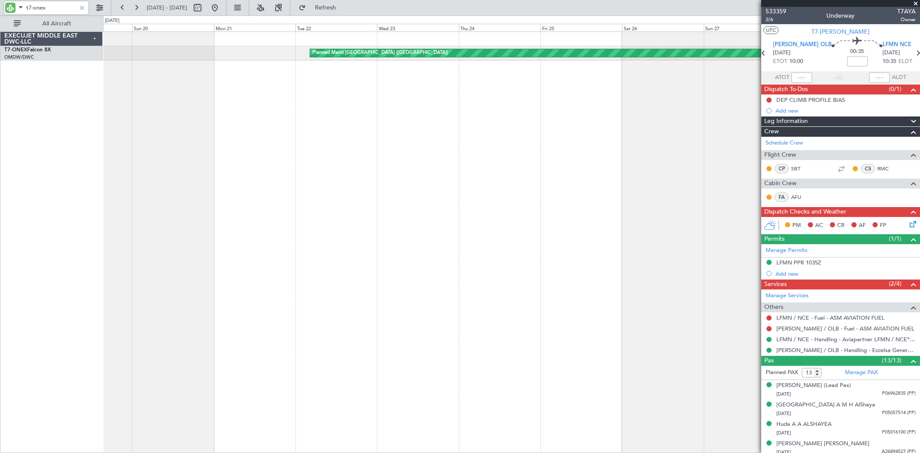
click at [608, 100] on div "Planned Maint London (Farnborough) Planned Maint Geneva (Cointrin)" at bounding box center [511, 241] width 817 height 421
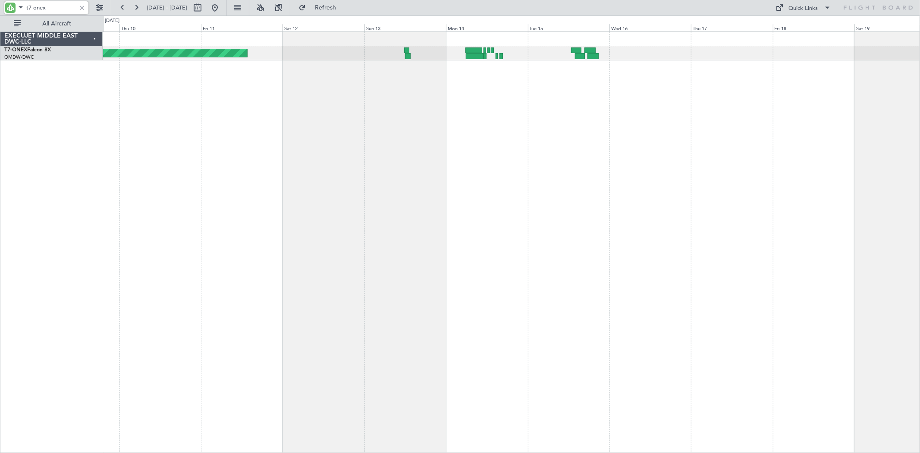
click at [723, 119] on div "Planned Maint Geneva (Cointrin) Planned Maint London (Farnborough)" at bounding box center [511, 241] width 817 height 421
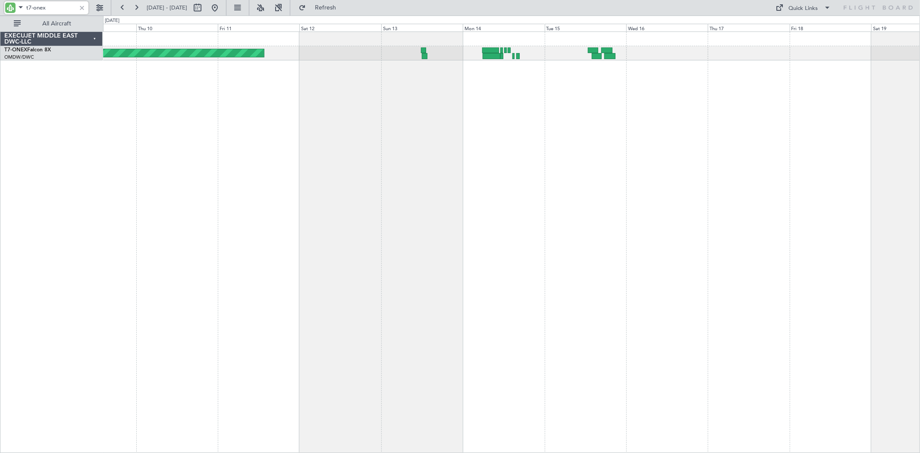
click at [458, 132] on div "Planned Maint Geneva (Cointrin)" at bounding box center [511, 241] width 817 height 421
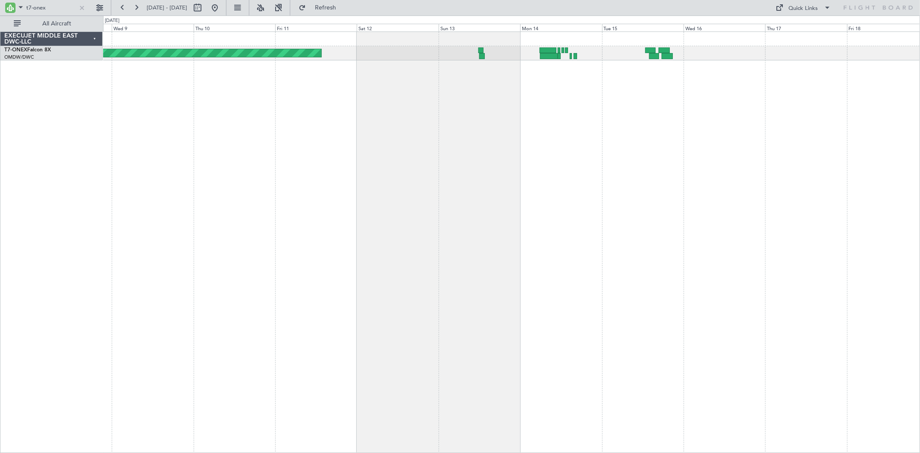
click at [683, 96] on div "Planned Maint Geneva (Cointrin)" at bounding box center [511, 241] width 817 height 421
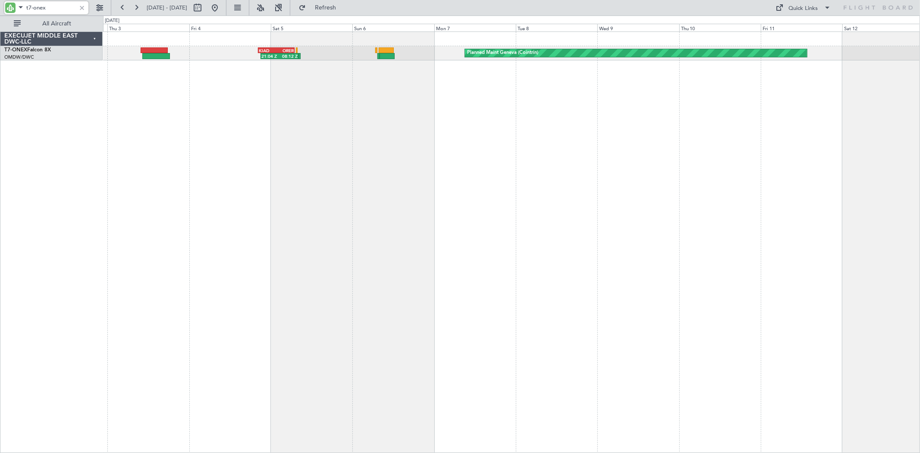
click at [373, 107] on div "Planned Maint Geneva (Cointrin) 21:04 Z 08:12 Z KIAD 20:20 Z ORER 07:05 Z" at bounding box center [511, 241] width 817 height 421
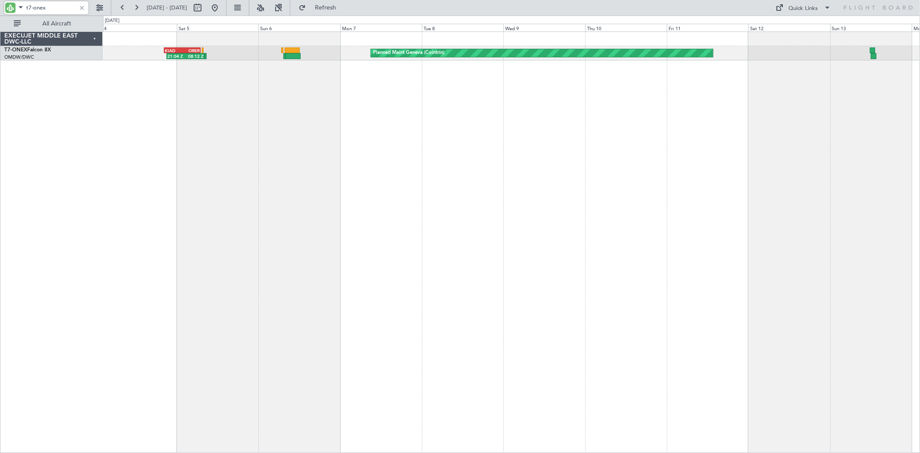
click at [165, 104] on div "Planned Maint Geneva (Cointrin) 21:04 Z 08:12 Z KIAD 20:20 Z ORER 07:05 Z" at bounding box center [511, 241] width 817 height 421
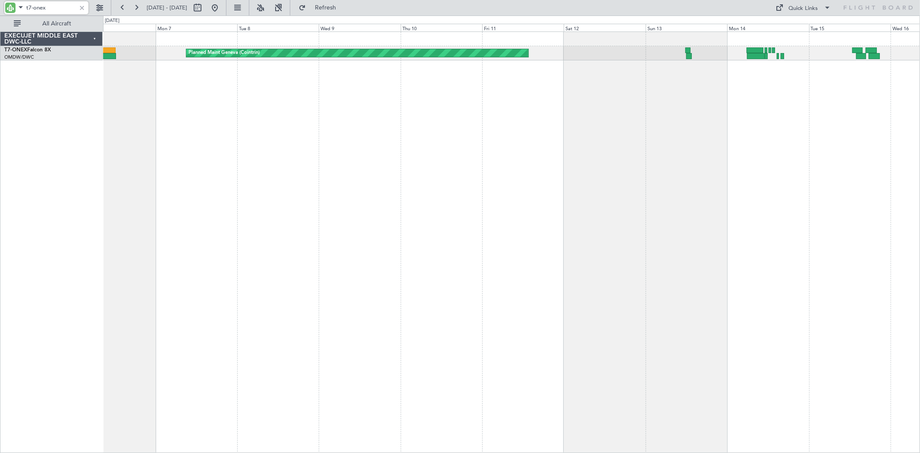
click at [196, 117] on div "Planned Maint Geneva (Cointrin) 21:04 Z 08:12 Z KIAD 20:20 Z ORER 07:05 Z" at bounding box center [511, 241] width 817 height 421
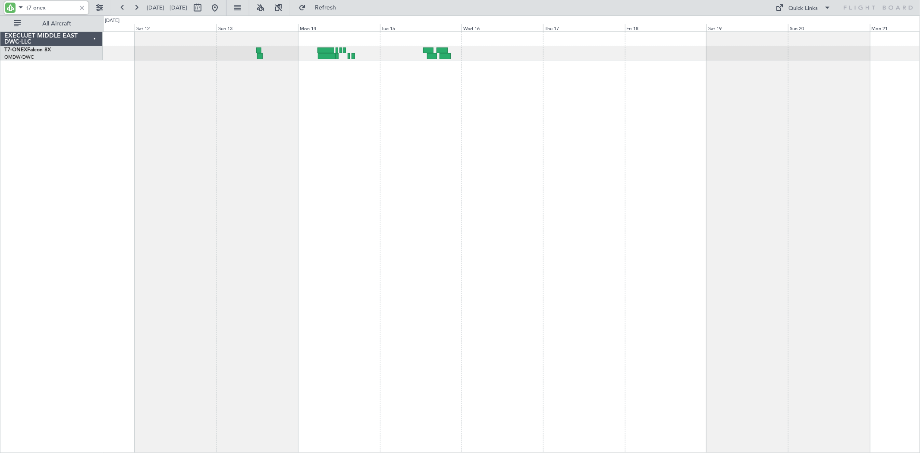
click at [209, 108] on div "Planned Maint London (Farnborough) Planned Maint Geneva (Cointrin)" at bounding box center [511, 241] width 817 height 421
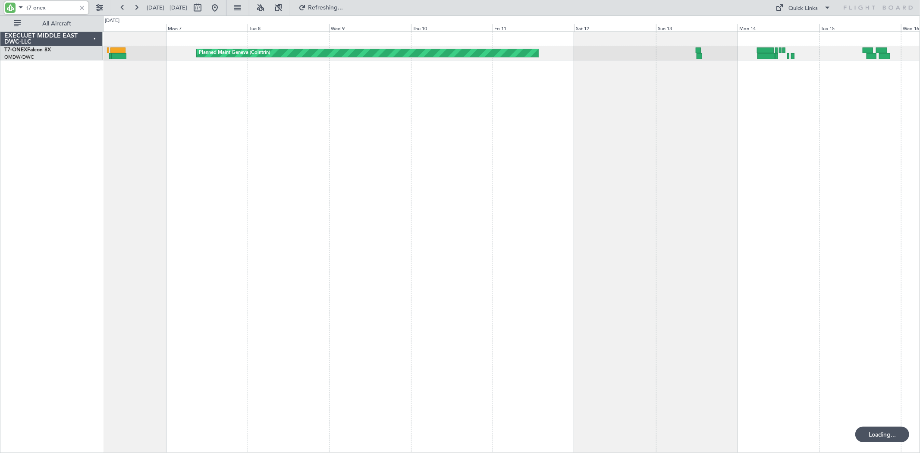
click at [656, 111] on div "Planned Maint Geneva (Cointrin) 21:04 Z 08:12 Z KIAD 20:20 Z ORER 07:05 Z" at bounding box center [511, 241] width 817 height 421
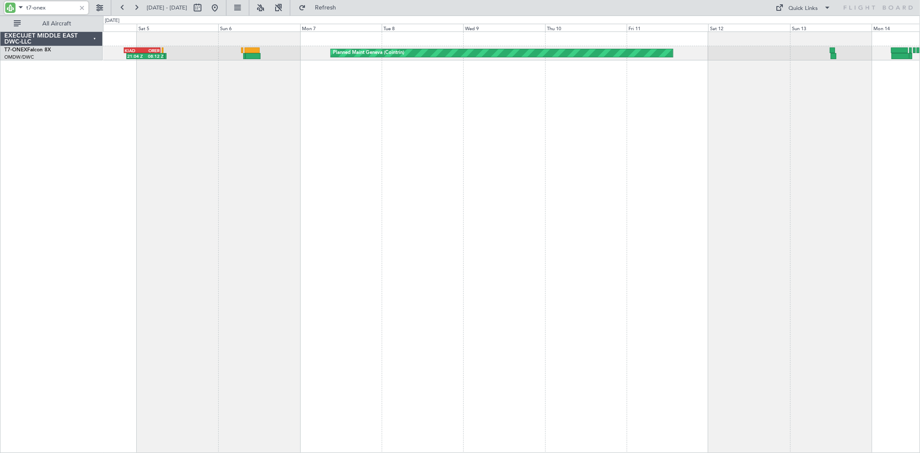
click at [467, 162] on div "Planned Maint Geneva (Cointrin) 21:04 Z 08:12 Z KIAD 20:20 Z ORER 07:05 Z" at bounding box center [511, 241] width 817 height 421
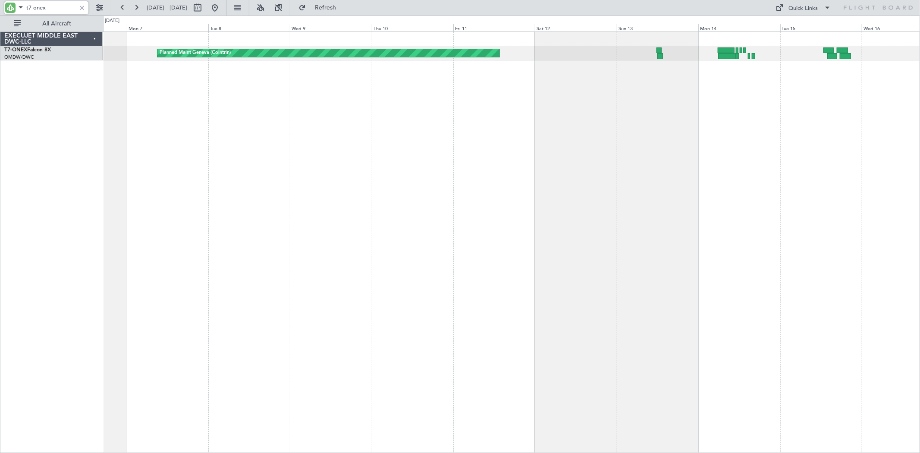
click at [261, 106] on div "Planned Maint Geneva (Cointrin) 21:04 Z 08:12 Z KIAD 20:20 Z ORER 07:05 Z" at bounding box center [511, 241] width 817 height 421
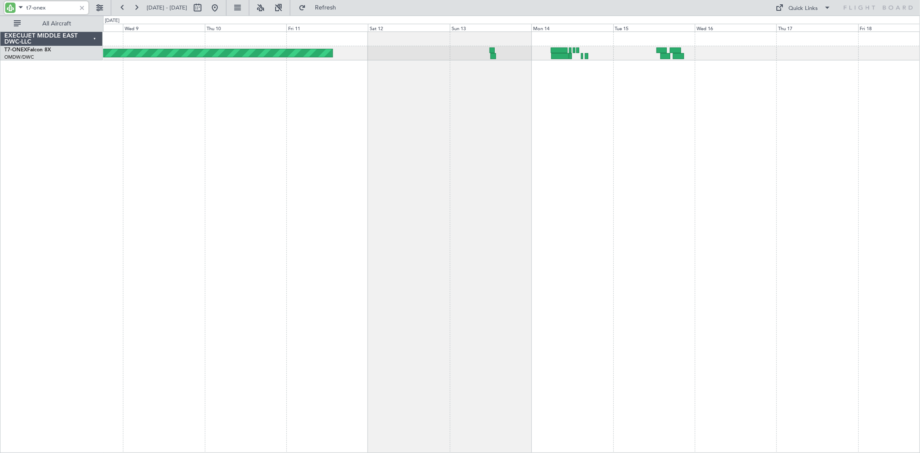
click at [228, 103] on div "Planned Maint Geneva (Cointrin)" at bounding box center [511, 241] width 817 height 421
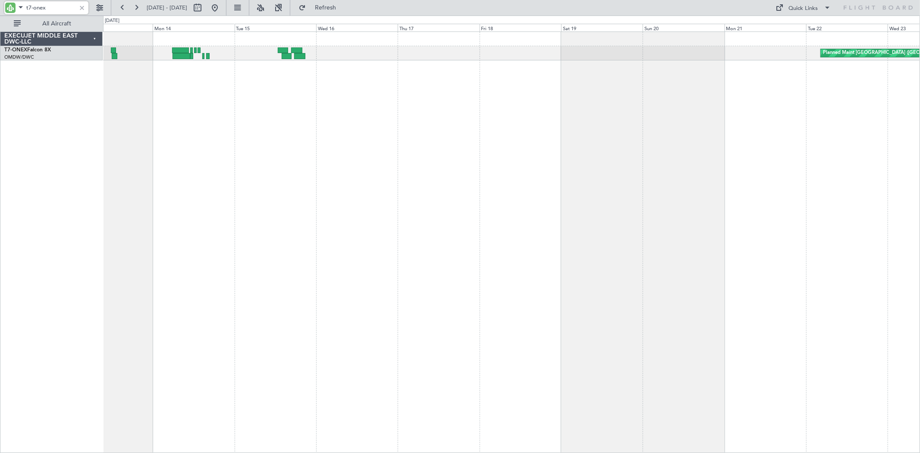
click at [193, 92] on div "Planned Maint London (Farnborough) Planned Maint Geneva (Cointrin)" at bounding box center [511, 241] width 817 height 421
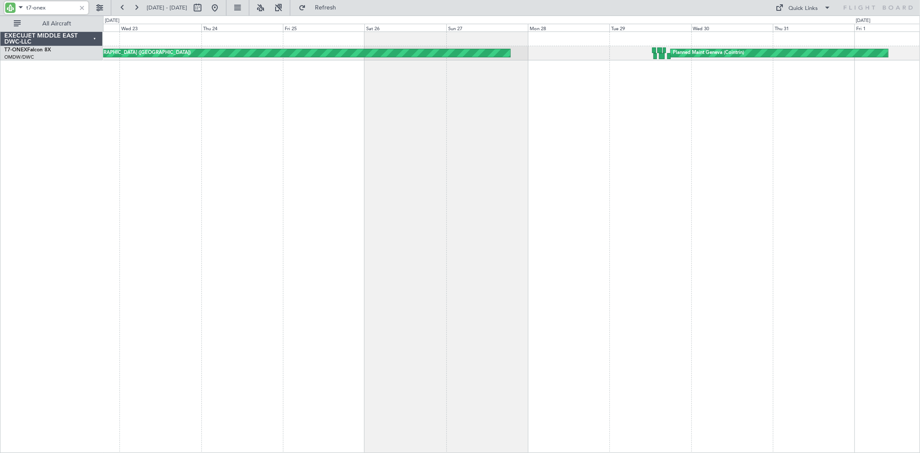
click at [270, 102] on div "Planned Maint London (Farnborough) Planned Maint Geneva (Cointrin)" at bounding box center [511, 241] width 817 height 421
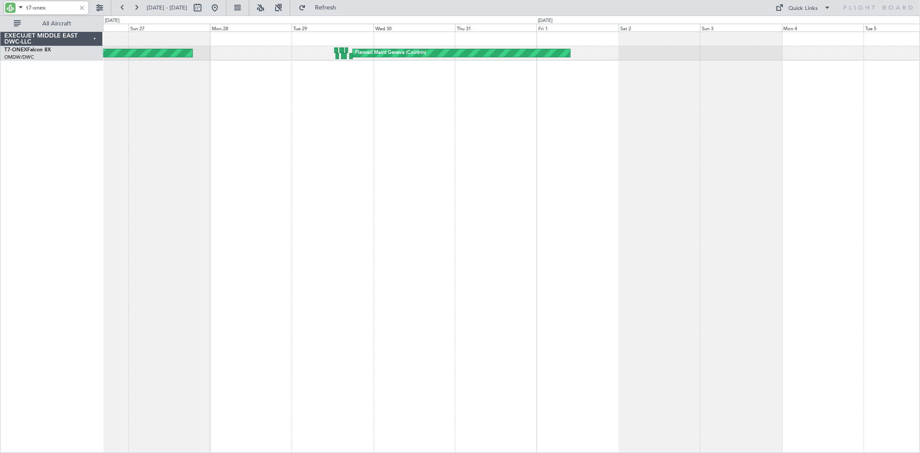
click at [323, 105] on div "Planned Maint Geneva (Cointrin) Planned Maint London (Farnborough)" at bounding box center [511, 241] width 817 height 421
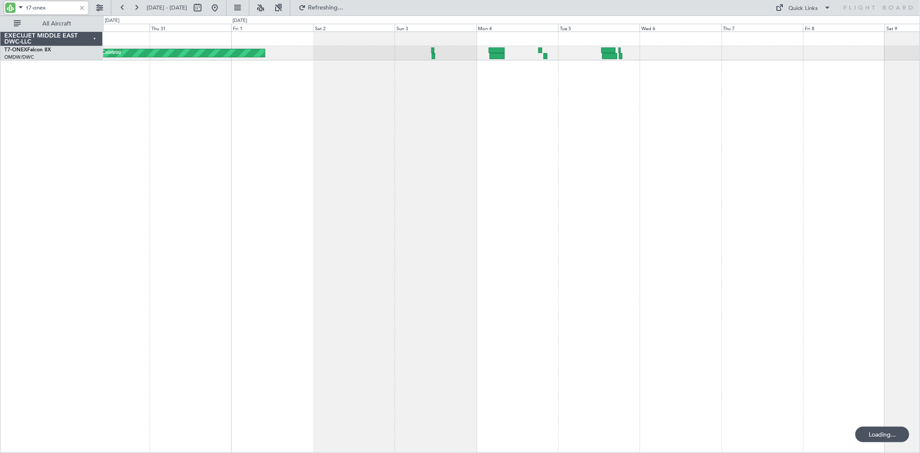
click at [184, 110] on div "Planned Maint Geneva (Cointrin)" at bounding box center [511, 241] width 817 height 421
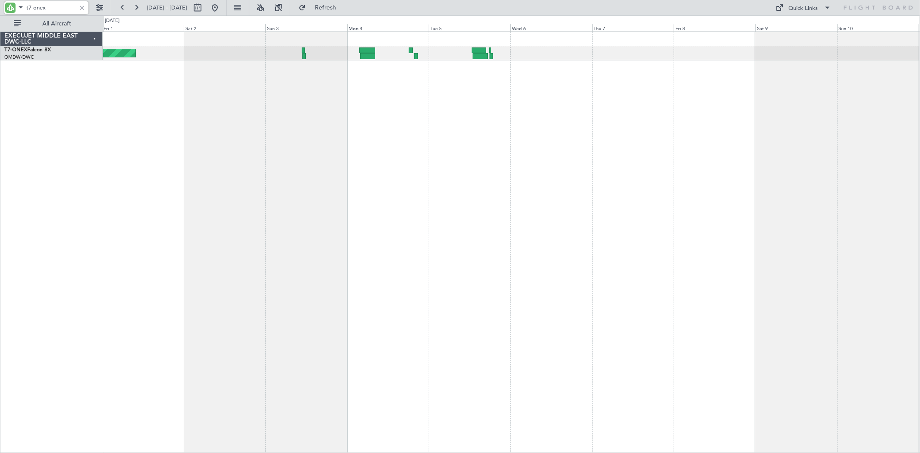
click at [535, 100] on div "Planned Maint Geneva (Cointrin)" at bounding box center [511, 241] width 817 height 421
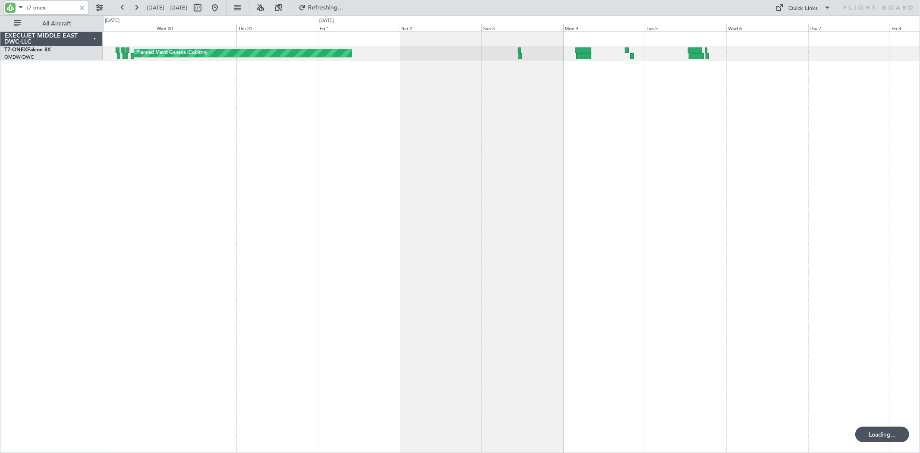
click at [601, 96] on div "Planned Maint Geneva (Cointrin) Planned Maint London (Farnborough)" at bounding box center [511, 241] width 817 height 421
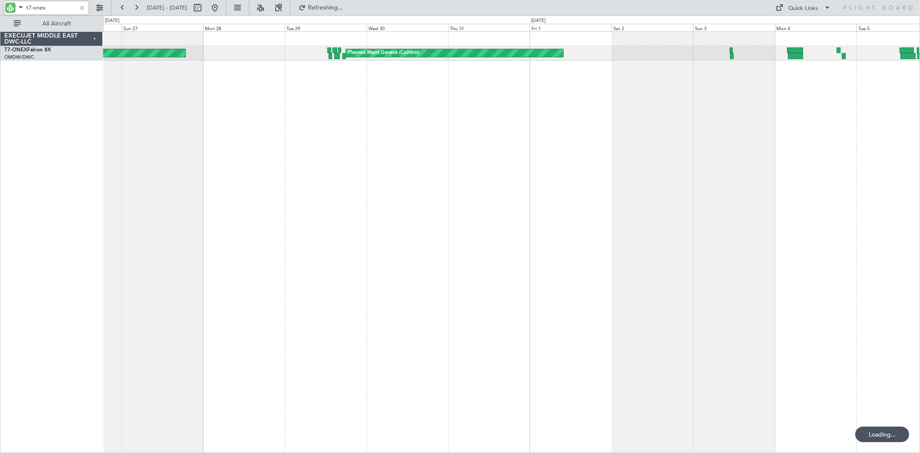
click at [626, 94] on div "Planned Maint Geneva (Cointrin) Planned Maint London (Farnborough)" at bounding box center [511, 241] width 817 height 421
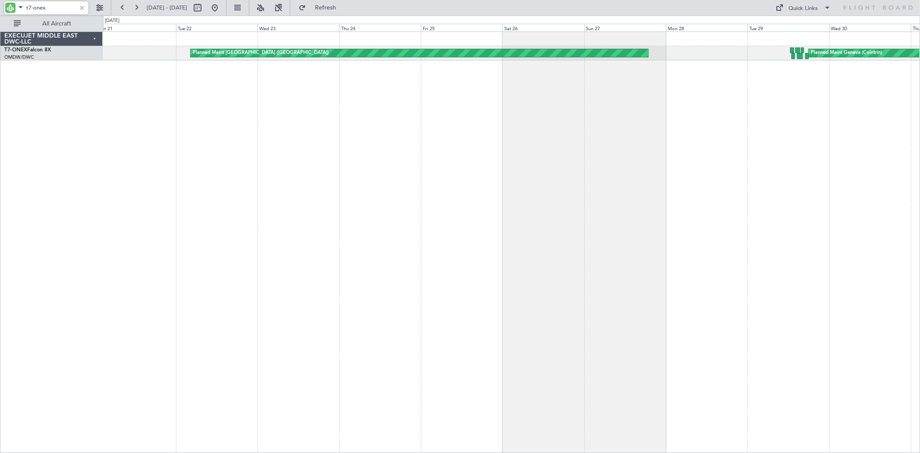
click at [736, 109] on div "Planned Maint Geneva (Cointrin) Planned Maint London (Farnborough)" at bounding box center [511, 241] width 817 height 421
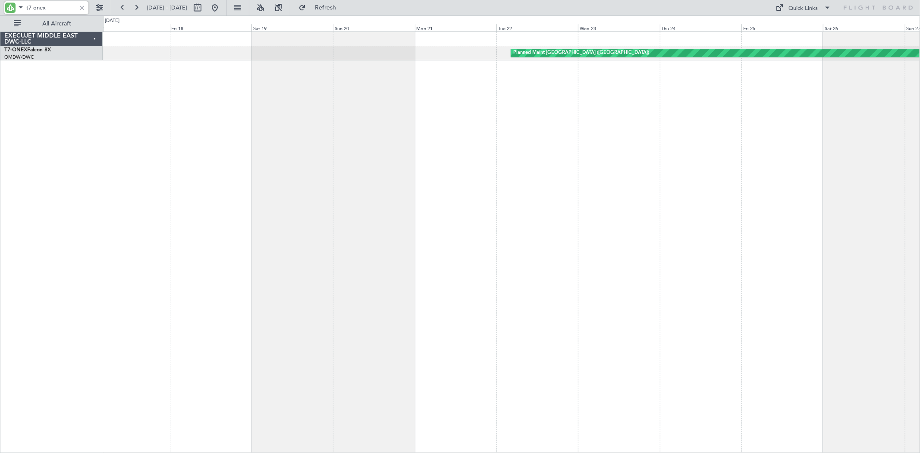
click at [515, 113] on div "Planned Maint London (Farnborough)" at bounding box center [511, 241] width 817 height 421
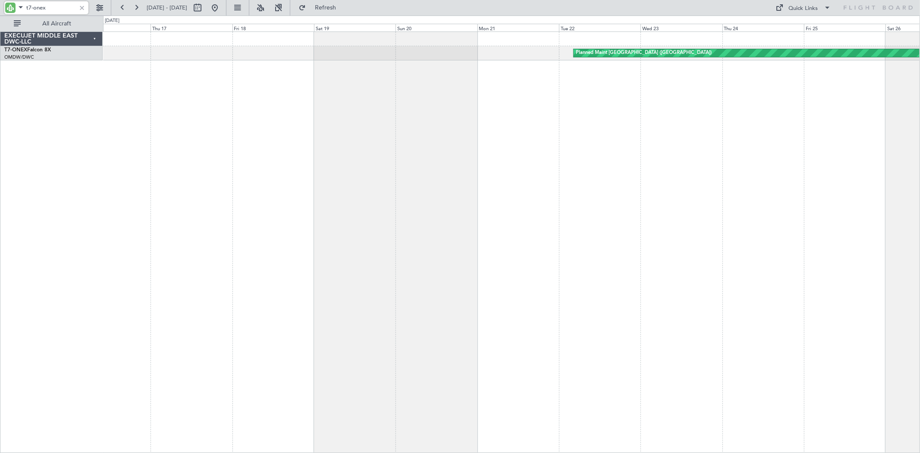
click at [354, 111] on div "Planned Maint London (Farnborough)" at bounding box center [511, 241] width 817 height 421
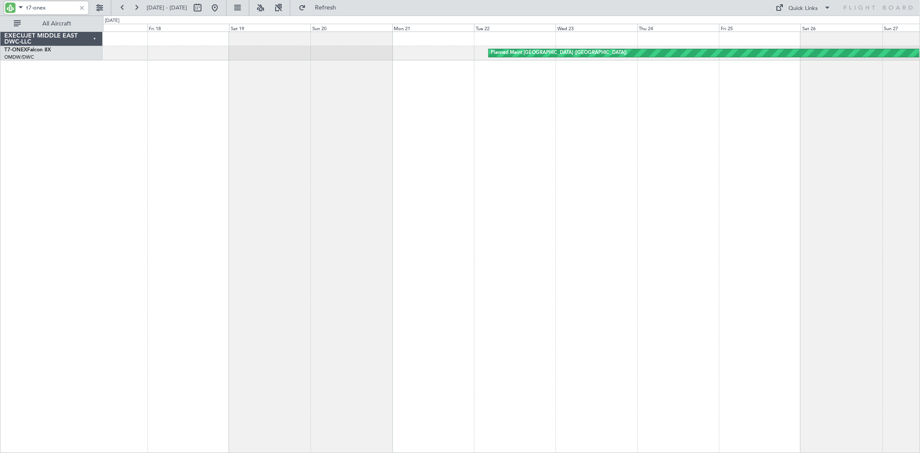
click at [216, 111] on div "Planned Maint London (Farnborough) Planned Maint Geneva (Cointrin)" at bounding box center [511, 241] width 817 height 421
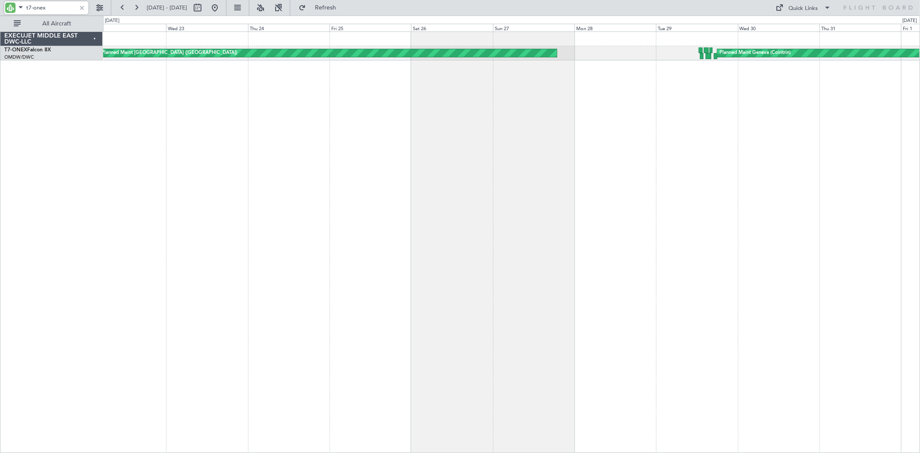
click at [213, 106] on div "Planned Maint London (Farnborough) Planned Maint Geneva (Cointrin)" at bounding box center [511, 241] width 817 height 421
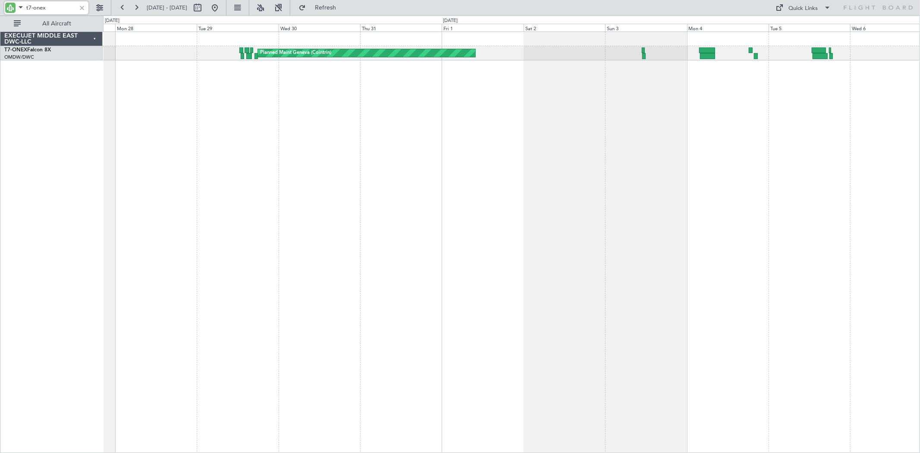
click at [273, 97] on div "Planned Maint Geneva (Cointrin) Planned Maint London (Farnborough)" at bounding box center [511, 241] width 817 height 421
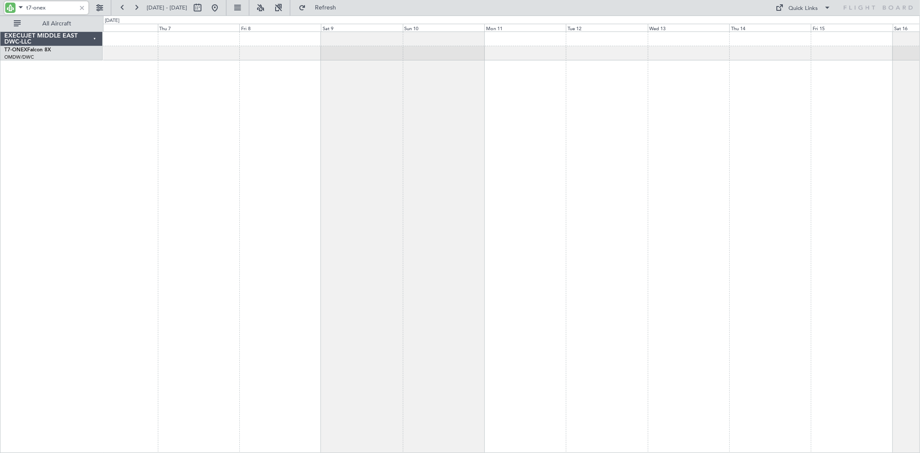
click at [354, 104] on div "Planned Maint Geneva (Cointrin)" at bounding box center [511, 241] width 817 height 421
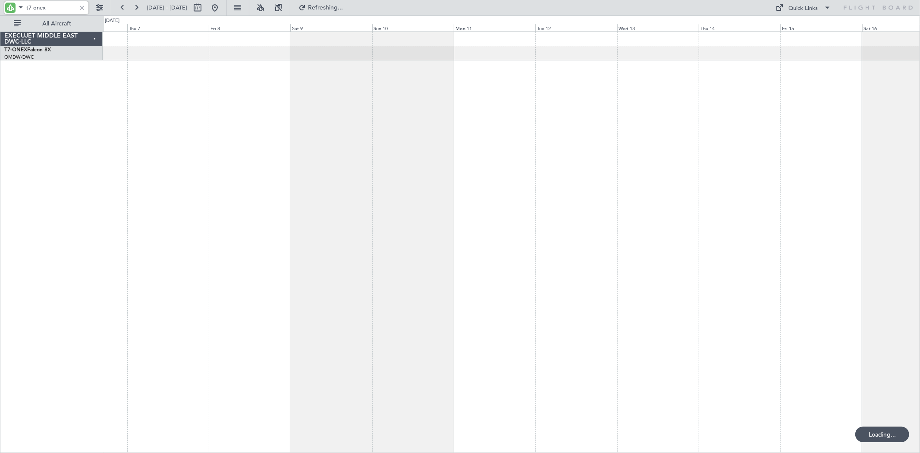
click at [320, 113] on div "Planned Maint Geneva (Cointrin)" at bounding box center [511, 241] width 817 height 421
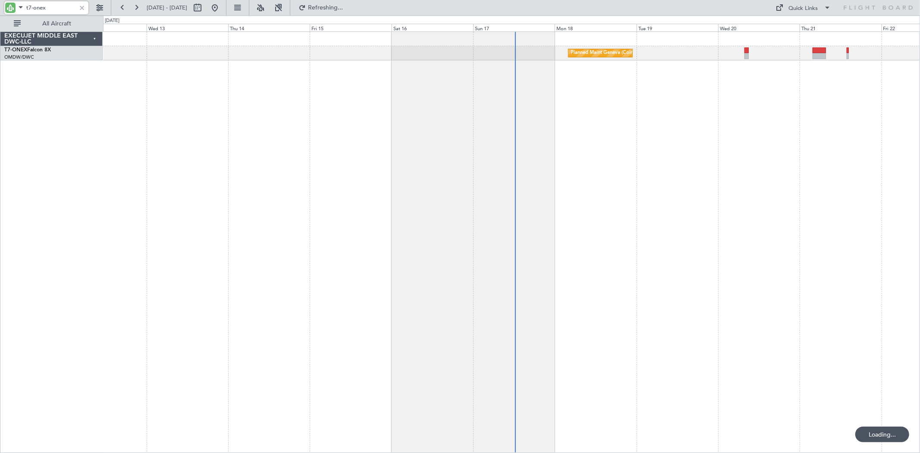
click at [304, 95] on div "Planned Maint Geneva (Cointrin)" at bounding box center [511, 241] width 817 height 421
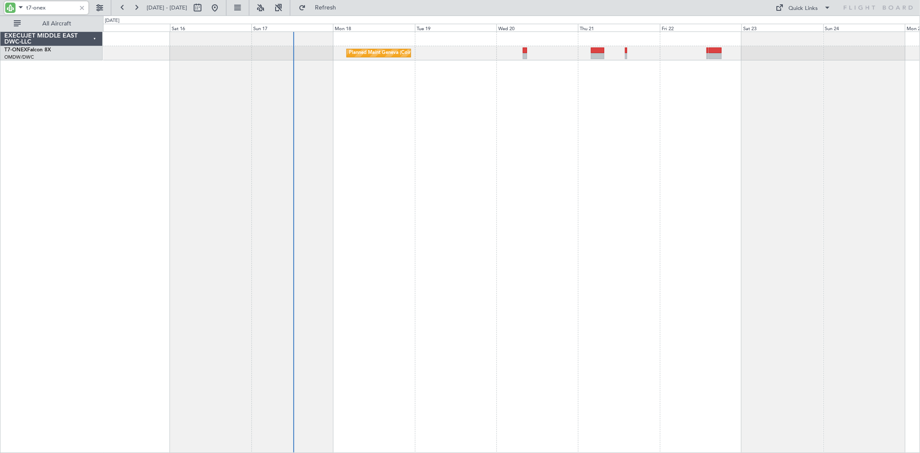
click at [602, 106] on div "Planned Maint Geneva (Cointrin)" at bounding box center [511, 241] width 817 height 421
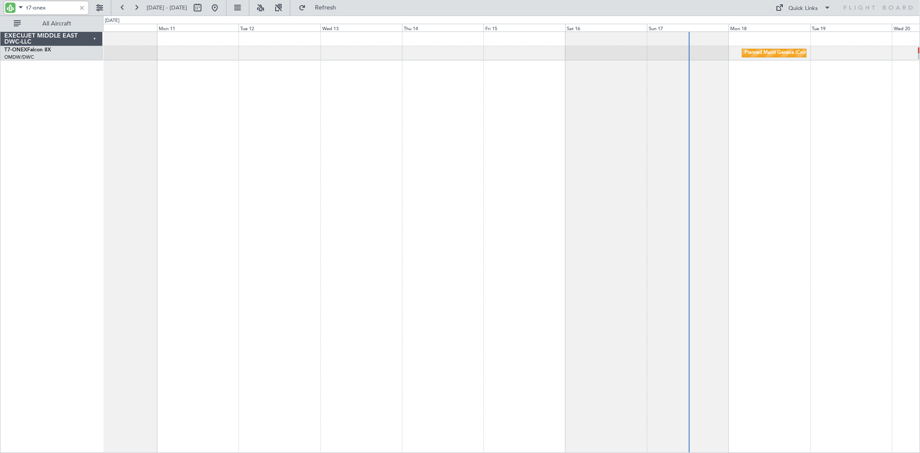
click at [647, 110] on div "Planned Maint Geneva (Cointrin)" at bounding box center [511, 241] width 817 height 421
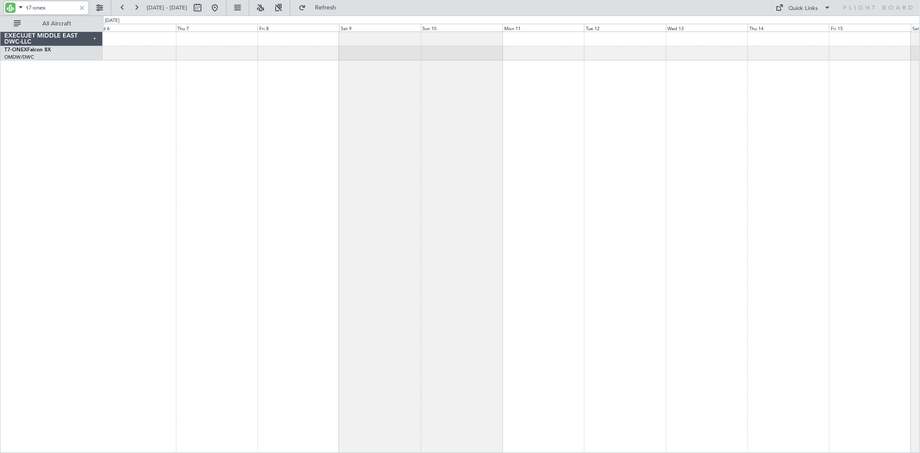
click at [531, 120] on div "Planned Maint Geneva (Cointrin)" at bounding box center [511, 241] width 817 height 421
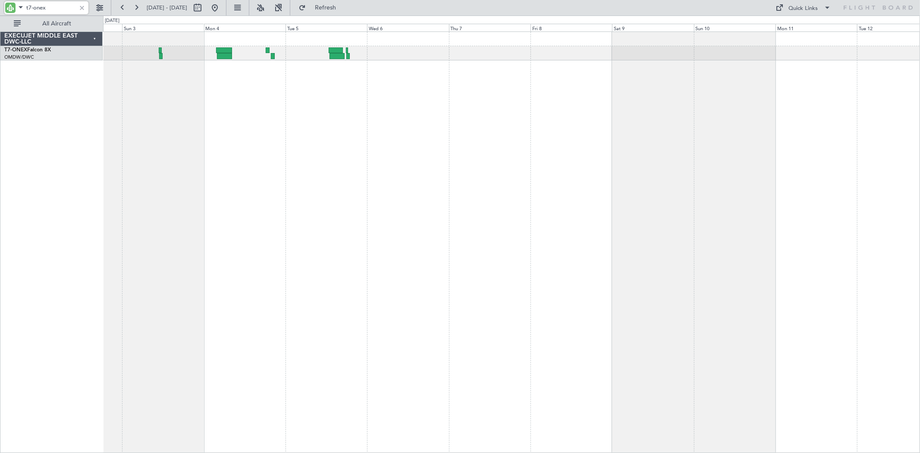
click at [519, 114] on div "Planned Maint Geneva (Cointrin)" at bounding box center [511, 241] width 817 height 421
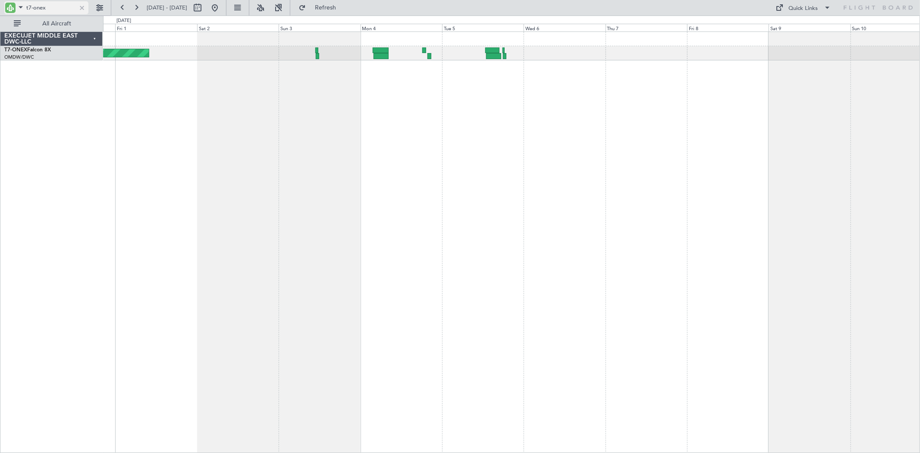
click at [84, 9] on div at bounding box center [81, 7] width 9 height 9
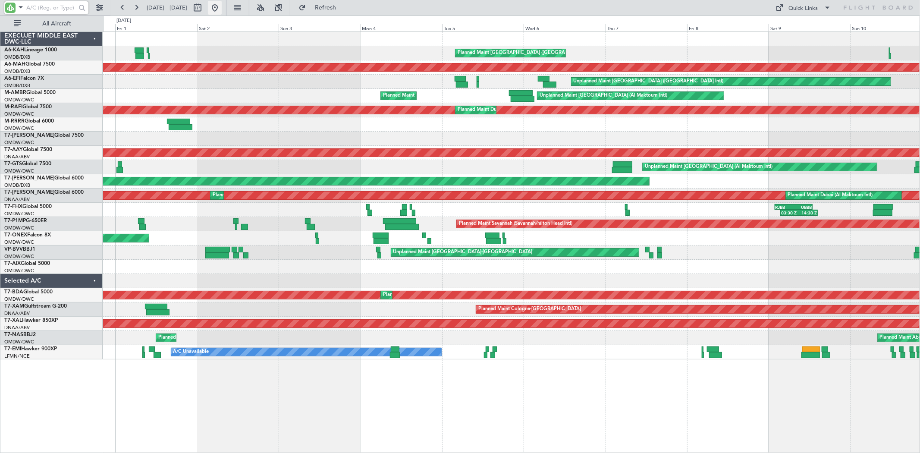
click at [222, 6] on button at bounding box center [215, 8] width 14 height 14
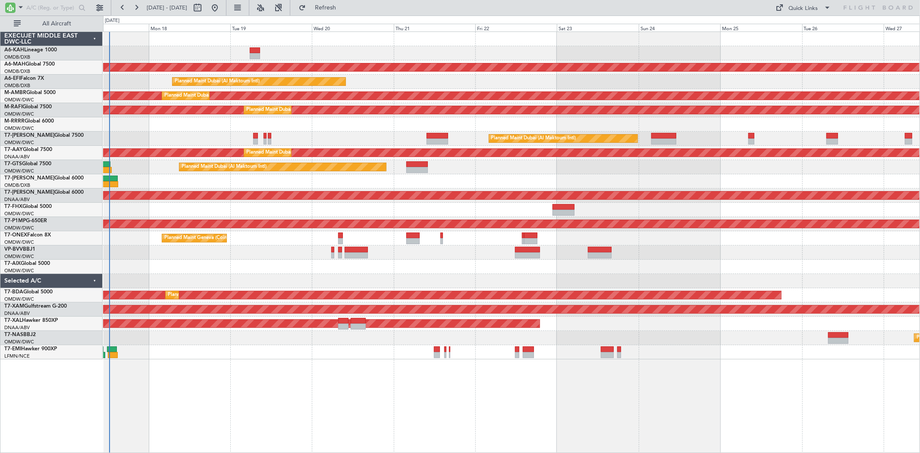
click at [317, 249] on div at bounding box center [511, 252] width 816 height 14
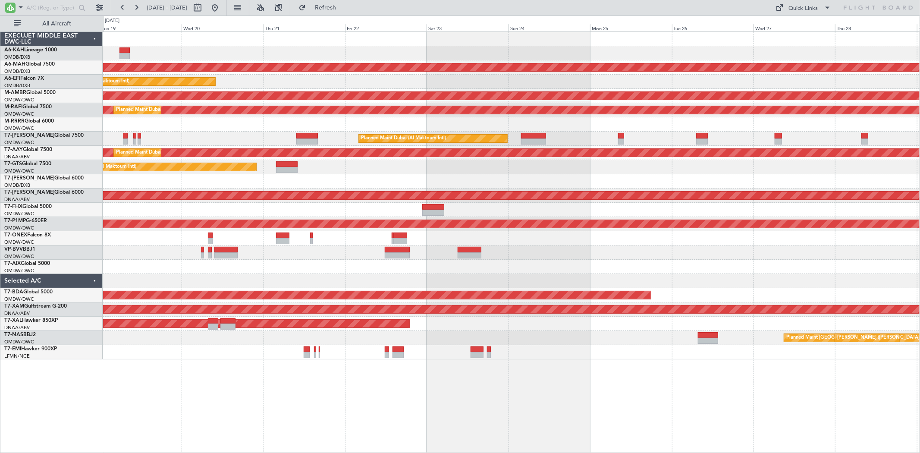
click at [240, 213] on div "Planned Maint [GEOGRAPHIC_DATA] ([GEOGRAPHIC_DATA][PERSON_NAME])" at bounding box center [511, 210] width 816 height 14
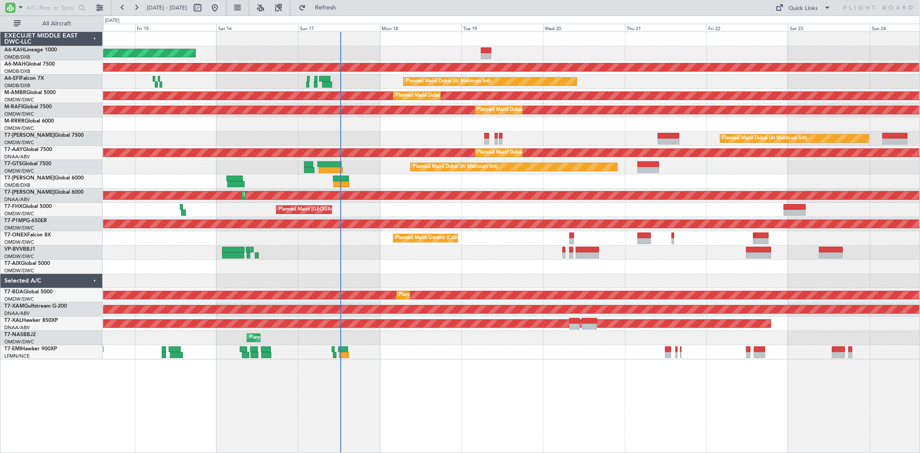
click at [593, 182] on div at bounding box center [511, 181] width 816 height 14
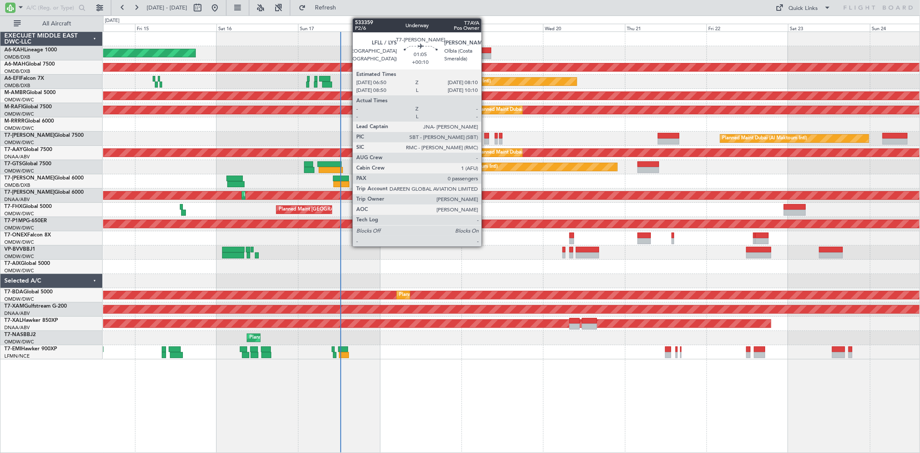
click at [486, 140] on div at bounding box center [486, 141] width 5 height 6
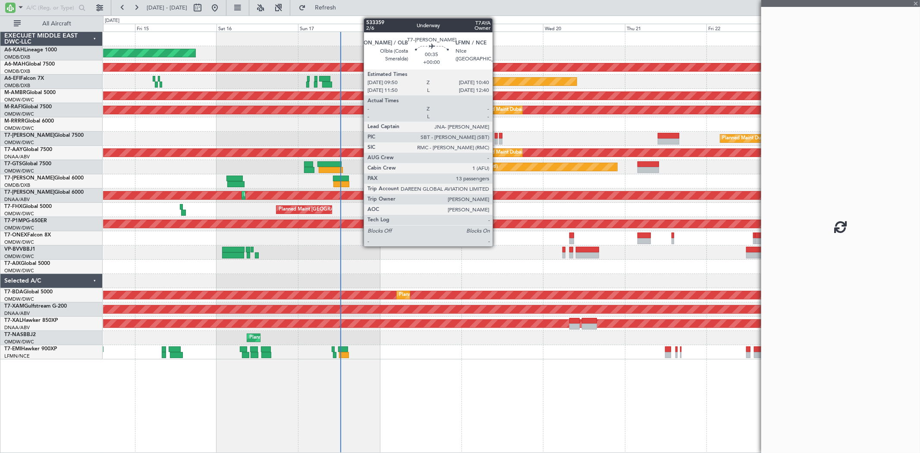
click at [497, 141] on div at bounding box center [496, 141] width 3 height 6
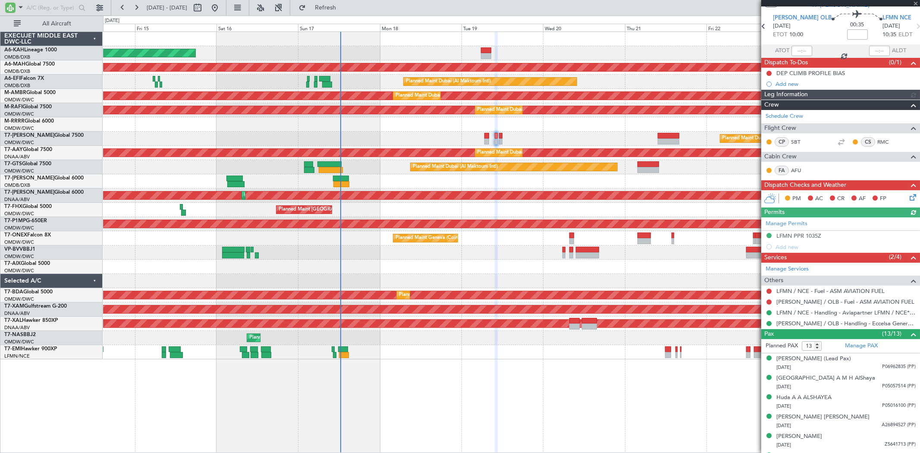
scroll to position [48, 0]
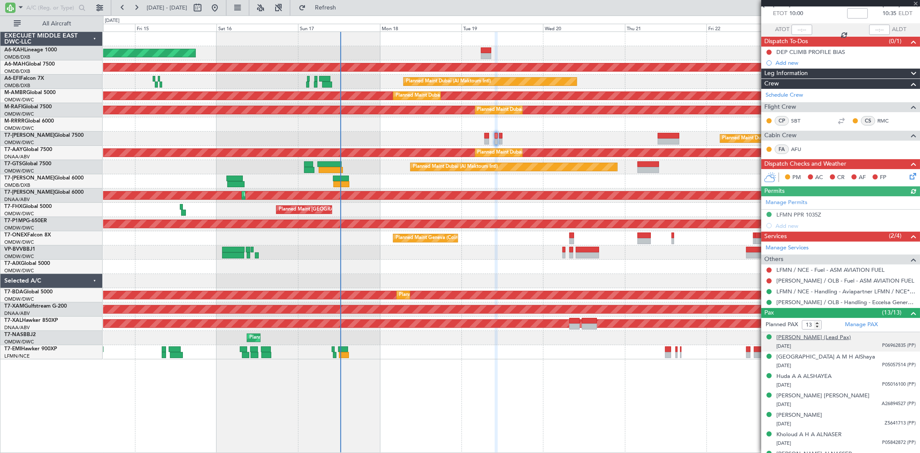
click at [812, 336] on div "[PERSON_NAME] (Lead Pax)" at bounding box center [813, 337] width 75 height 9
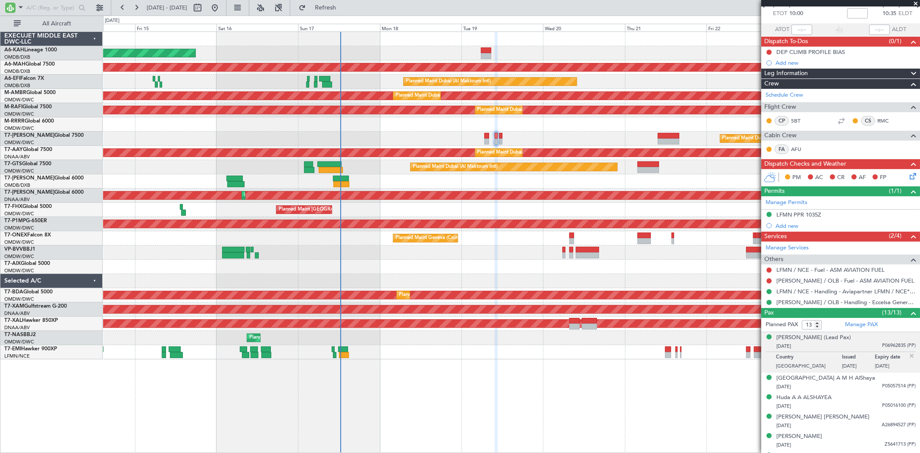
scroll to position [0, 0]
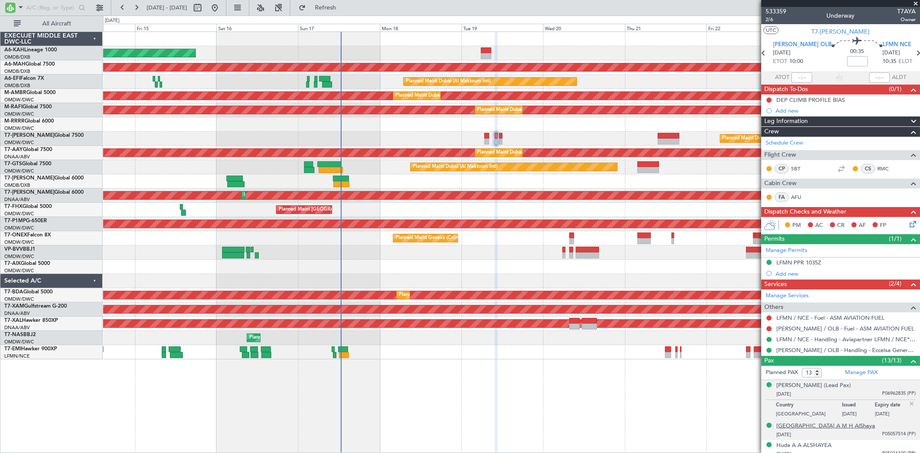
click at [802, 425] on div "[GEOGRAPHIC_DATA] A M H AlShaya" at bounding box center [825, 426] width 99 height 9
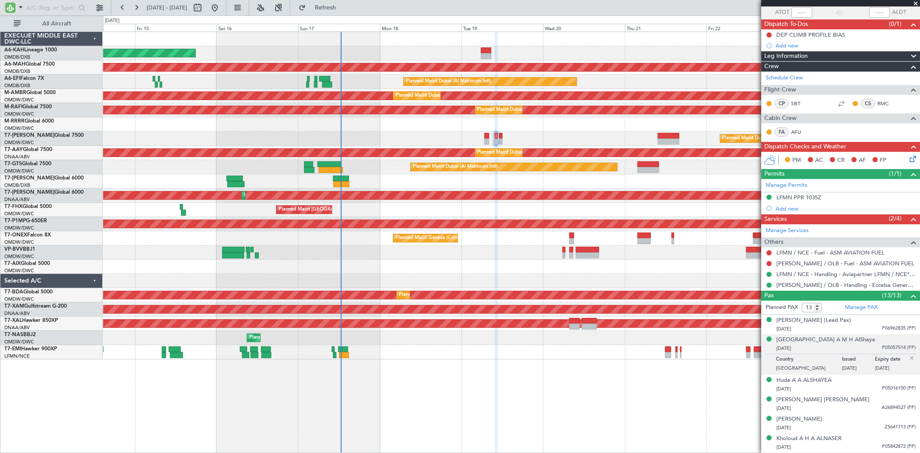
scroll to position [144, 0]
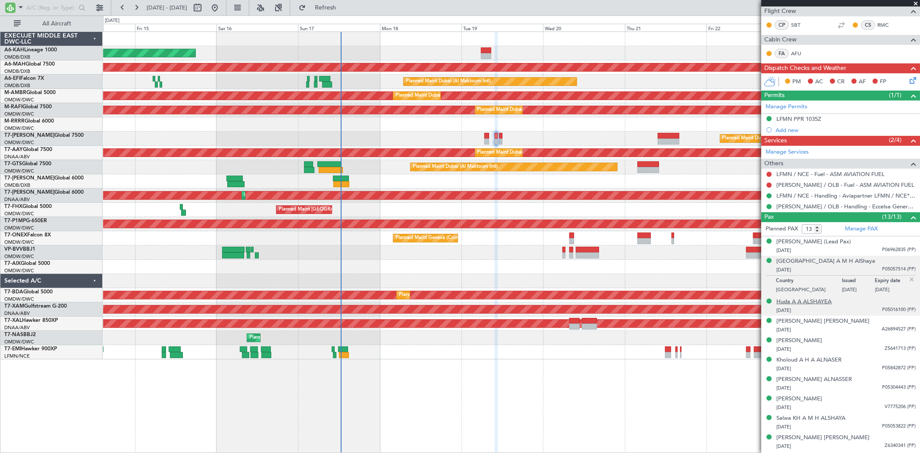
click at [801, 299] on div "Huda A A ALSHAYEA" at bounding box center [803, 302] width 55 height 9
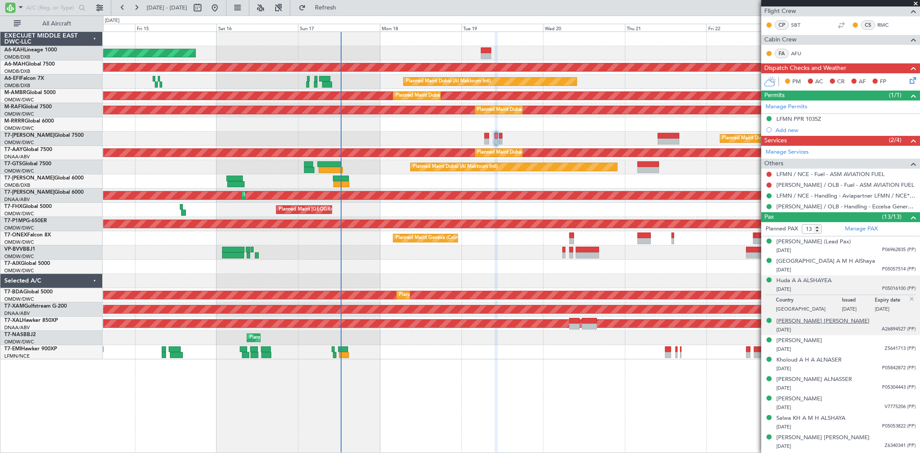
click at [811, 320] on div "[PERSON_NAME] [PERSON_NAME]" at bounding box center [822, 321] width 93 height 9
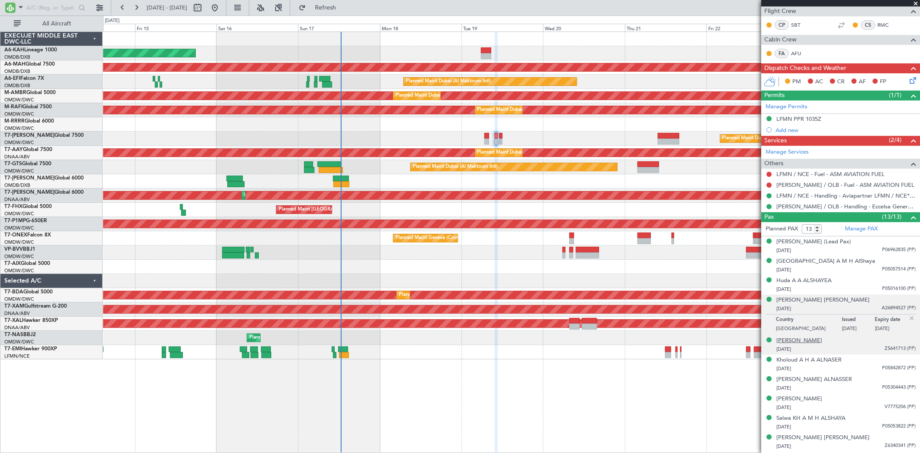
click at [810, 341] on div "[PERSON_NAME]" at bounding box center [799, 340] width 46 height 9
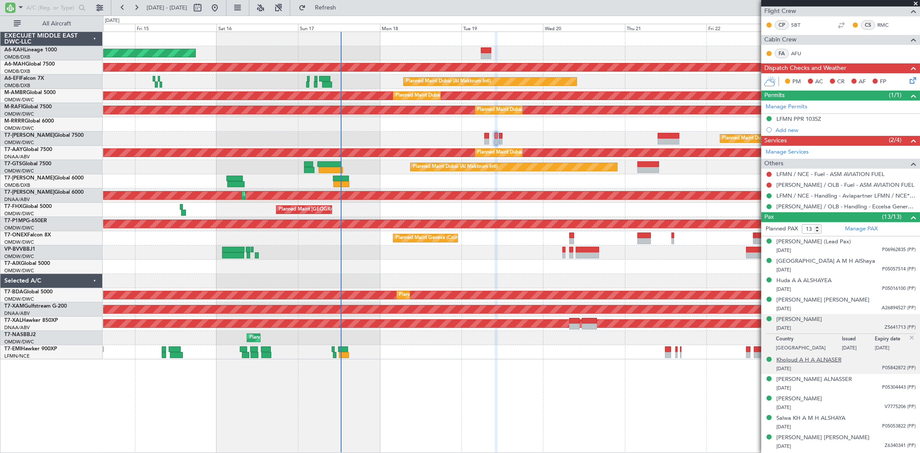
click at [812, 358] on div "Kholoud A H A ALNASER" at bounding box center [808, 360] width 65 height 9
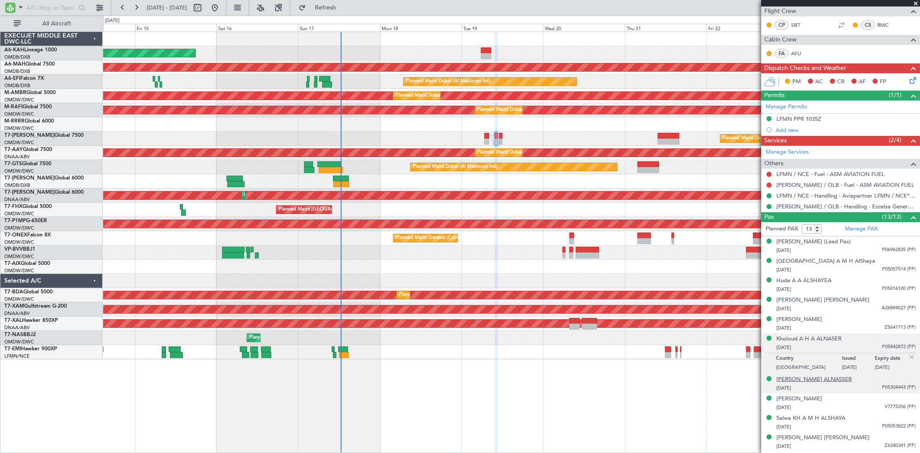
click at [821, 376] on div "[PERSON_NAME] ALNASSER" at bounding box center [813, 379] width 75 height 9
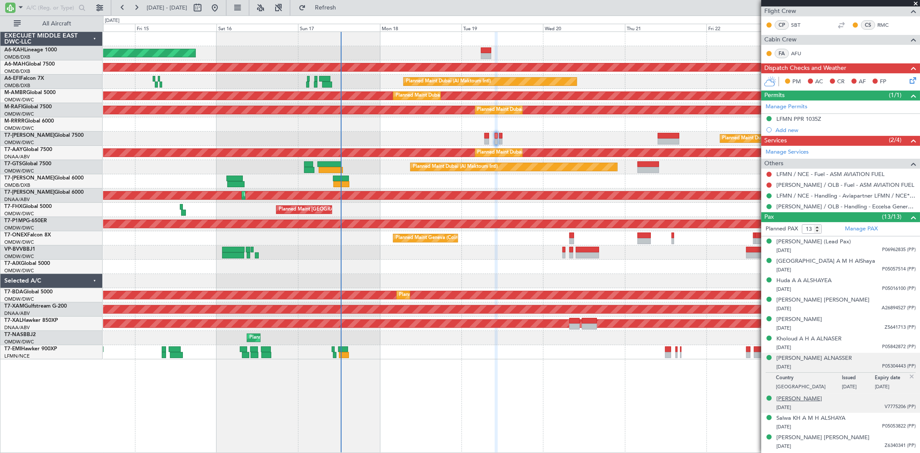
click at [818, 399] on div "[PERSON_NAME]" at bounding box center [799, 399] width 46 height 9
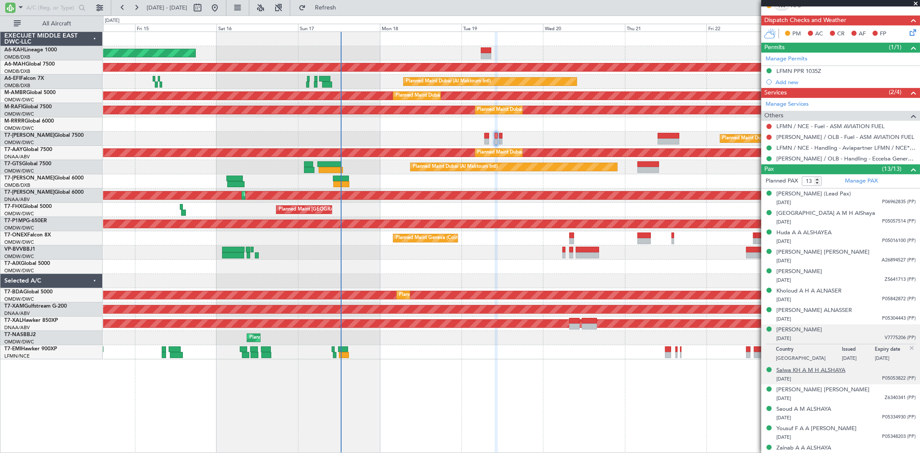
click at [807, 371] on div "Salwa KH A M H ALSHAYA" at bounding box center [810, 370] width 69 height 9
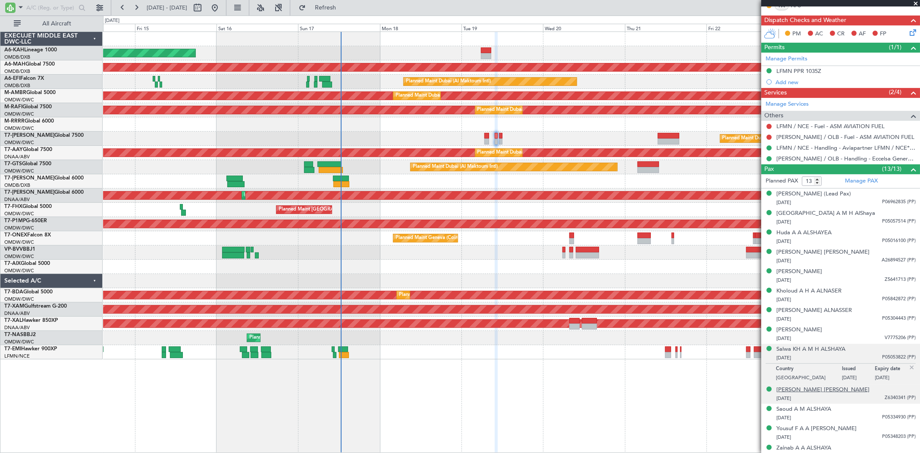
click at [813, 387] on div "[PERSON_NAME] [PERSON_NAME]" at bounding box center [822, 390] width 93 height 9
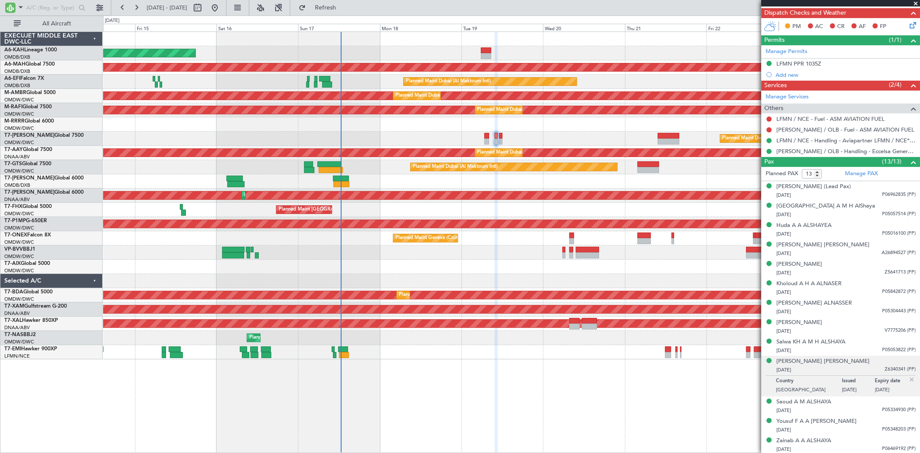
scroll to position [200, 0]
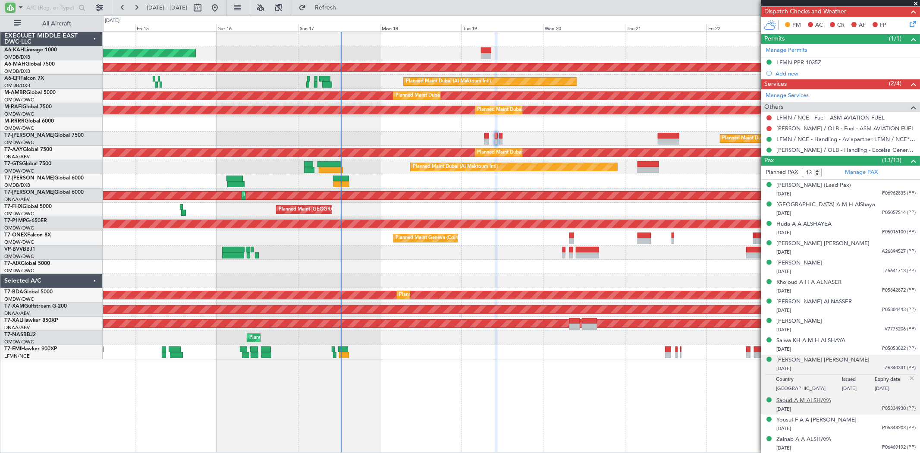
click at [806, 400] on div "Saoud A M ALSHAYA" at bounding box center [803, 400] width 55 height 9
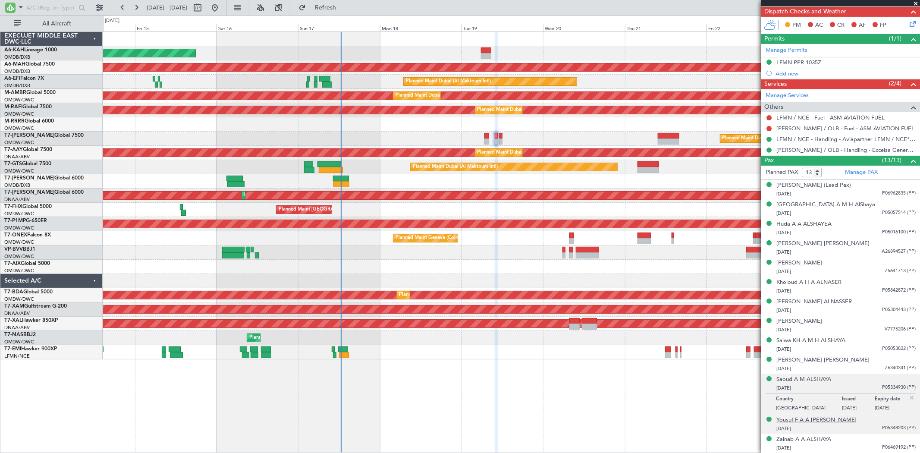
click at [794, 421] on div "Yousuf F A A [PERSON_NAME]" at bounding box center [816, 420] width 80 height 9
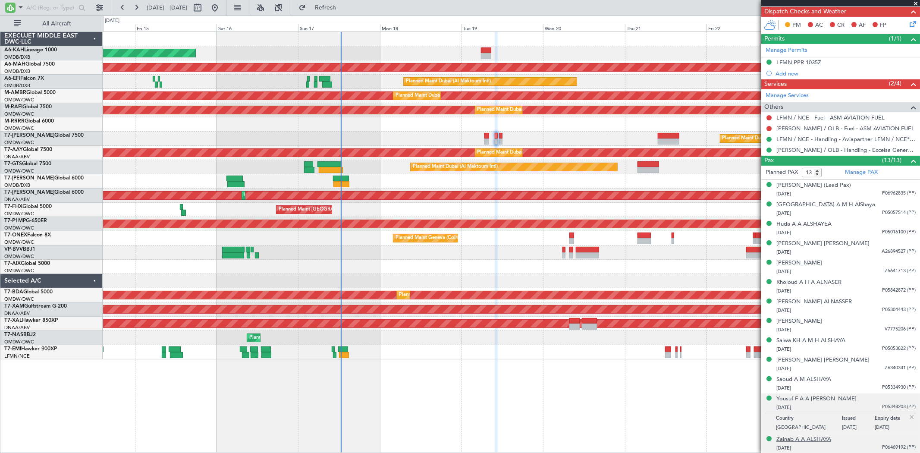
click at [800, 436] on div "Zainab A A ALSHAYA" at bounding box center [803, 439] width 55 height 9
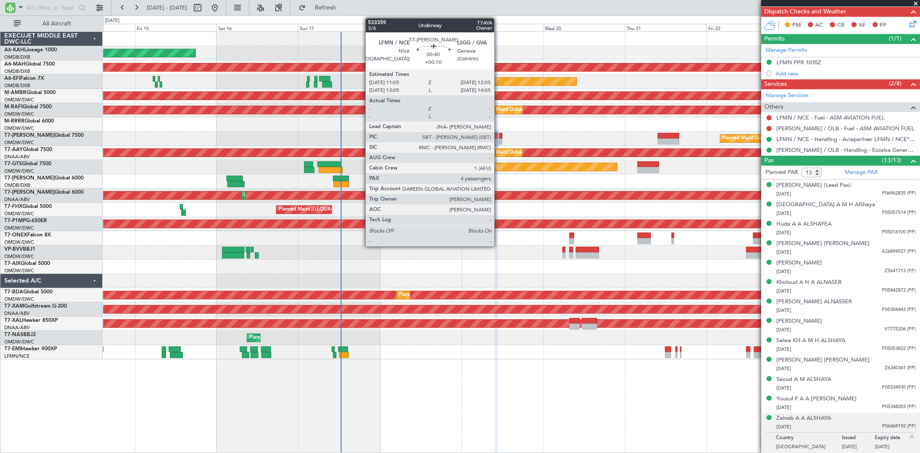
click at [499, 139] on div at bounding box center [500, 141] width 3 height 6
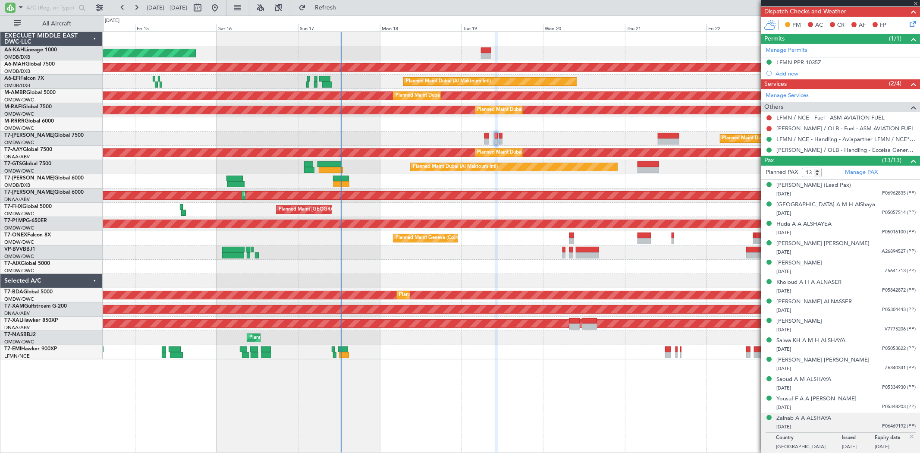
type input "+00:10"
type input "4"
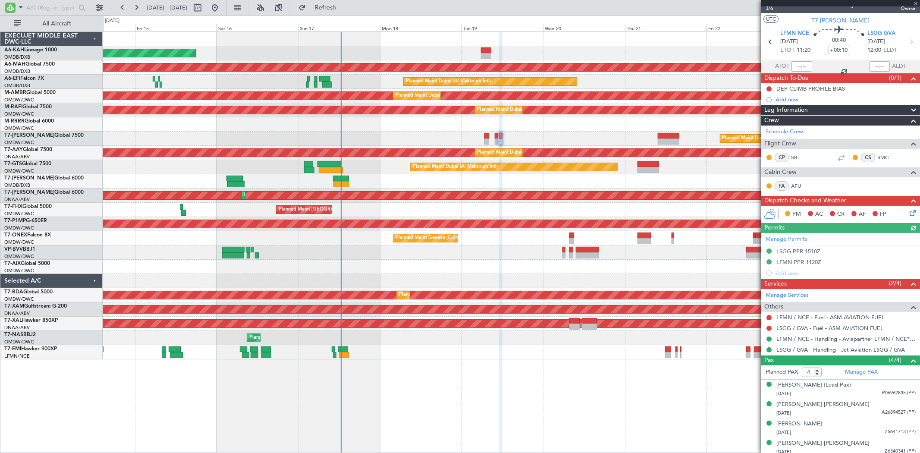
scroll to position [16, 0]
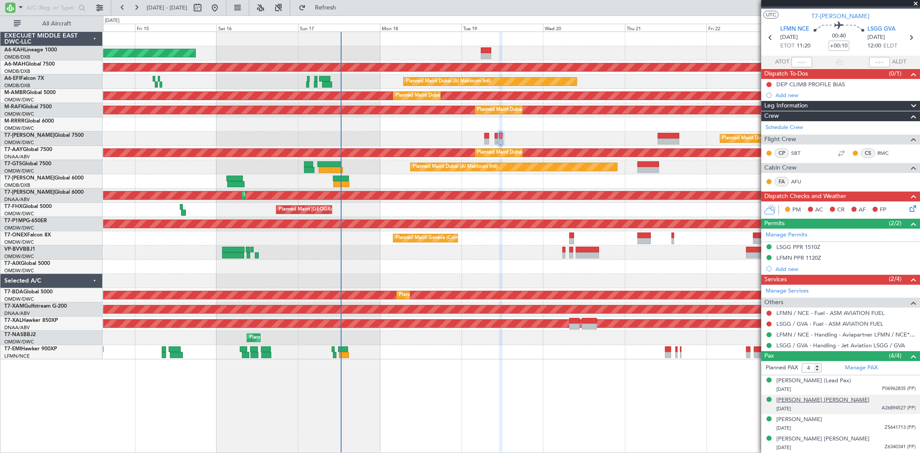
click at [807, 400] on div "[PERSON_NAME] [PERSON_NAME]" at bounding box center [822, 400] width 93 height 9
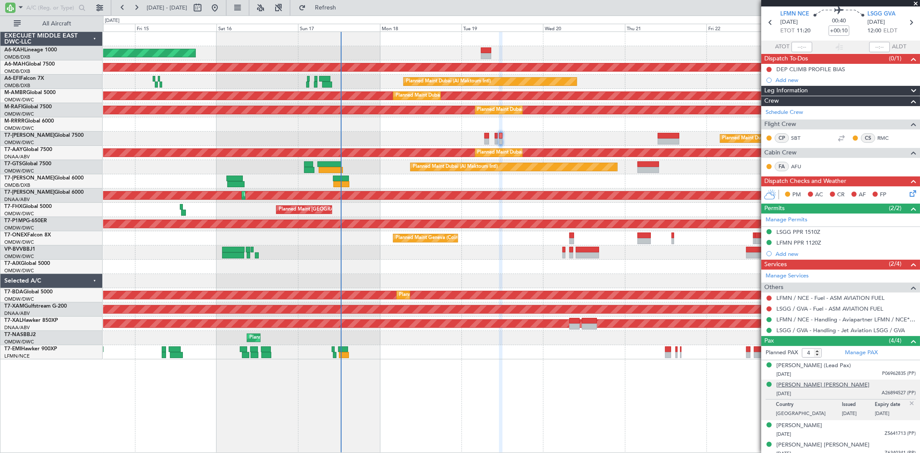
scroll to position [37, 0]
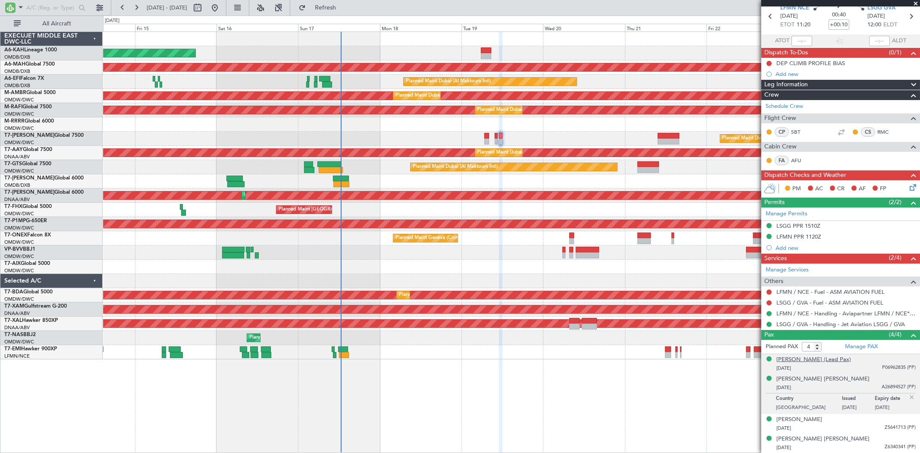
click at [803, 358] on div "[PERSON_NAME] (Lead Pax)" at bounding box center [813, 359] width 75 height 9
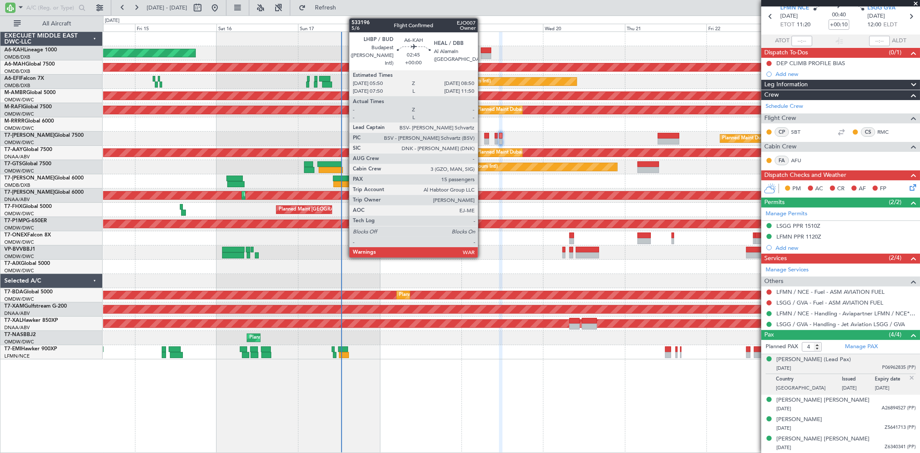
click at [483, 54] on div at bounding box center [486, 56] width 10 height 6
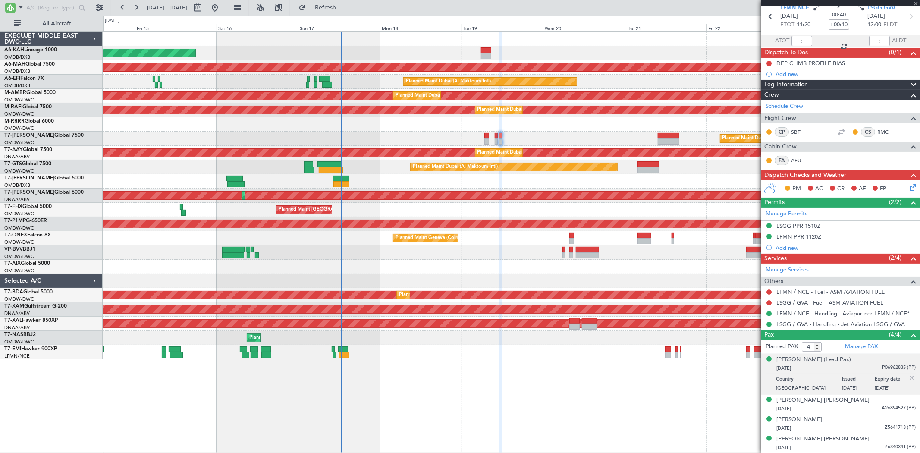
type input "15"
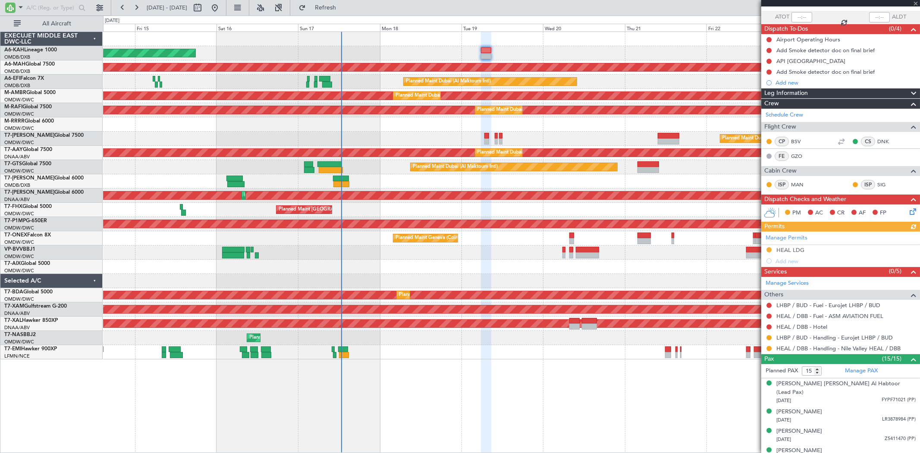
scroll to position [96, 0]
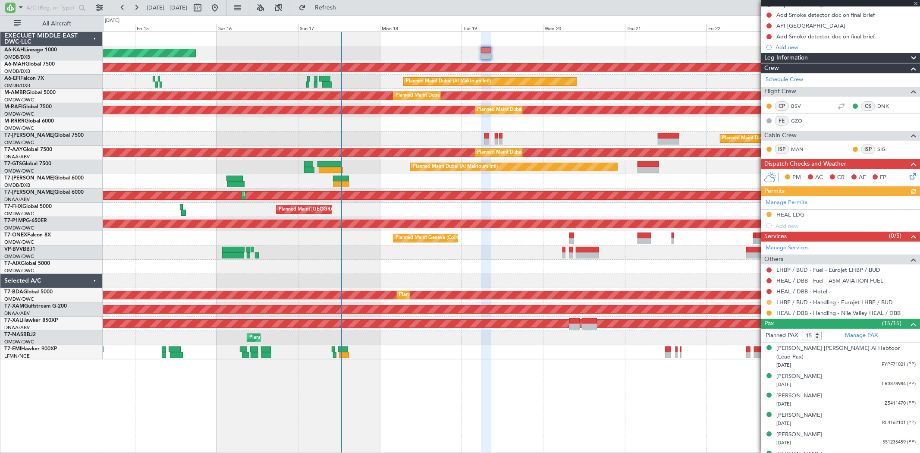
click at [768, 304] on button at bounding box center [768, 302] width 5 height 5
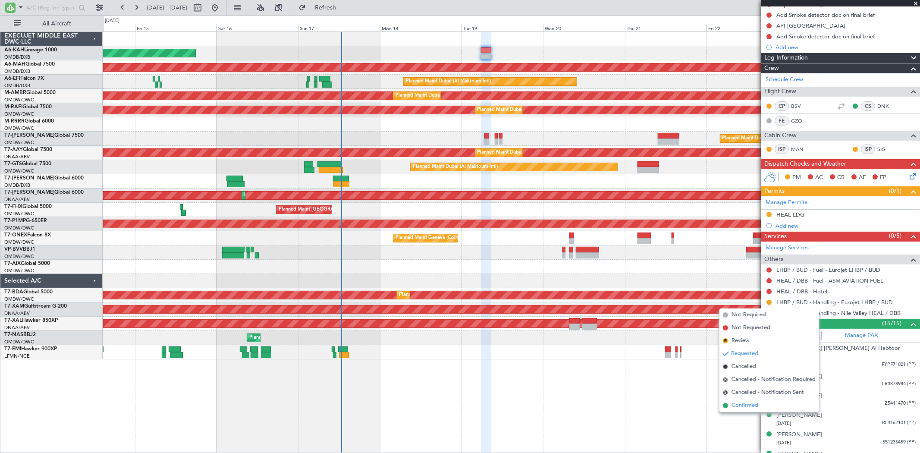
click at [743, 400] on li "Confirmed" at bounding box center [769, 405] width 100 height 13
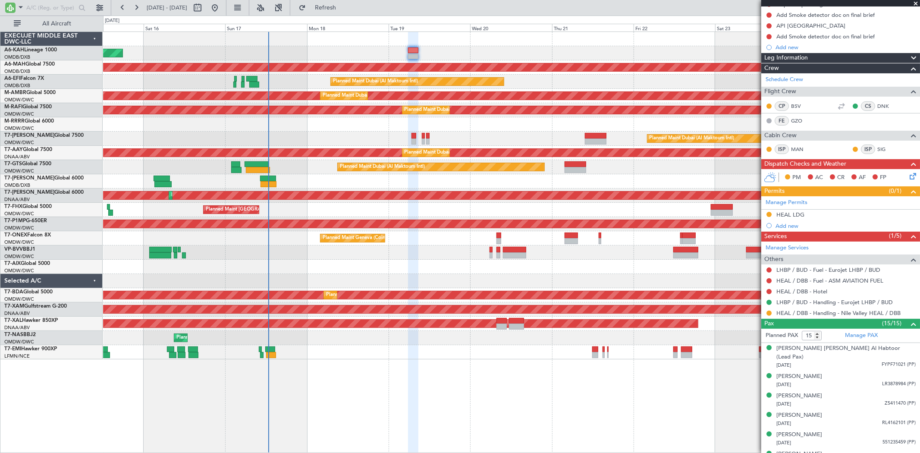
click at [484, 238] on div "Planned Maint Geneva (Cointrin)" at bounding box center [511, 238] width 816 height 14
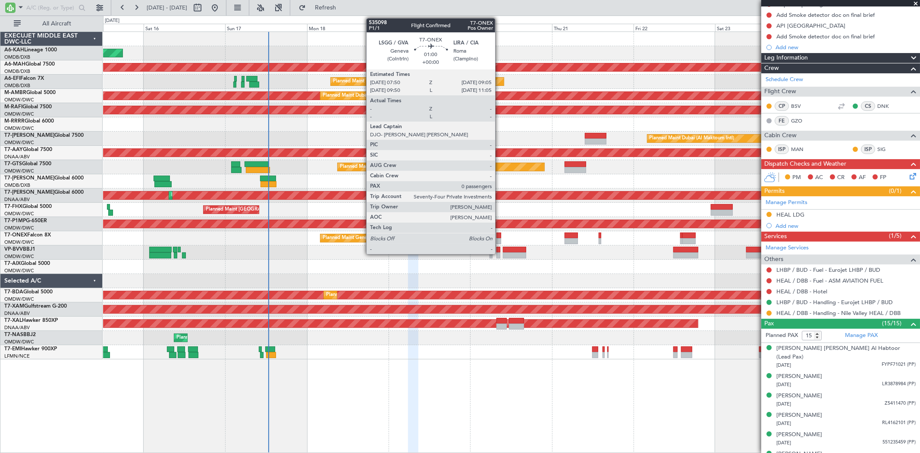
click at [499, 236] on div at bounding box center [498, 235] width 4 height 6
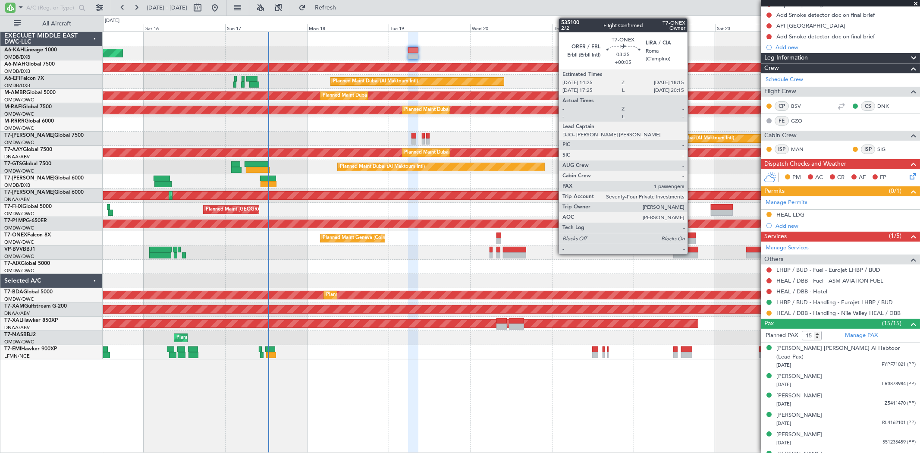
click at [692, 239] on div at bounding box center [688, 241] width 13 height 6
